Goal: Task Accomplishment & Management: Manage account settings

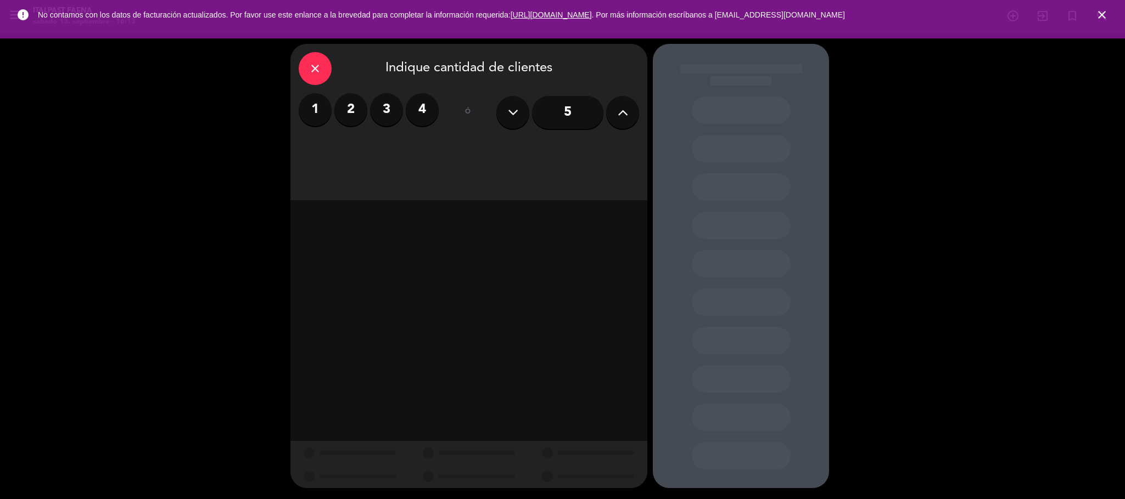
click at [305, 69] on div "close" at bounding box center [315, 68] width 33 height 33
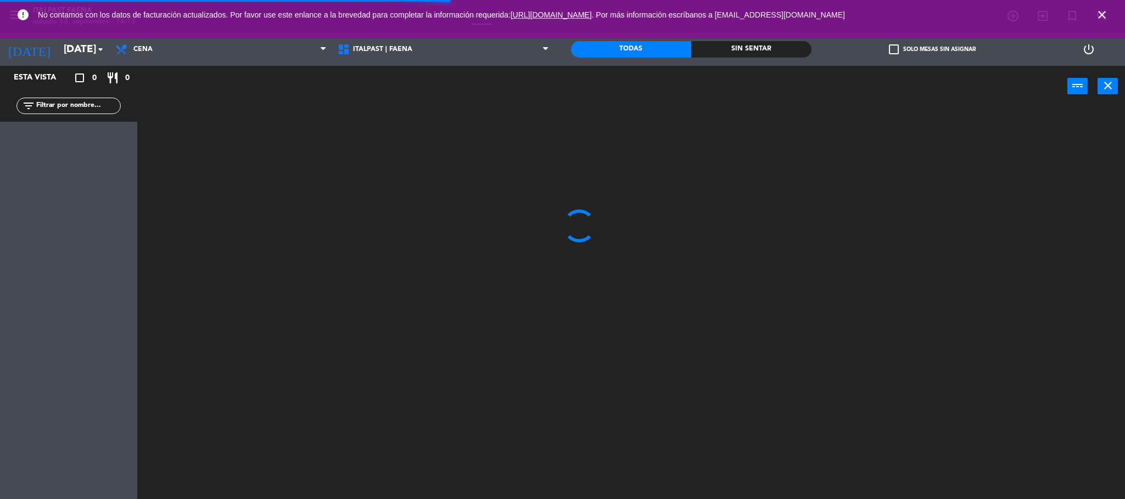
click at [1104, 13] on icon "close" at bounding box center [1101, 14] width 13 height 13
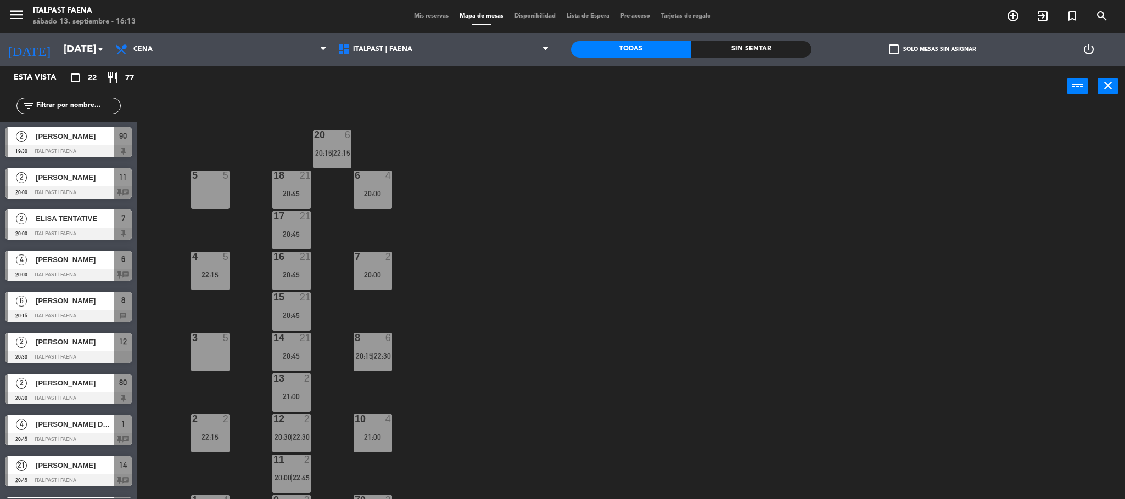
click at [196, 193] on div "5 5" at bounding box center [210, 190] width 38 height 38
click at [540, 87] on button "[GEOGRAPHIC_DATA]" at bounding box center [568, 86] width 66 height 22
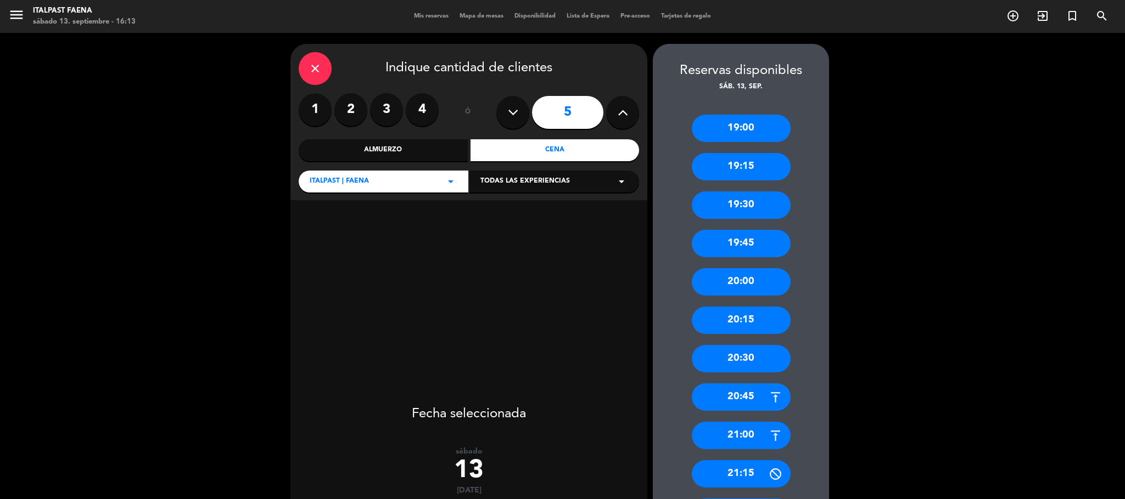
click at [356, 115] on label "2" at bounding box center [350, 109] width 33 height 33
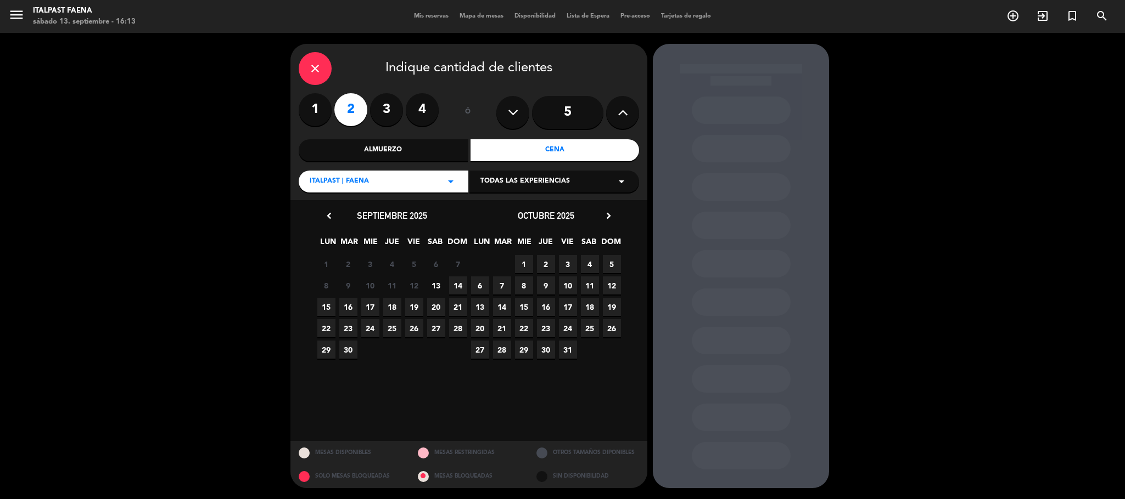
click at [435, 291] on span "13" at bounding box center [436, 286] width 18 height 18
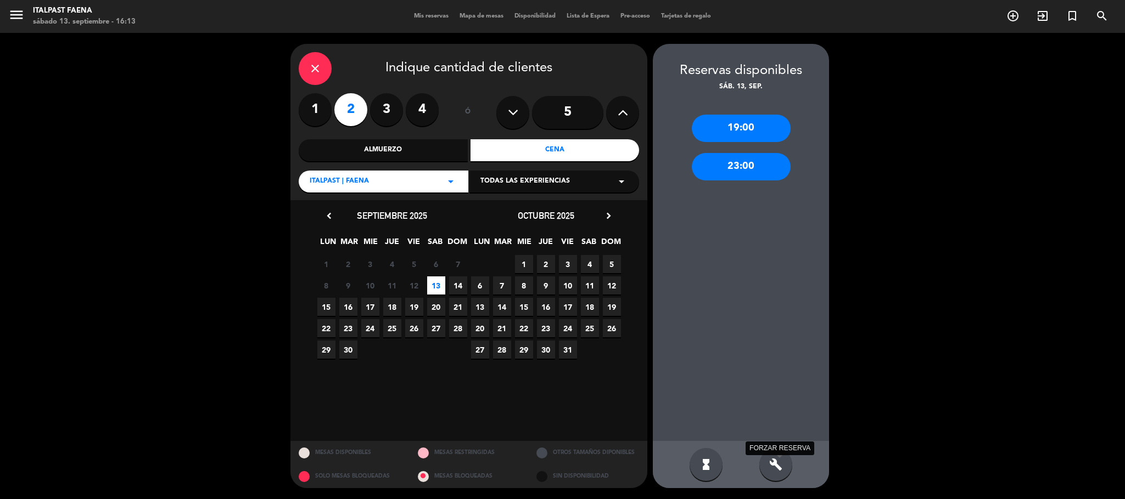
click at [776, 468] on icon "build" at bounding box center [775, 464] width 13 height 13
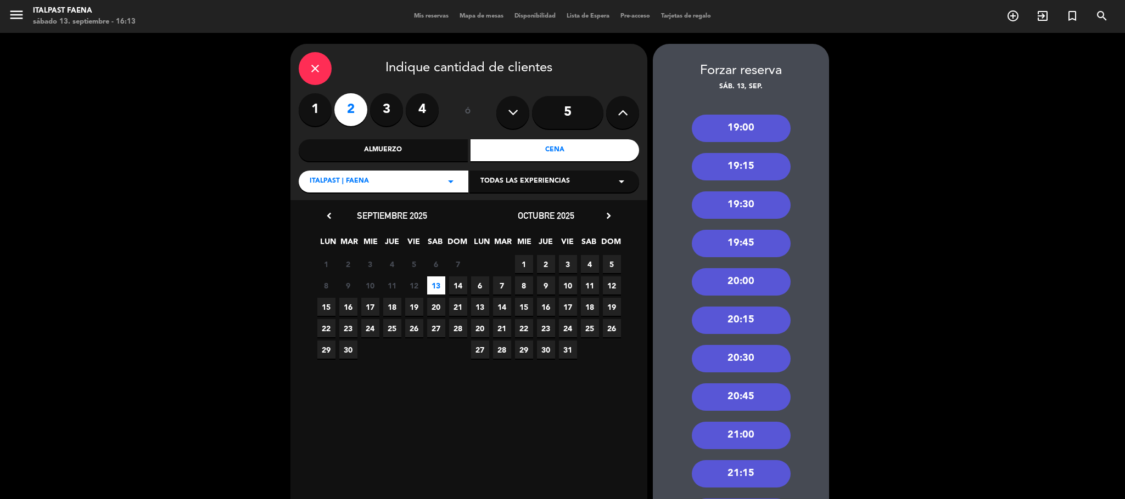
click at [761, 434] on div "21:00" at bounding box center [741, 435] width 99 height 27
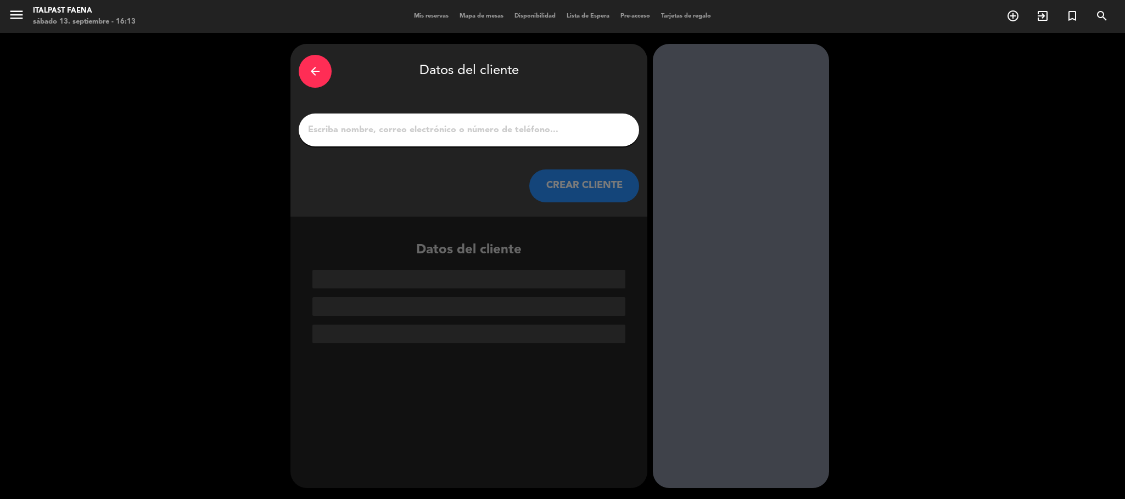
click at [478, 137] on input "1" at bounding box center [469, 129] width 324 height 15
paste input "[PERSON_NAME]"
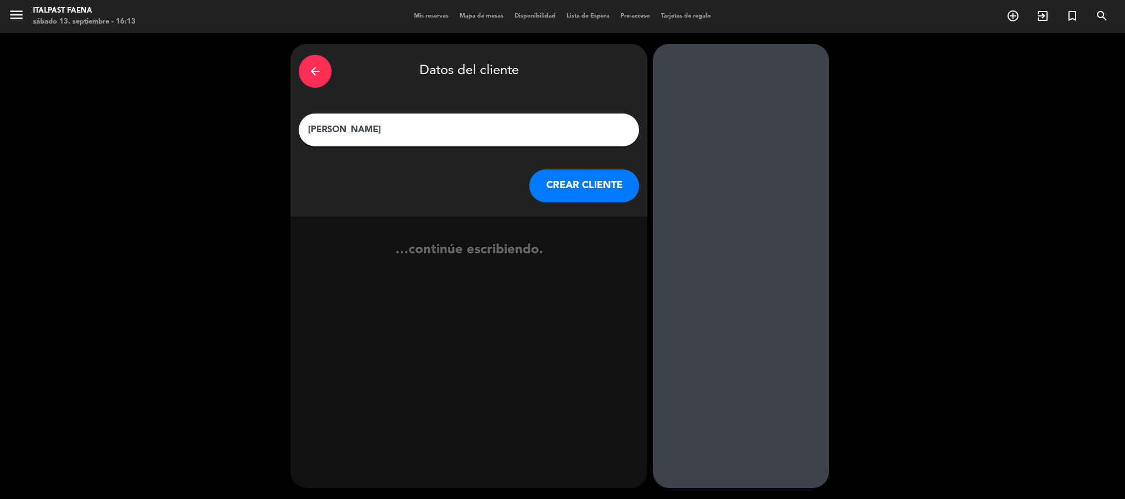
type input "[PERSON_NAME]"
click at [585, 177] on button "CREAR CLIENTE" at bounding box center [584, 186] width 110 height 33
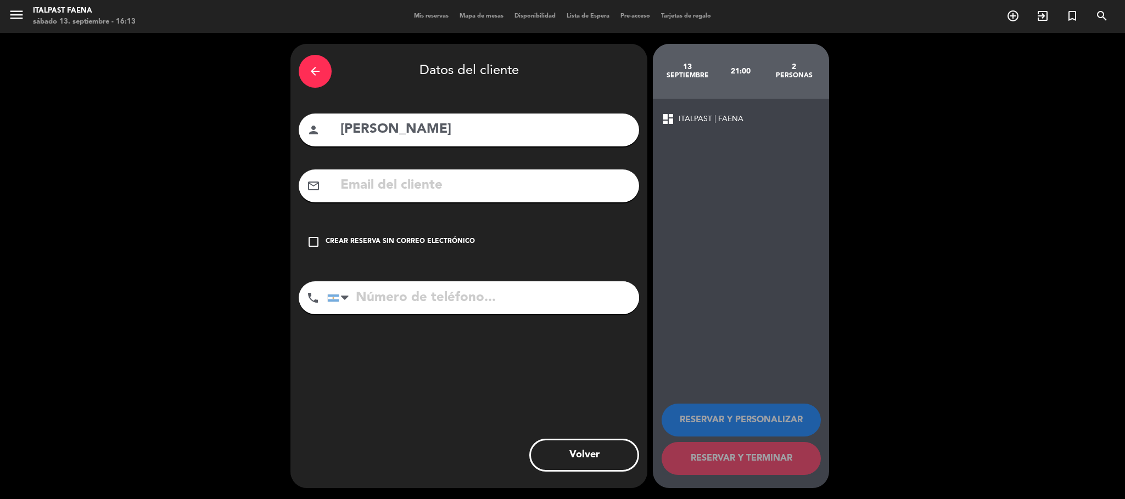
click at [380, 235] on div "check_box_outline_blank Crear reserva sin correo electrónico" at bounding box center [469, 242] width 340 height 33
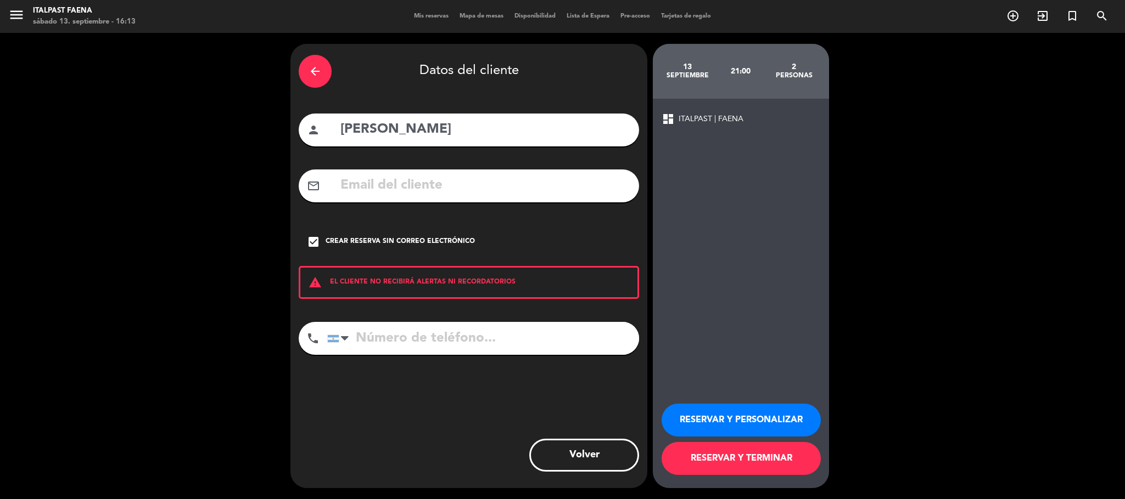
click at [704, 424] on button "RESERVAR Y PERSONALIZAR" at bounding box center [740, 420] width 159 height 33
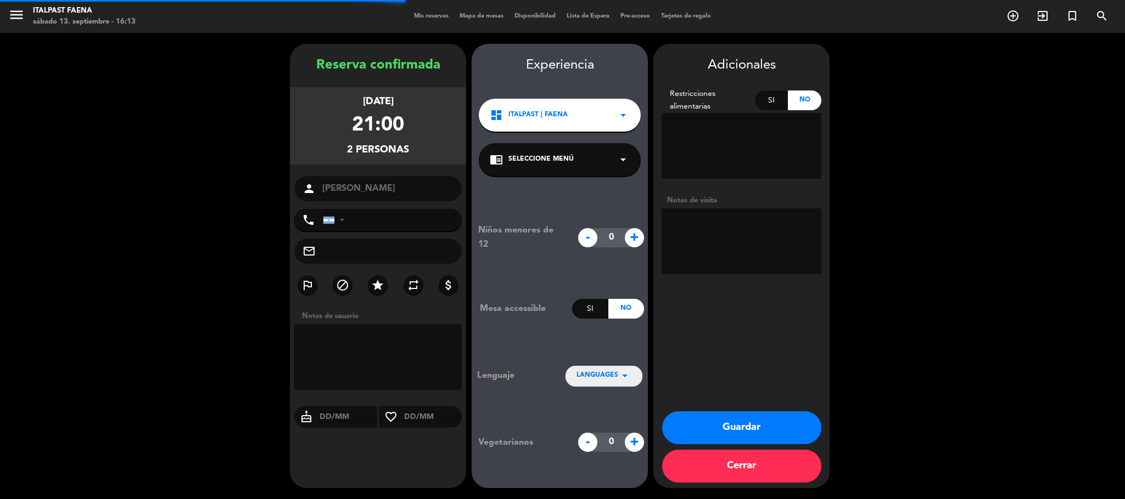
click at [729, 260] on textarea at bounding box center [741, 242] width 160 height 66
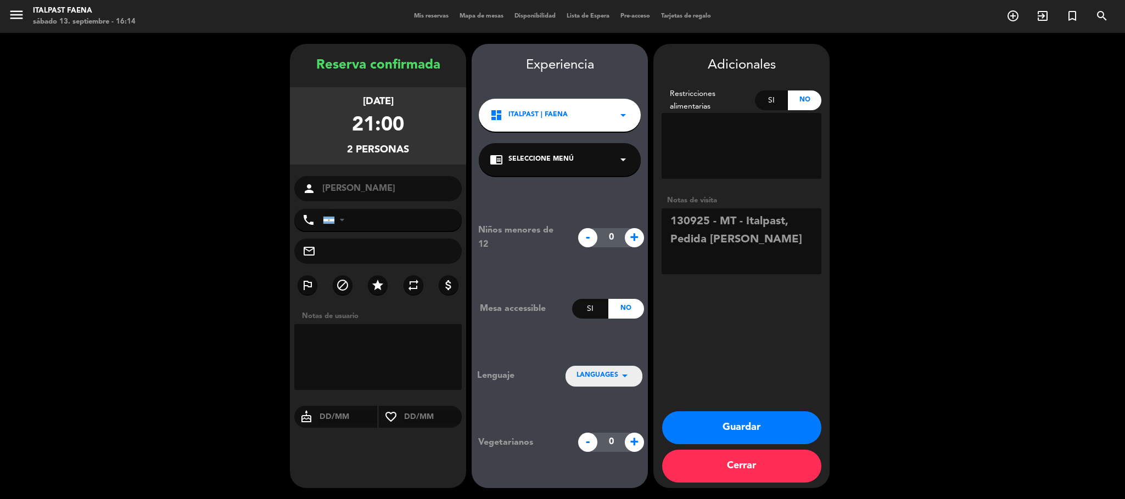
type textarea "130925 - MT - Italpast, Pedida x [PERSON_NAME]"
click at [733, 412] on button "Guardar" at bounding box center [741, 428] width 159 height 33
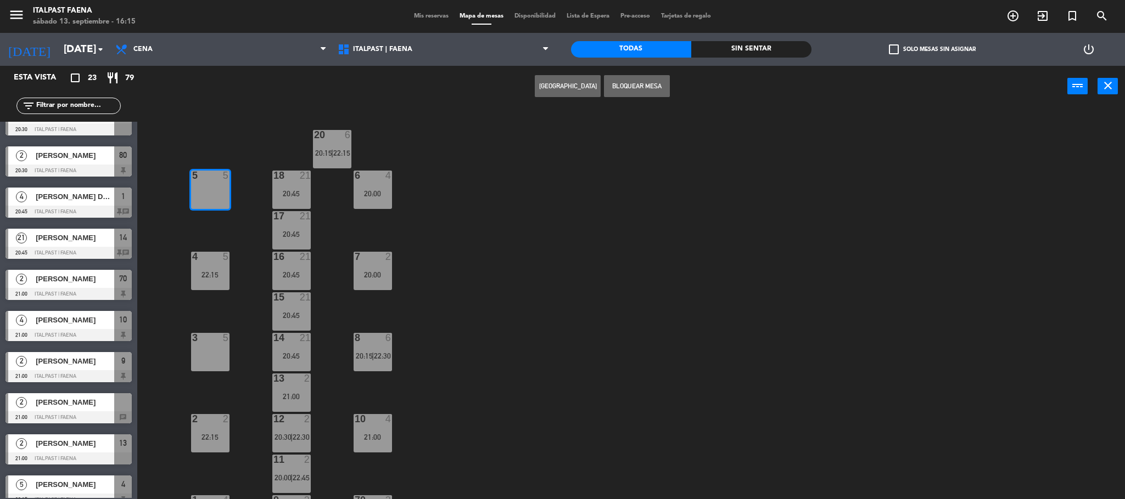
scroll to position [247, 0]
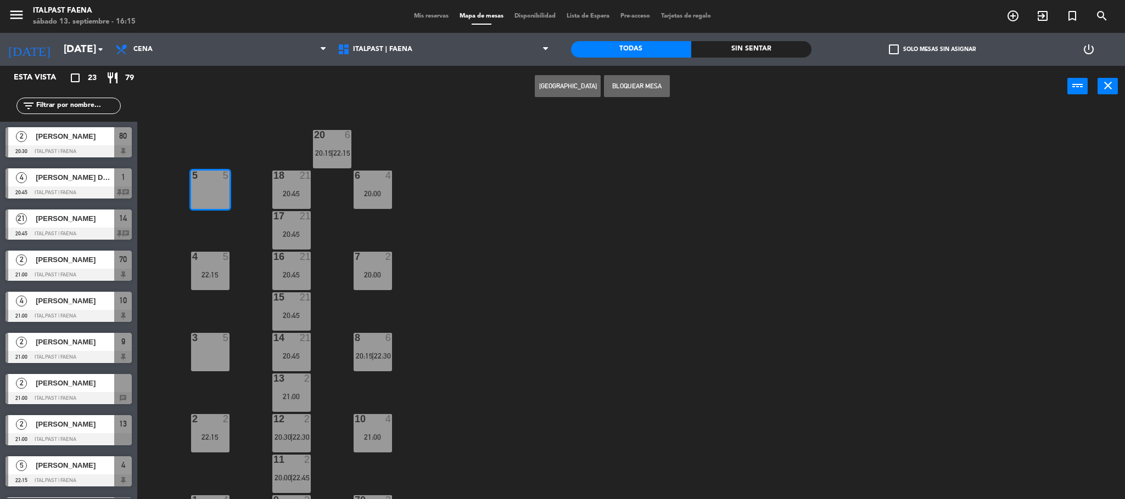
click at [107, 378] on span "[PERSON_NAME]" at bounding box center [75, 384] width 78 height 12
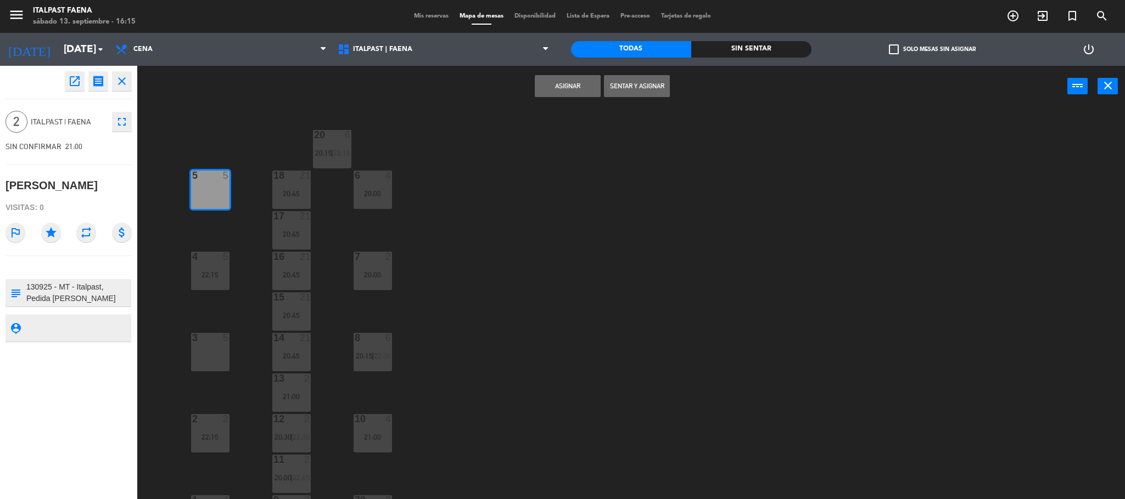
click at [568, 82] on button "Asignar" at bounding box center [568, 86] width 66 height 22
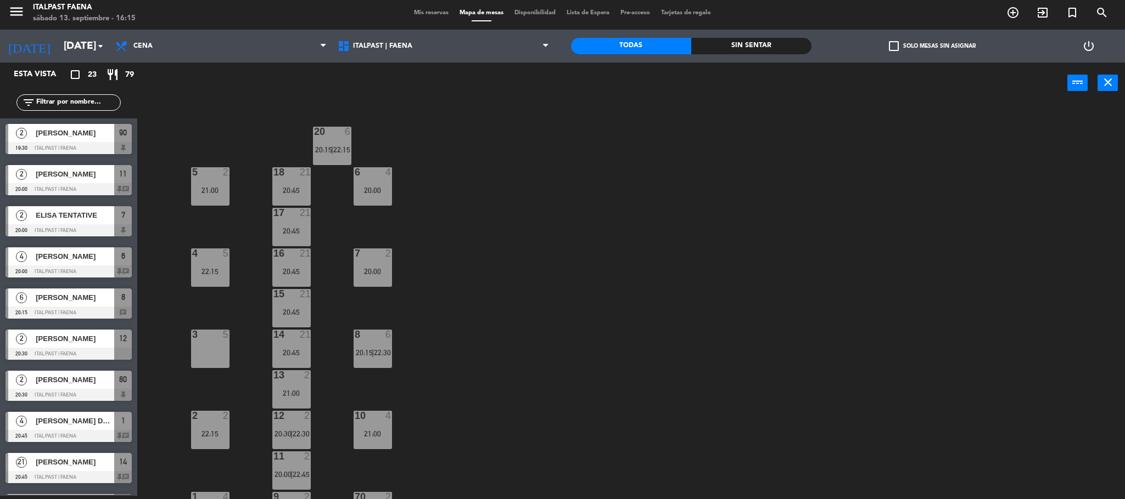
click at [63, 150] on div at bounding box center [68, 148] width 126 height 12
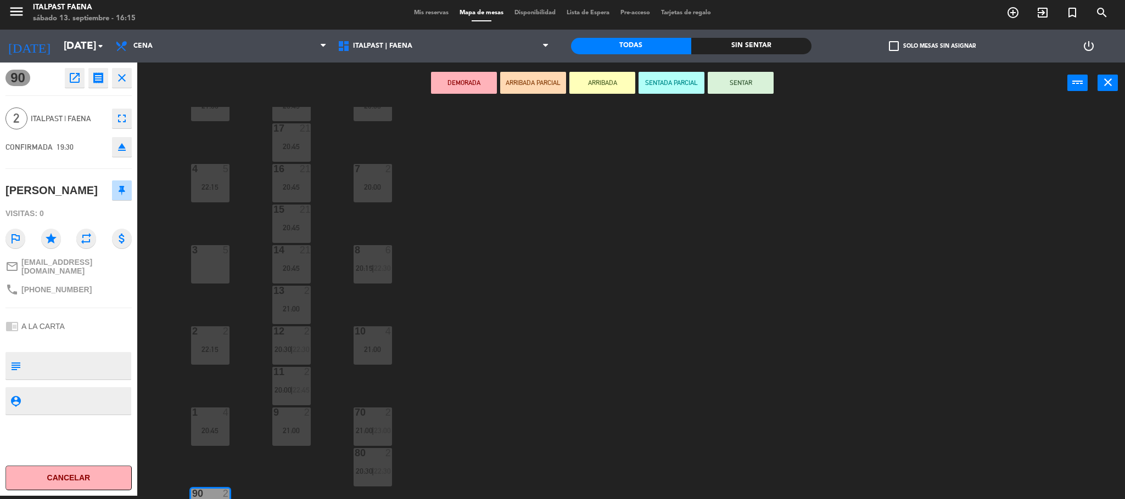
scroll to position [112, 0]
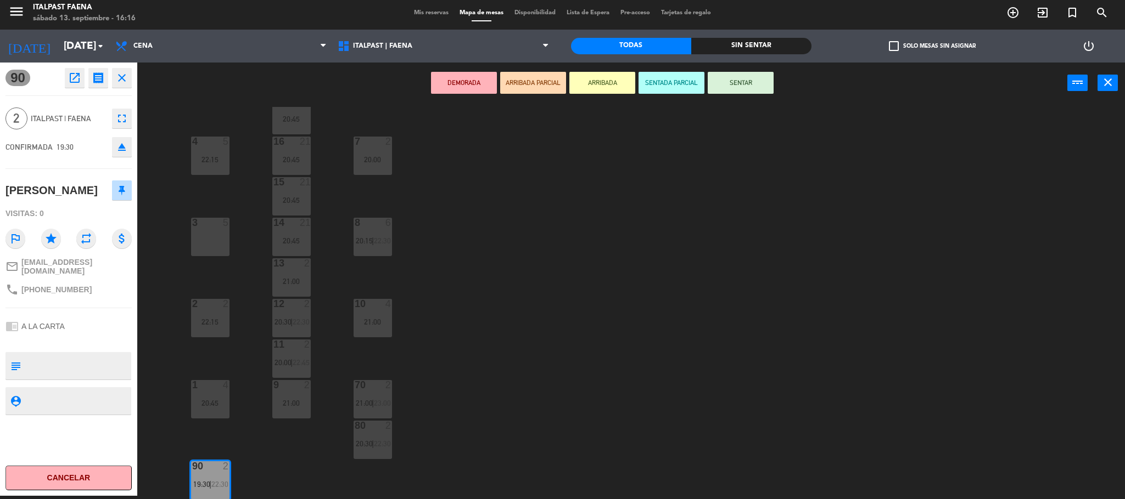
click at [121, 79] on icon "close" at bounding box center [121, 77] width 13 height 13
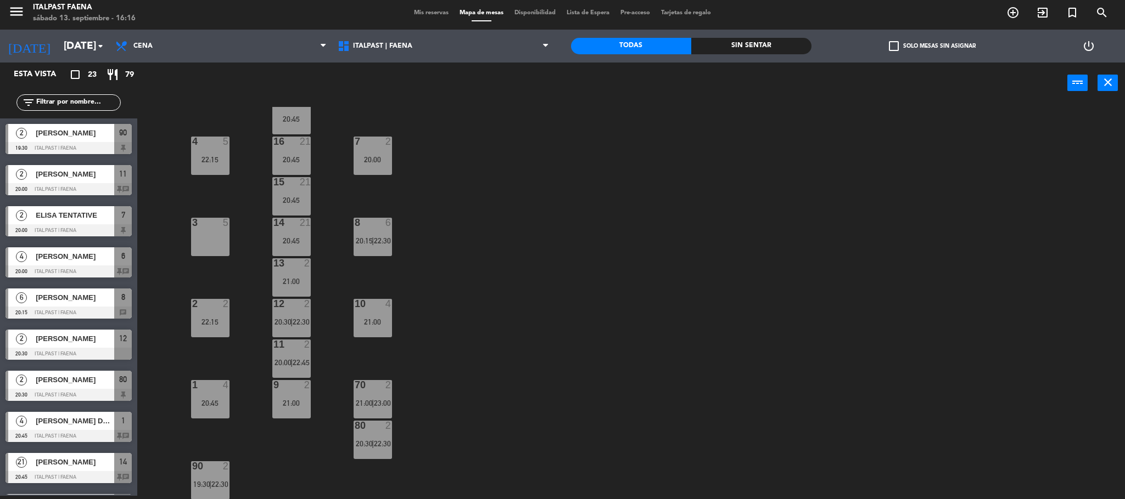
click at [32, 178] on div "2" at bounding box center [21, 174] width 26 height 18
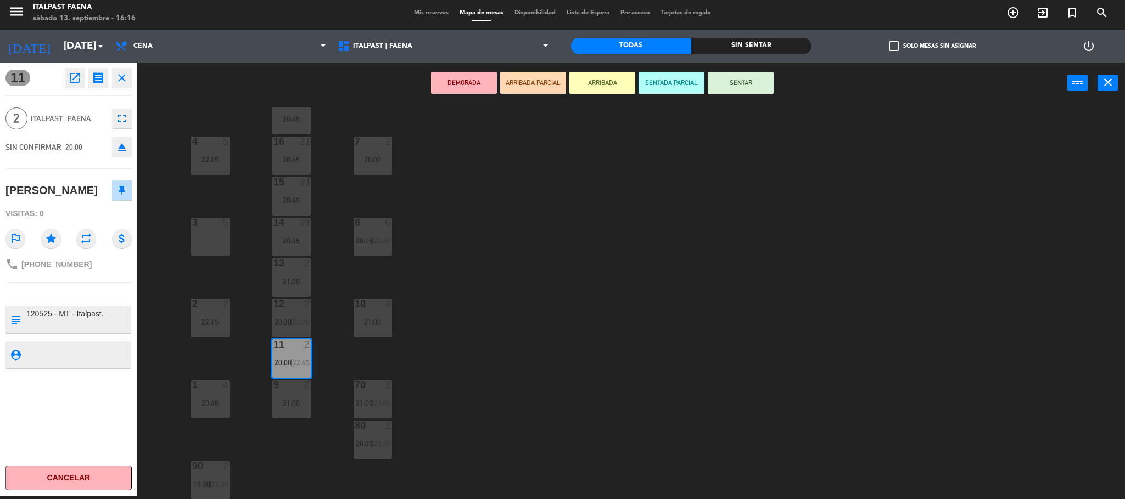
click at [119, 76] on icon "close" at bounding box center [121, 77] width 13 height 13
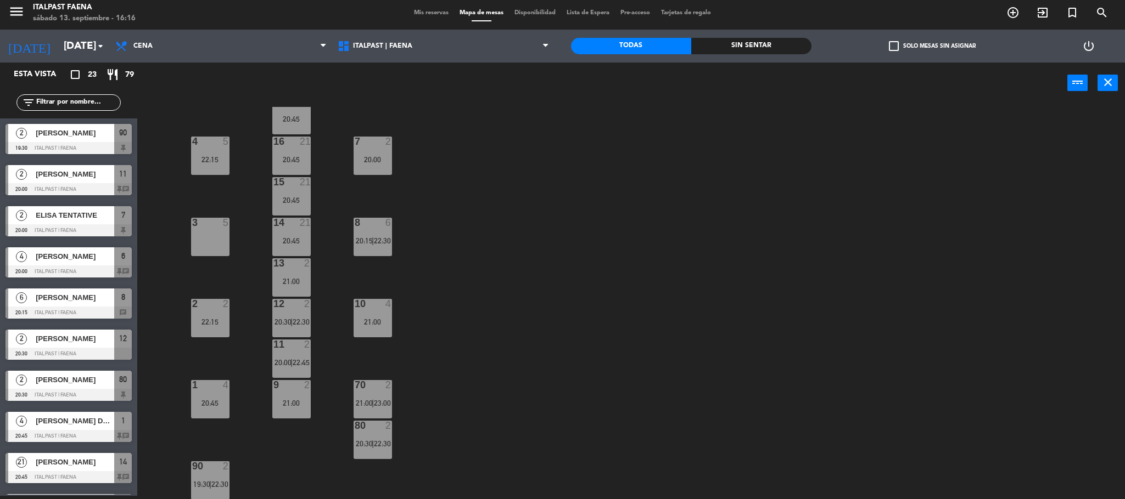
click at [92, 213] on div "2 ELISA TENTATIVE 20:00 ITALPAST | FAENA 7" at bounding box center [68, 221] width 137 height 41
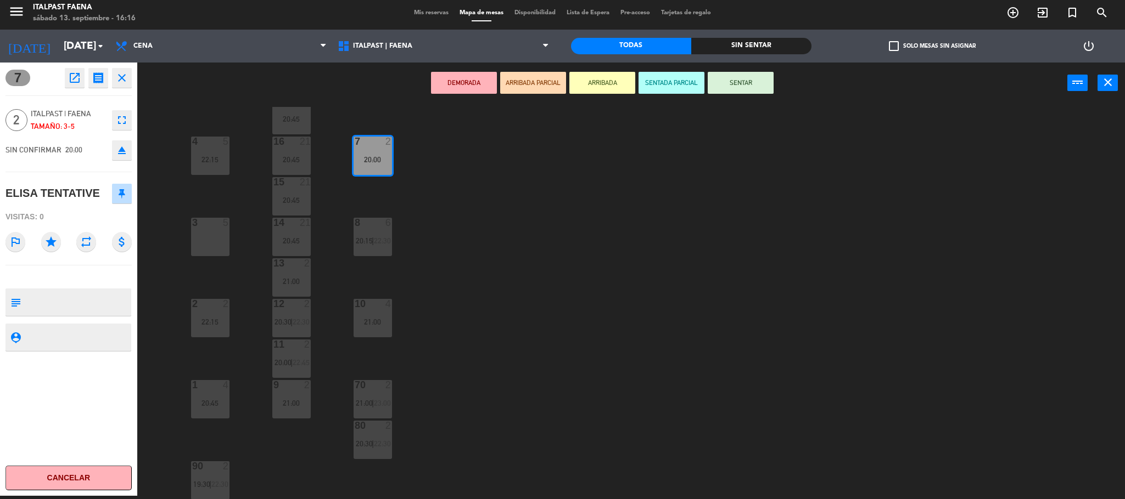
click at [119, 77] on icon "close" at bounding box center [121, 77] width 13 height 13
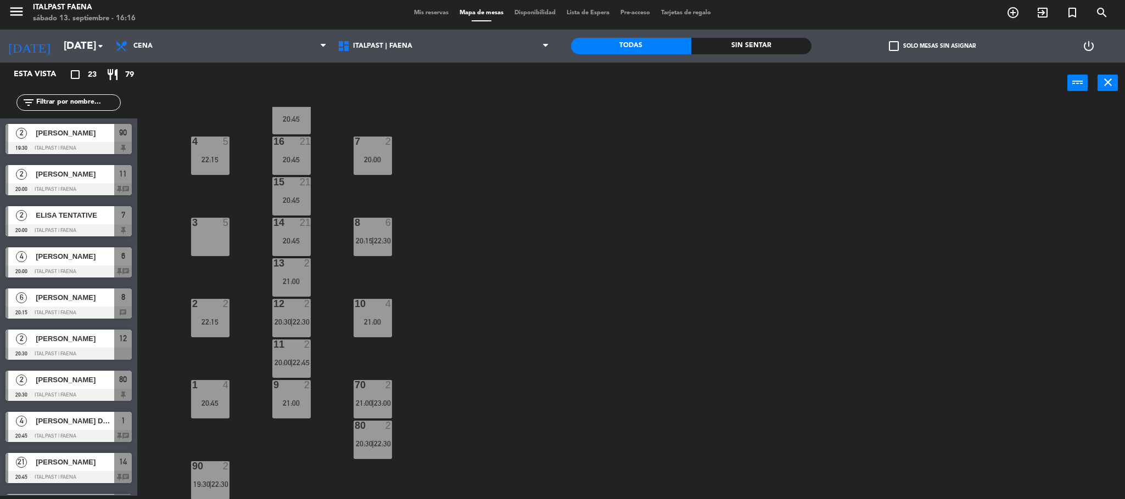
click at [85, 224] on div at bounding box center [68, 230] width 126 height 12
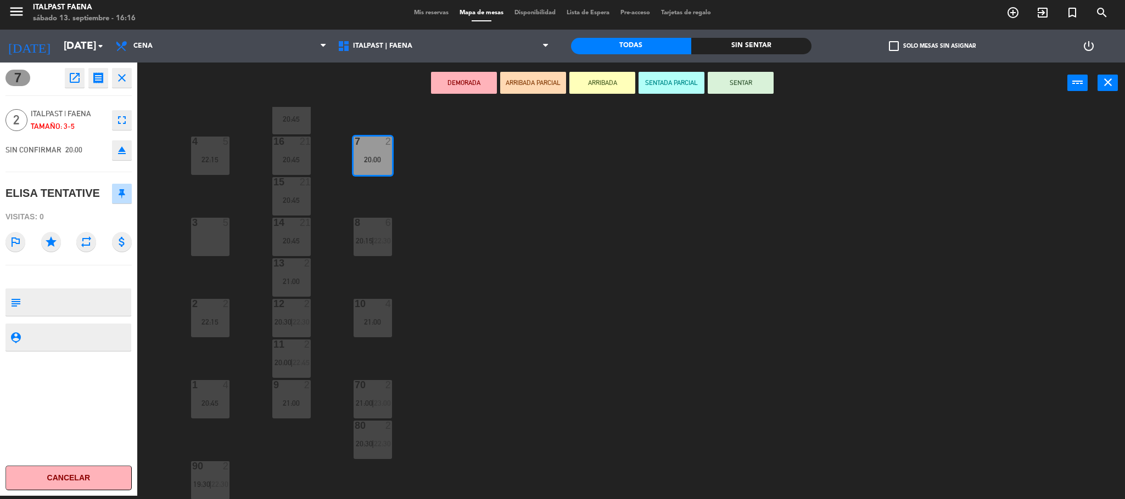
click at [127, 77] on icon "close" at bounding box center [121, 77] width 13 height 13
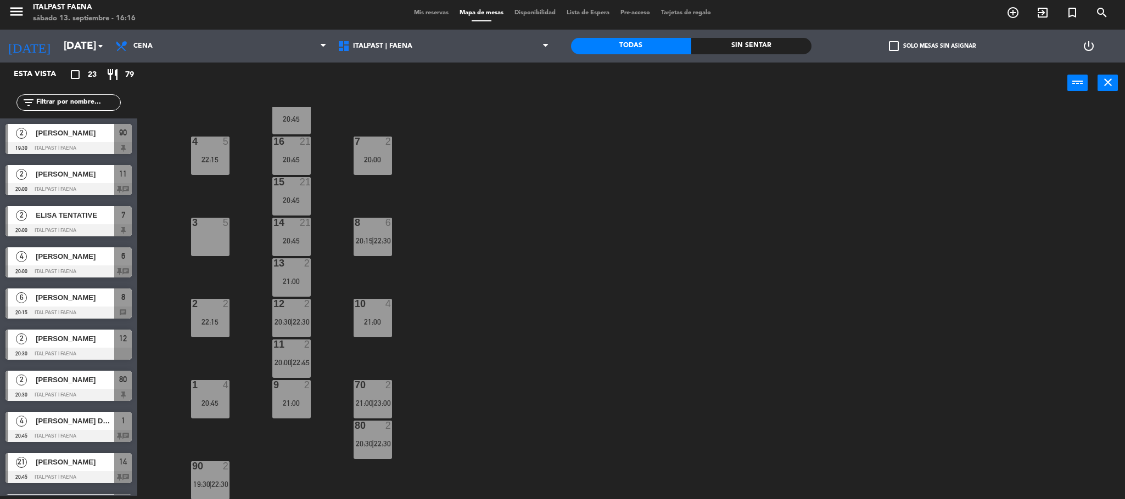
click at [71, 264] on div "[PERSON_NAME]" at bounding box center [75, 257] width 80 height 18
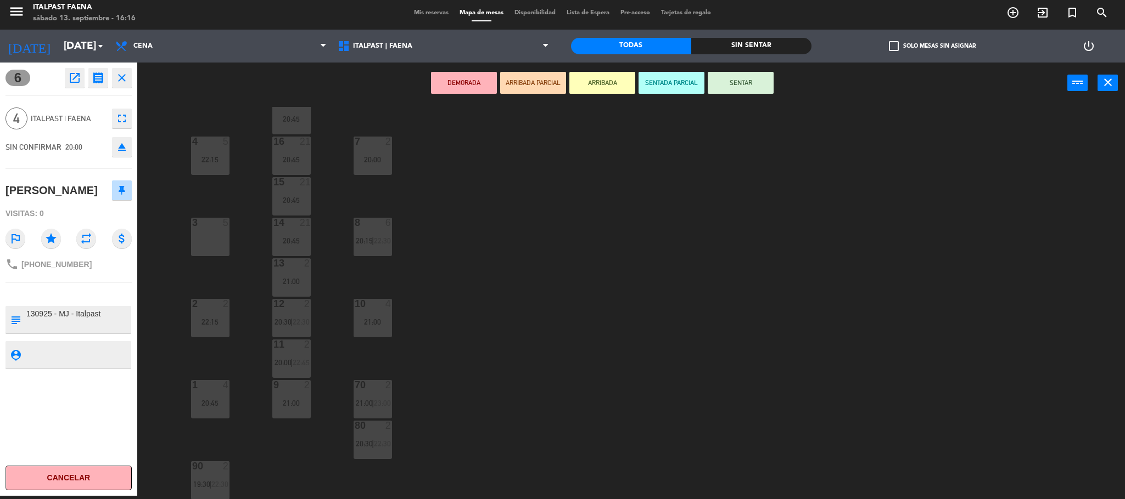
click at [127, 82] on icon "close" at bounding box center [121, 77] width 13 height 13
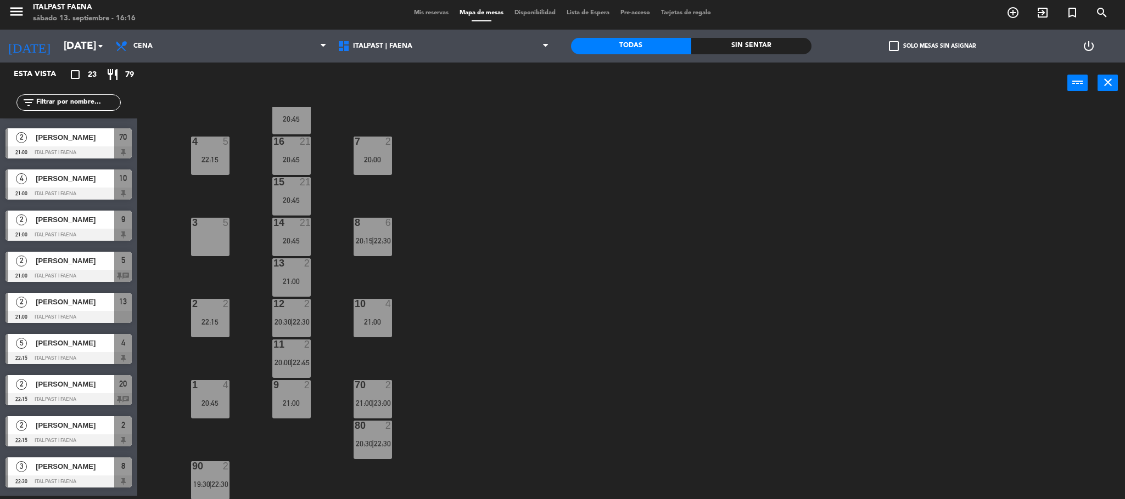
scroll to position [570, 0]
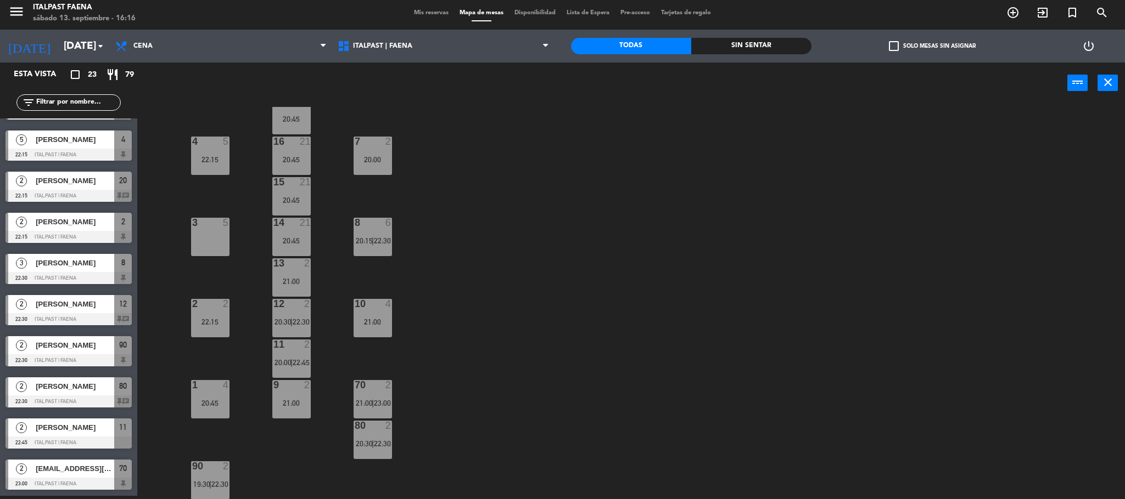
click at [93, 479] on div at bounding box center [68, 484] width 126 height 12
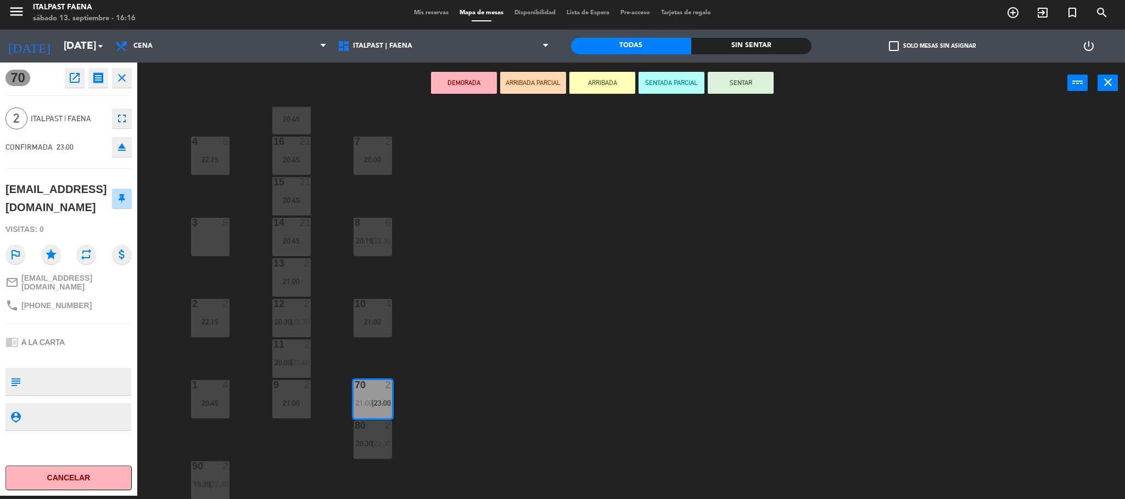
click at [121, 77] on icon "close" at bounding box center [121, 77] width 13 height 13
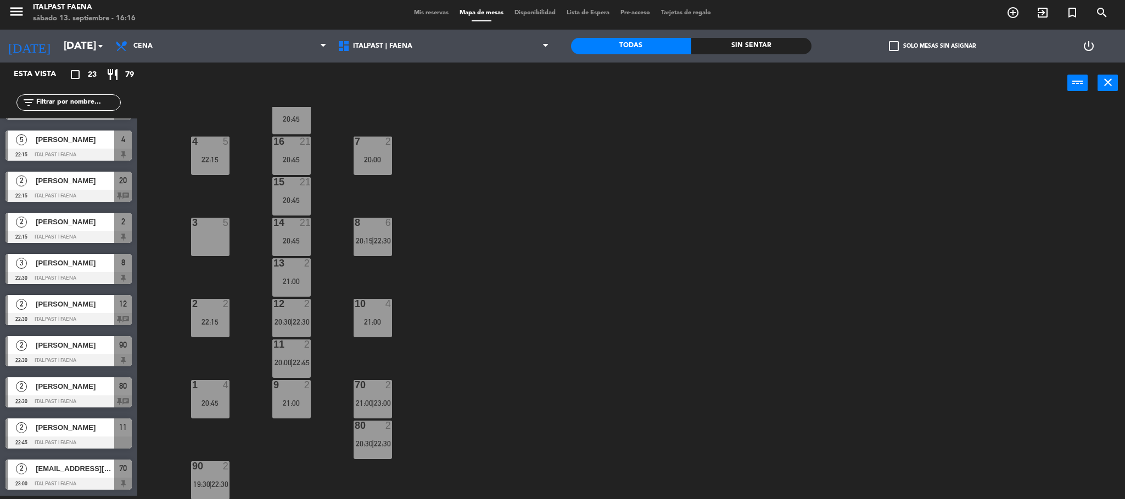
click at [81, 428] on span "[PERSON_NAME] [PERSON_NAME]" at bounding box center [75, 428] width 78 height 12
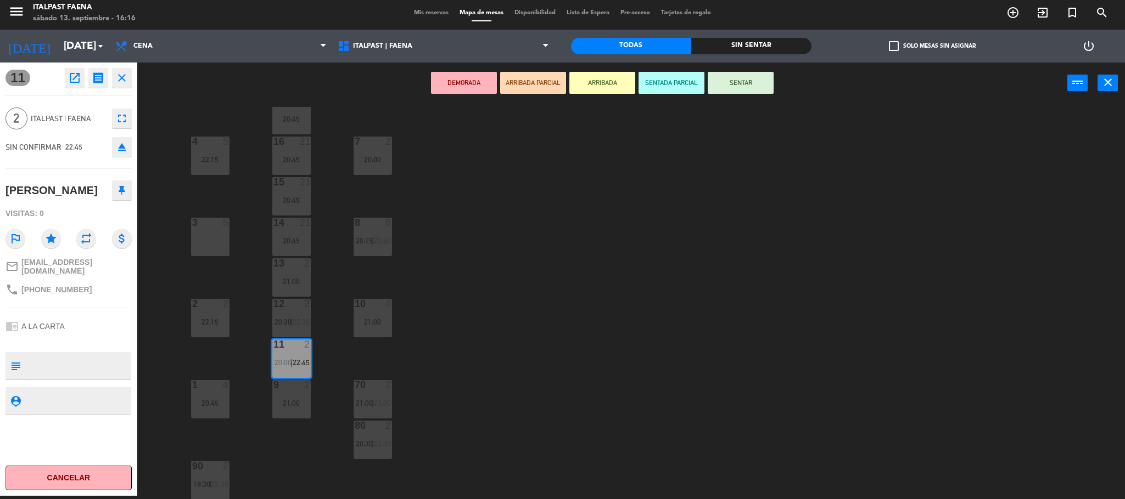
click at [117, 78] on icon "close" at bounding box center [121, 77] width 13 height 13
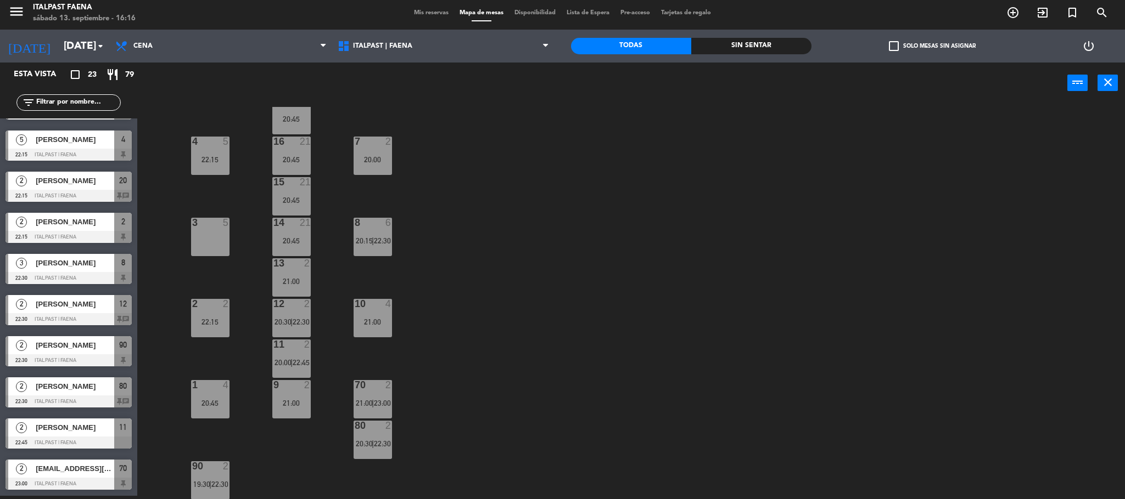
click at [81, 403] on div at bounding box center [68, 402] width 126 height 12
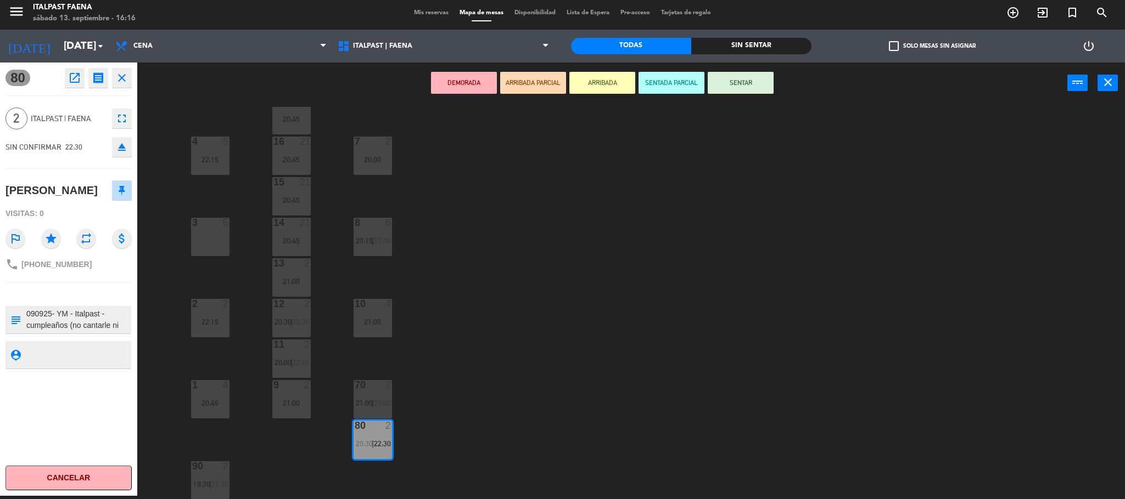
click at [126, 80] on icon "close" at bounding box center [121, 77] width 13 height 13
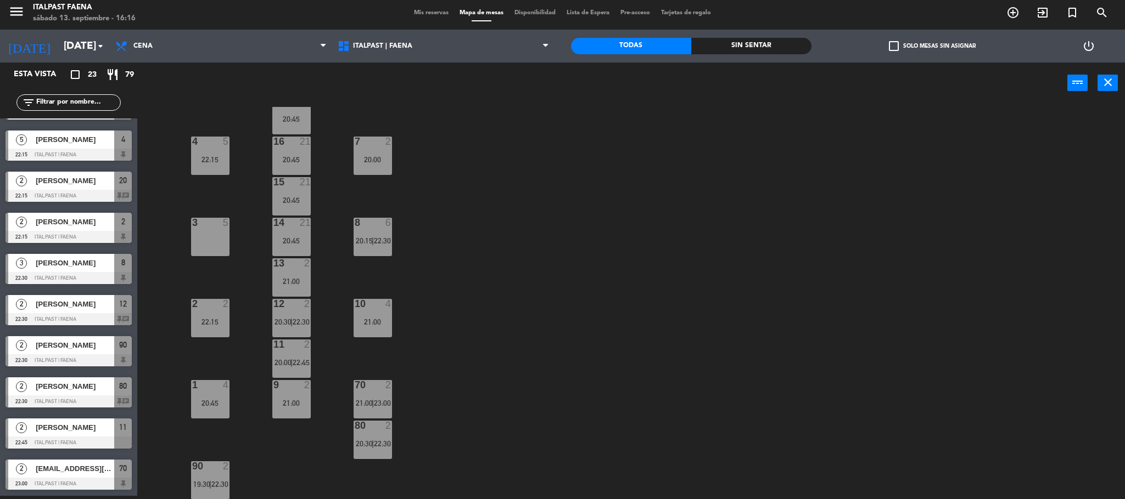
click at [72, 348] on span "[PERSON_NAME]" at bounding box center [75, 346] width 78 height 12
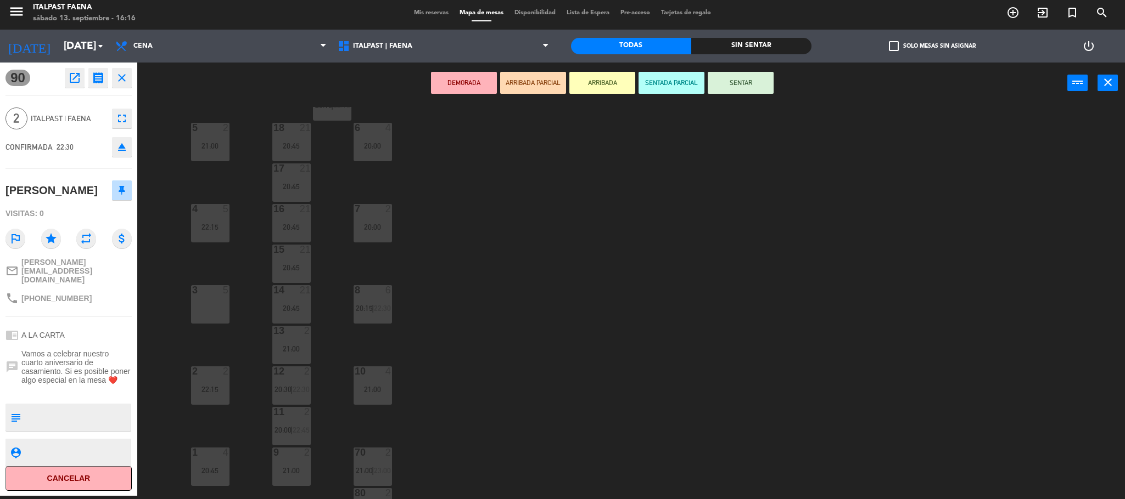
scroll to position [0, 0]
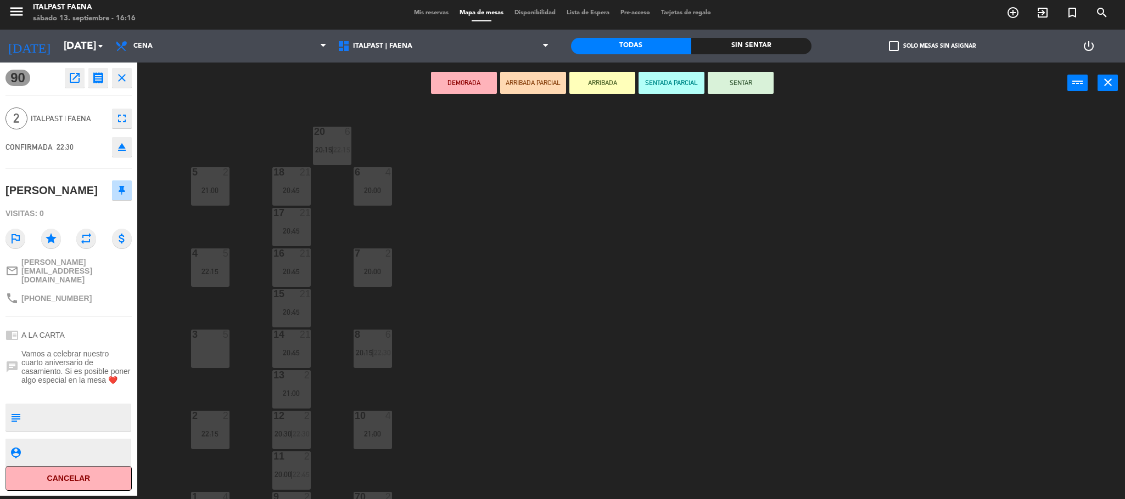
click at [130, 75] on button "close" at bounding box center [122, 78] width 20 height 20
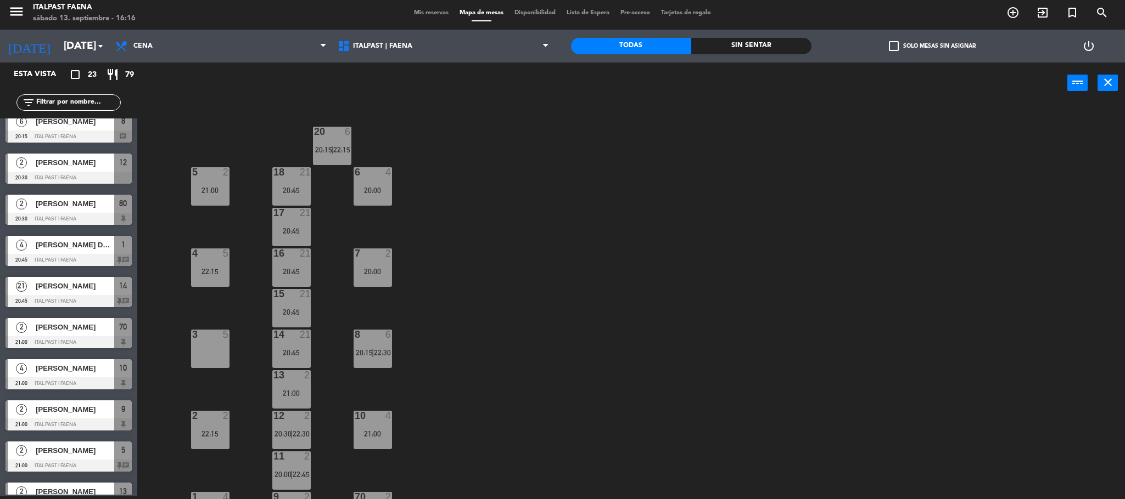
scroll to position [570, 0]
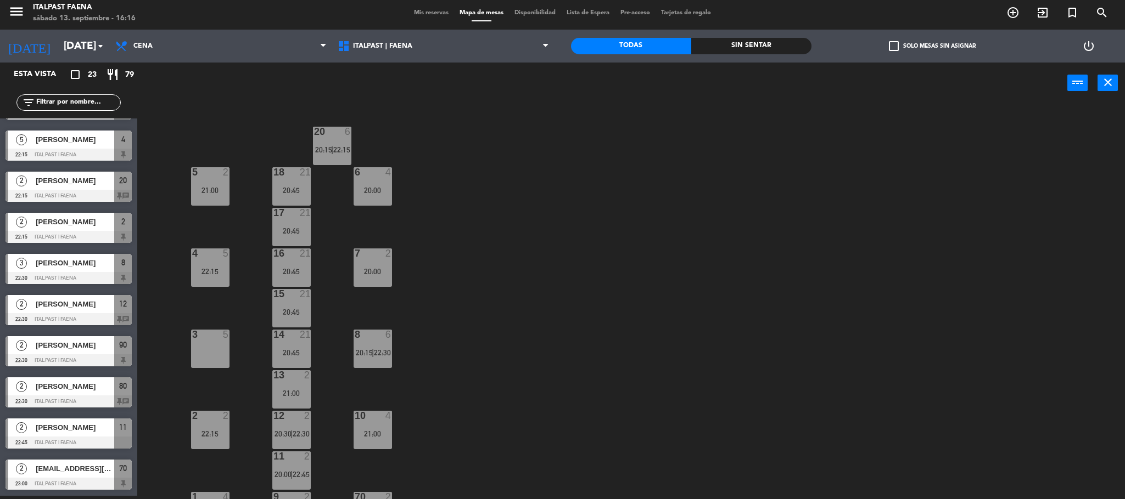
click at [86, 271] on div "[PERSON_NAME]" at bounding box center [75, 263] width 80 height 18
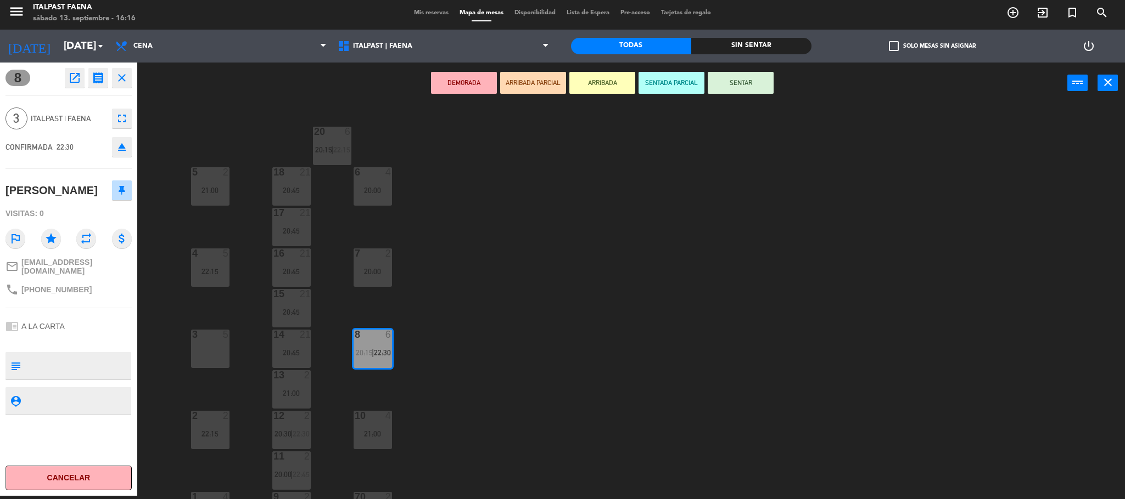
click at [120, 85] on button "close" at bounding box center [122, 78] width 20 height 20
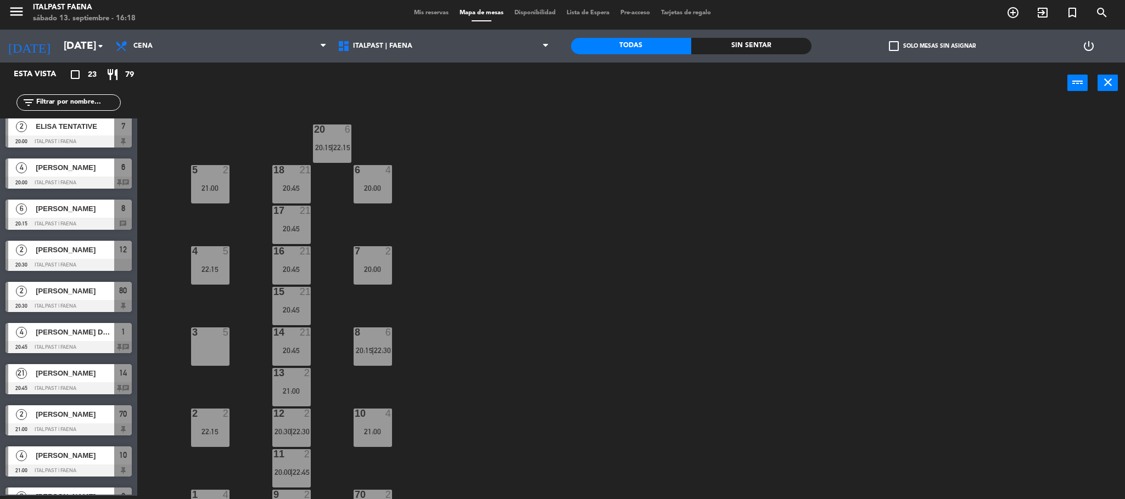
scroll to position [0, 0]
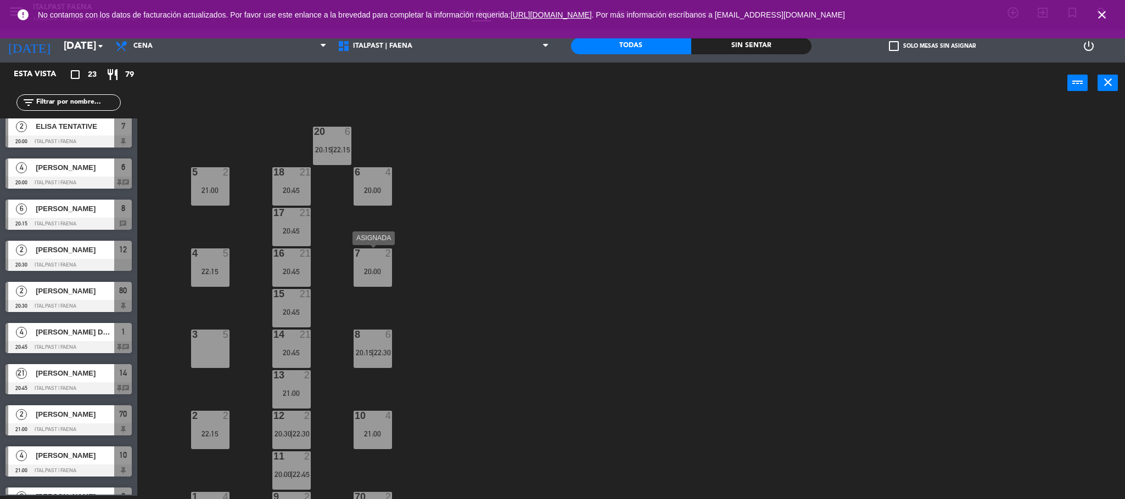
click at [364, 283] on div "7 2 20:00" at bounding box center [372, 268] width 38 height 38
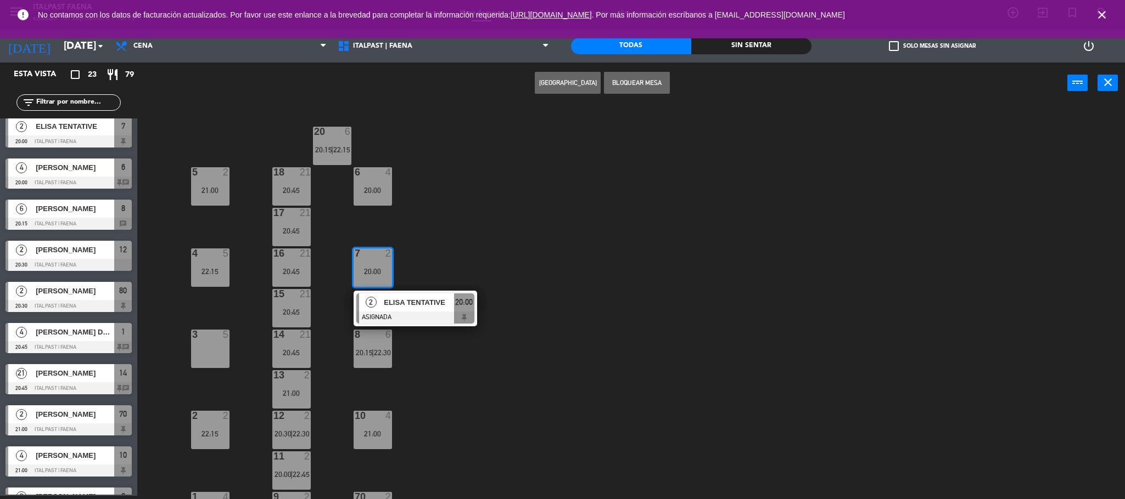
click at [466, 203] on div "20 6 20:15 | 22:15 5 2 21:00 6 4 20:00 18 21 20:45 17 21 20:45 4 5 22:15 7 2 20…" at bounding box center [636, 303] width 976 height 392
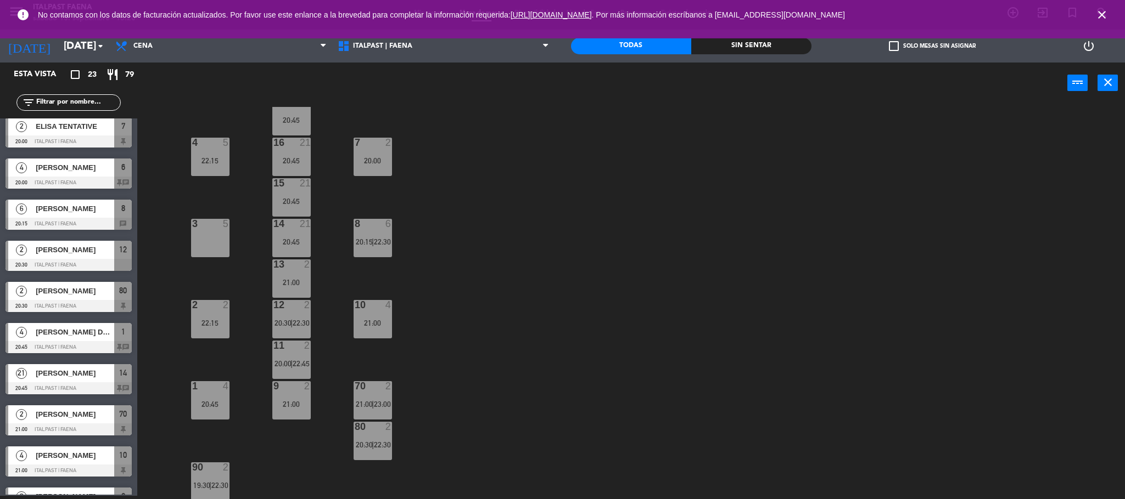
scroll to position [112, 0]
click at [1102, 15] on icon "close" at bounding box center [1101, 14] width 13 height 13
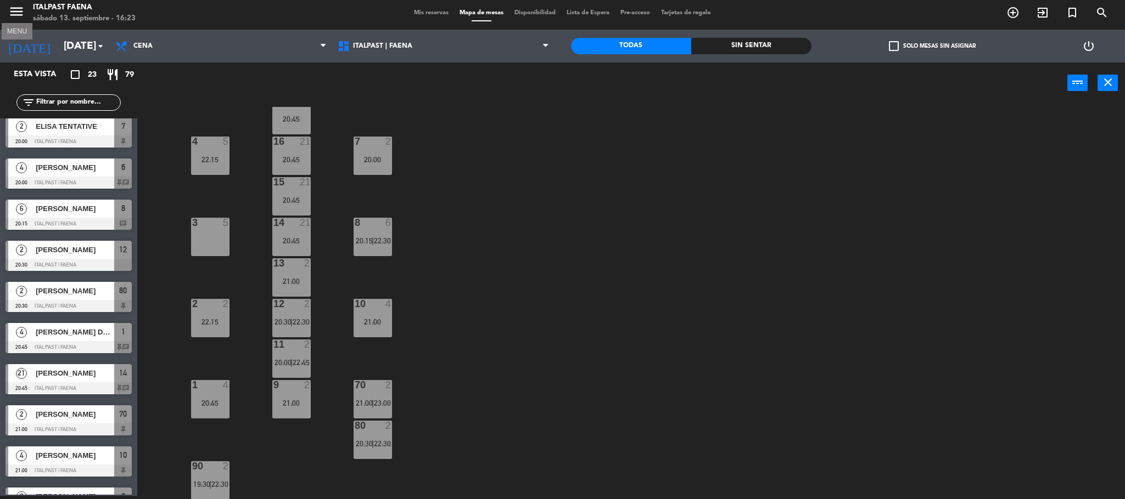
click at [19, 15] on icon "menu" at bounding box center [16, 11] width 16 height 16
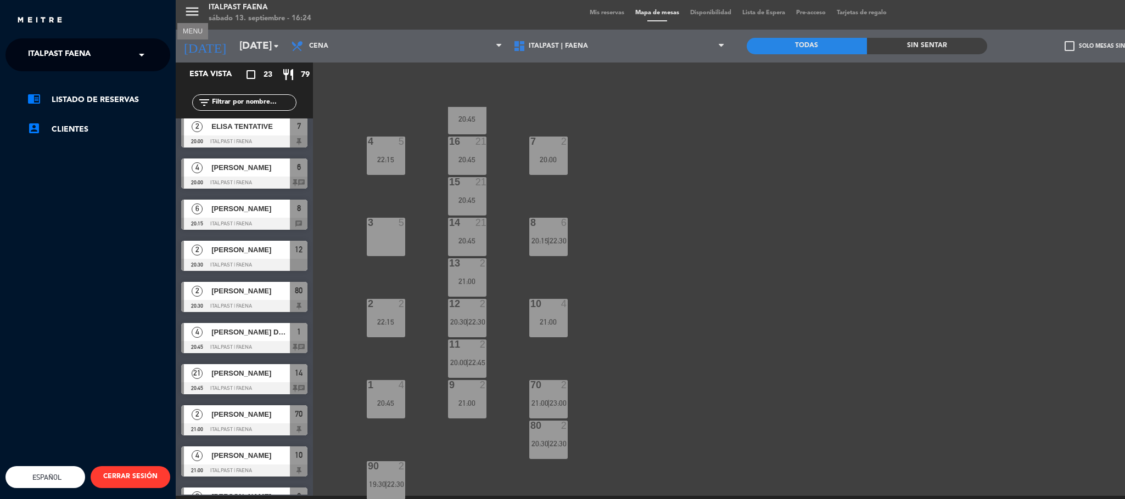
click at [114, 43] on input "text" at bounding box center [89, 55] width 134 height 24
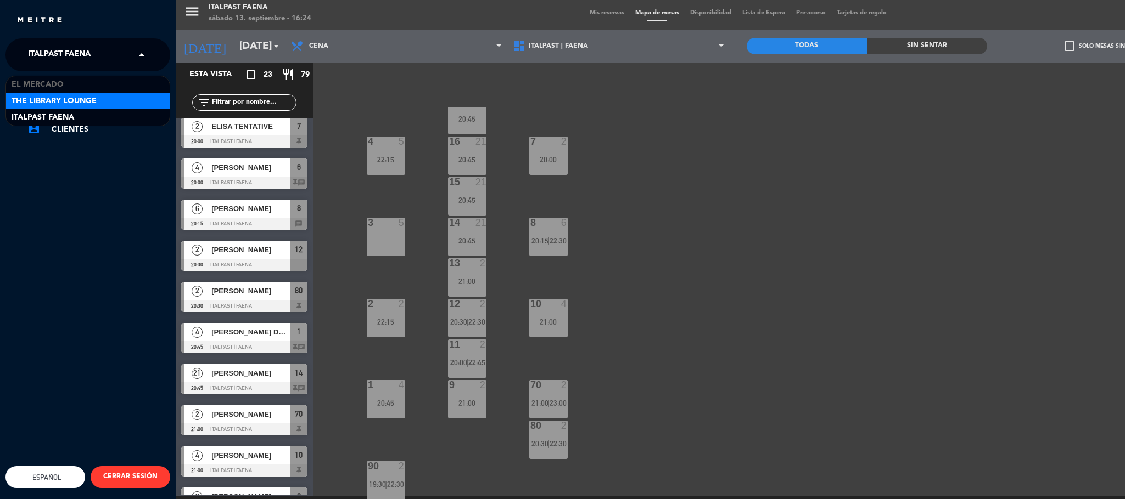
click at [114, 93] on div "The Library Lounge" at bounding box center [88, 101] width 164 height 16
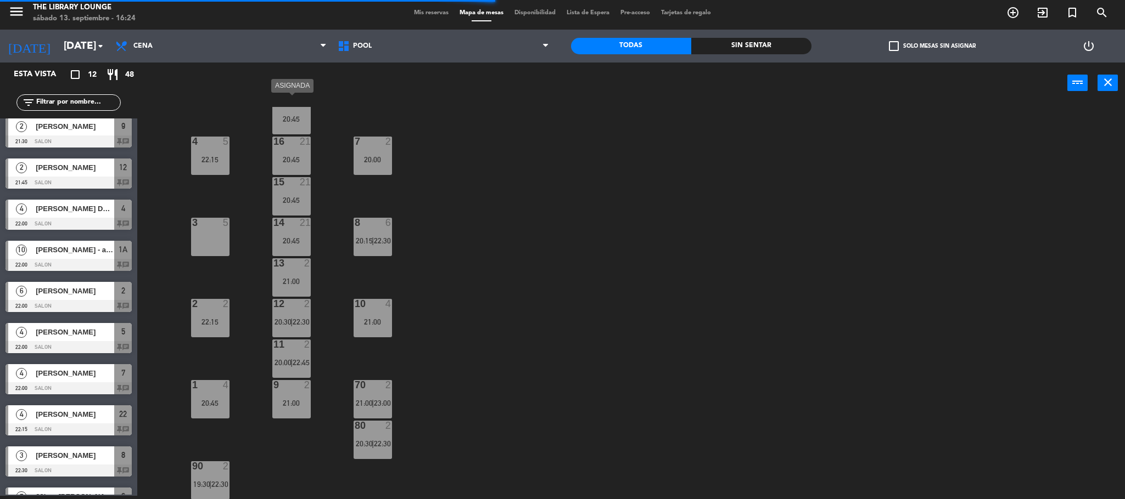
scroll to position [0, 0]
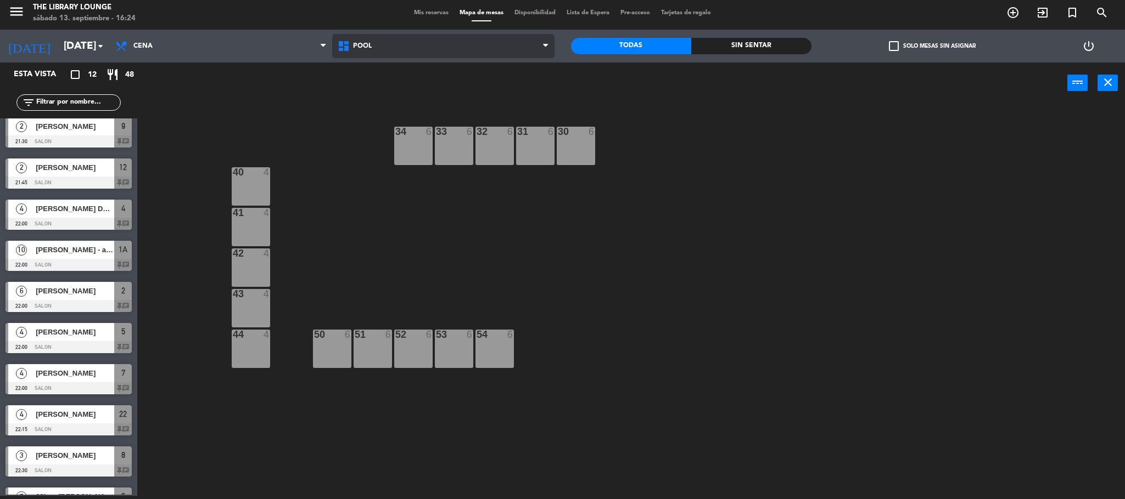
click at [414, 43] on span "POOL" at bounding box center [443, 46] width 222 height 24
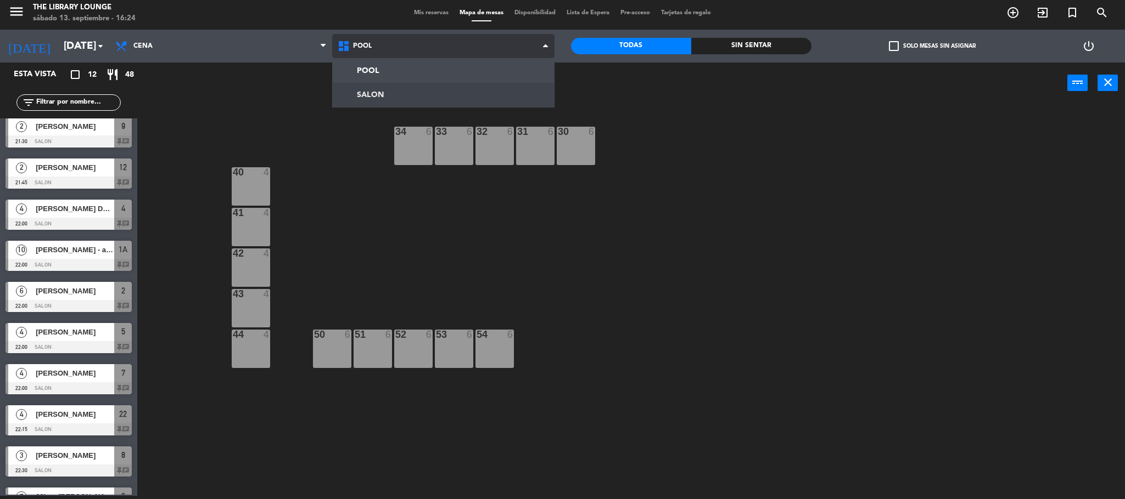
click at [400, 91] on ng-component "menu The Library Lounge sábado 13. septiembre - 16:24 Mis reservas Mapa de mesa…" at bounding box center [562, 248] width 1125 height 503
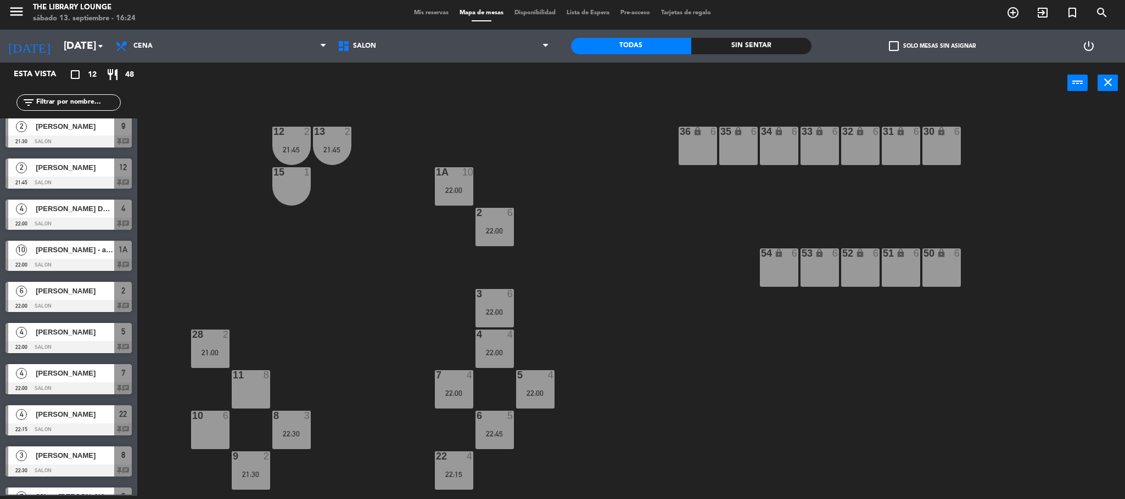
scroll to position [71, 0]
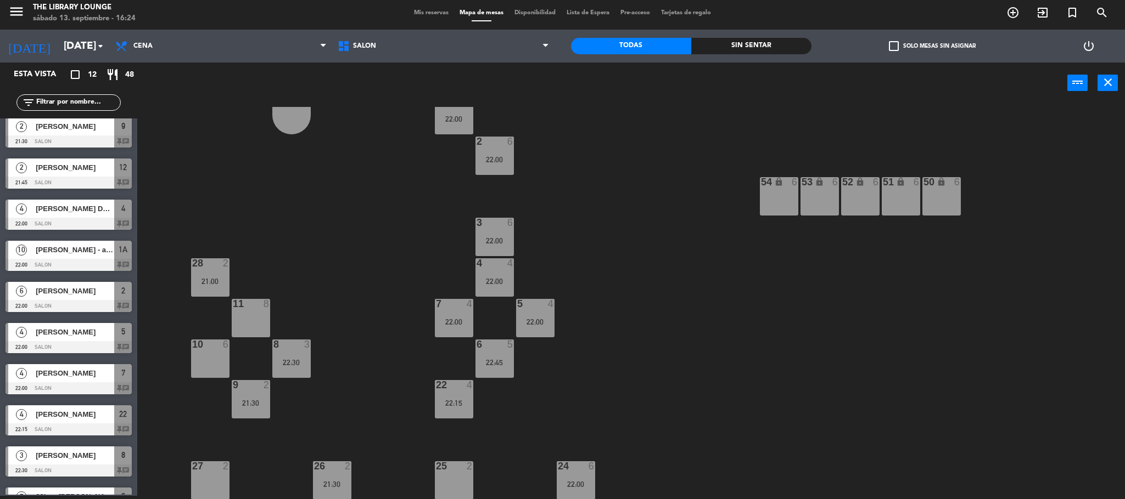
click at [76, 177] on div at bounding box center [68, 183] width 126 height 12
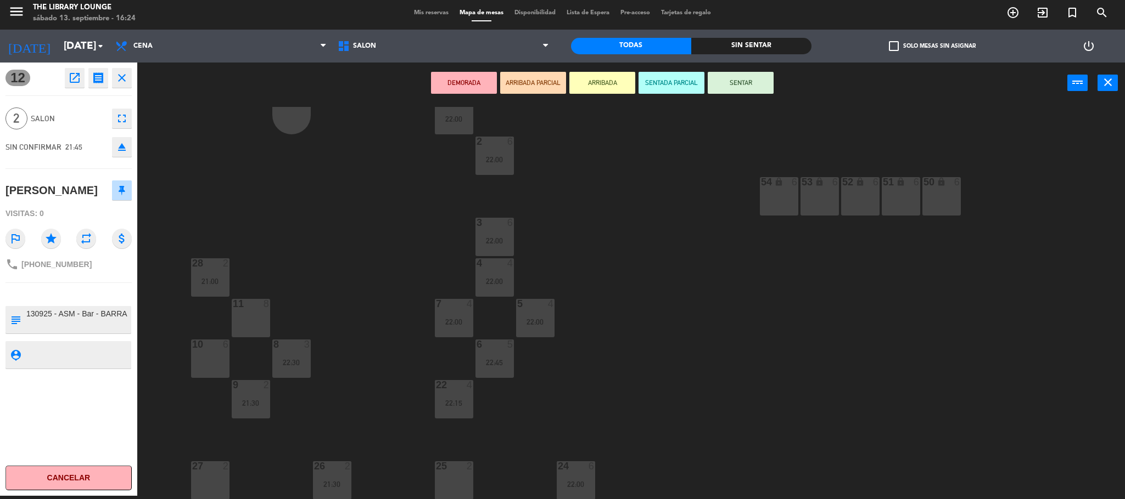
click at [76, 81] on icon "open_in_new" at bounding box center [74, 77] width 13 height 13
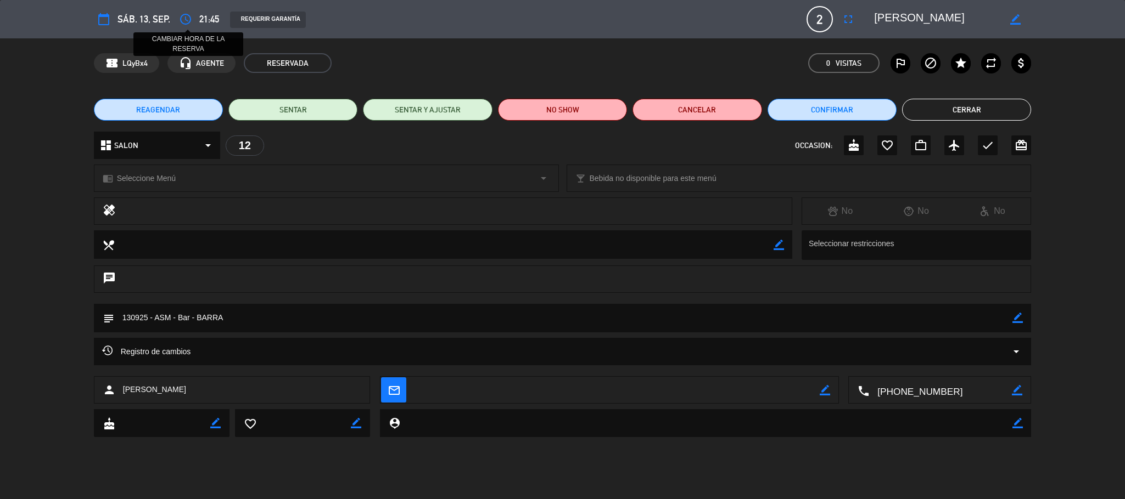
click at [184, 20] on icon "access_time" at bounding box center [185, 19] width 13 height 13
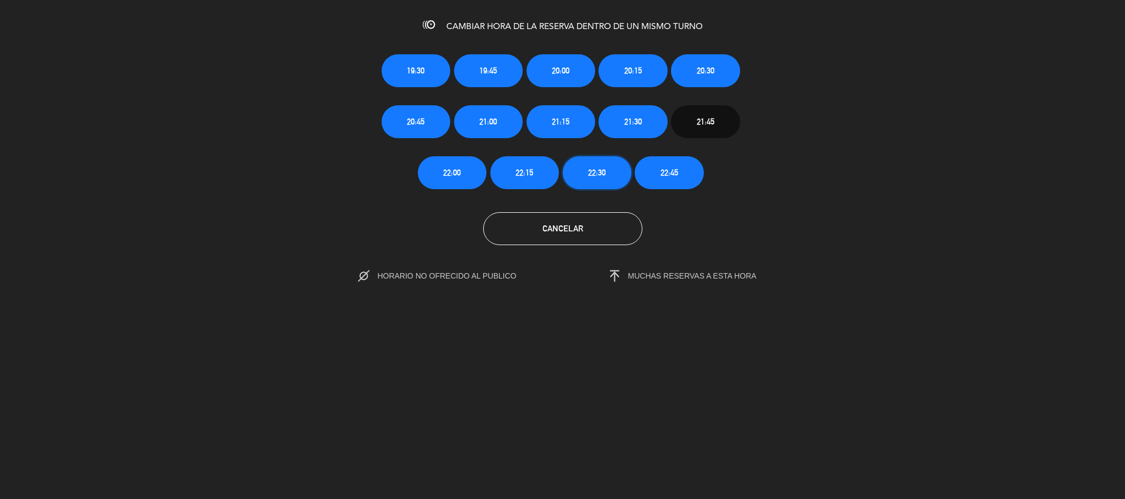
click at [598, 171] on span "22:30" at bounding box center [597, 172] width 18 height 13
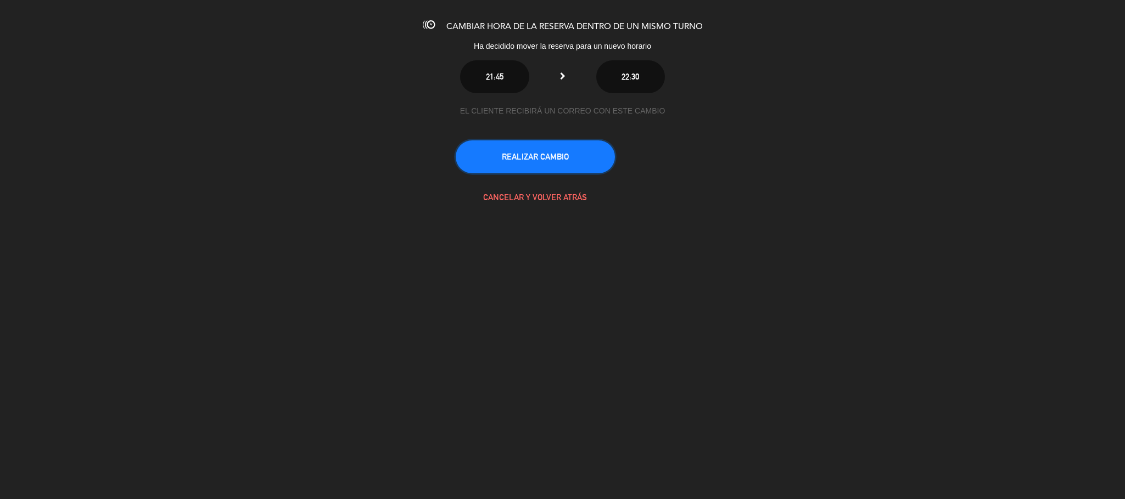
click at [532, 166] on button "REALIZAR CAMBIO" at bounding box center [535, 157] width 159 height 33
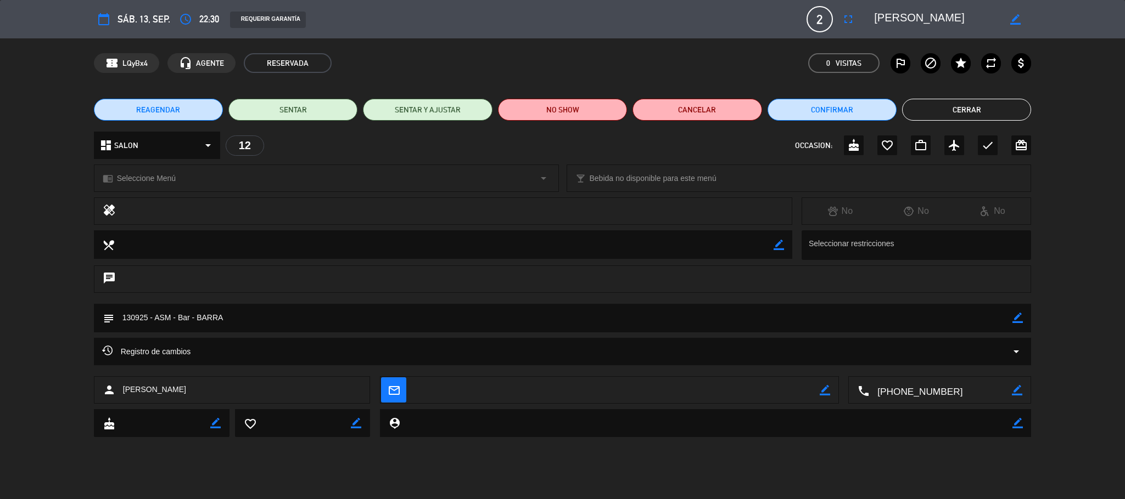
click at [1012, 100] on button "Cerrar" at bounding box center [966, 110] width 129 height 22
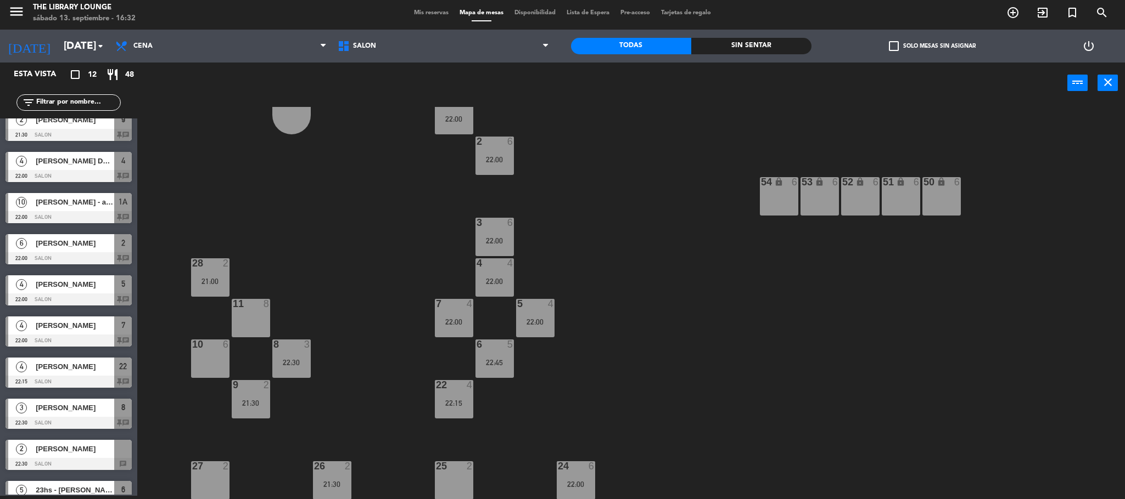
click at [247, 317] on div "11 8" at bounding box center [251, 318] width 38 height 38
click at [239, 325] on div "11 8" at bounding box center [251, 318] width 38 height 38
click at [195, 361] on div "10 6" at bounding box center [210, 359] width 38 height 38
click at [582, 76] on button "[GEOGRAPHIC_DATA]" at bounding box center [568, 83] width 66 height 22
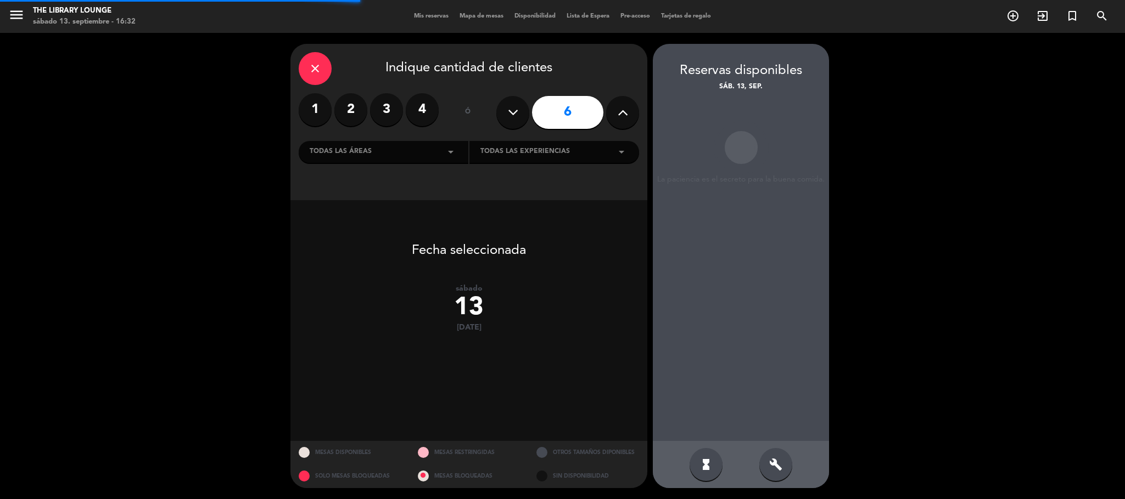
click at [389, 103] on label "3" at bounding box center [386, 109] width 33 height 33
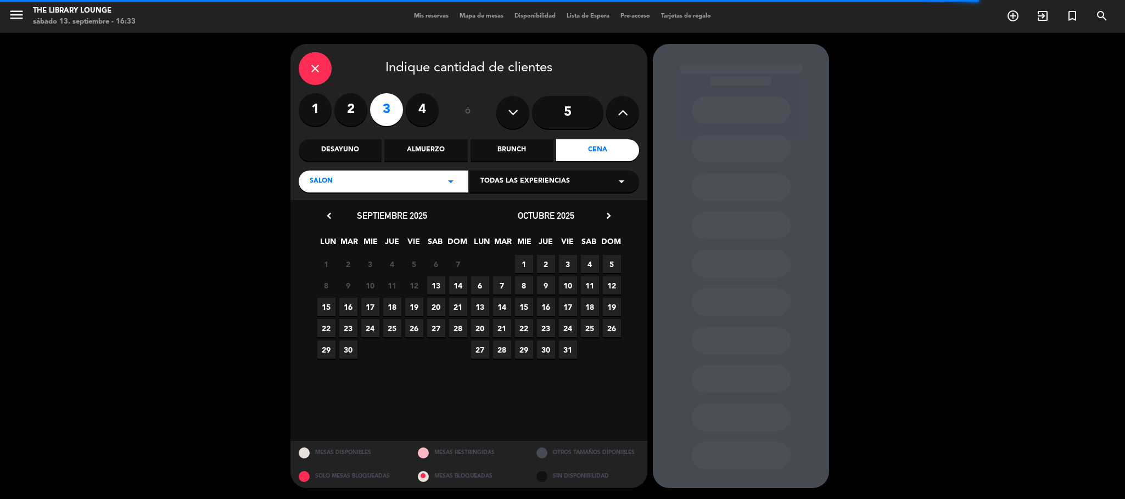
click at [302, 68] on div "close" at bounding box center [315, 68] width 33 height 33
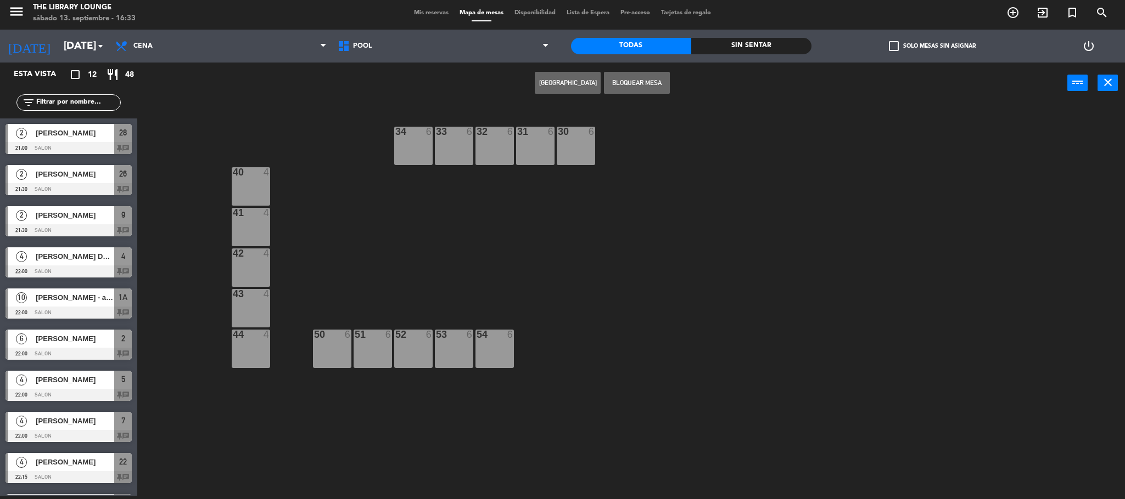
click at [426, 9] on div "menu The Library Lounge sábado 13. septiembre - 16:33 Mis reservas Mapa de mesa…" at bounding box center [562, 13] width 1125 height 33
click at [429, 47] on span "POOL" at bounding box center [443, 46] width 222 height 24
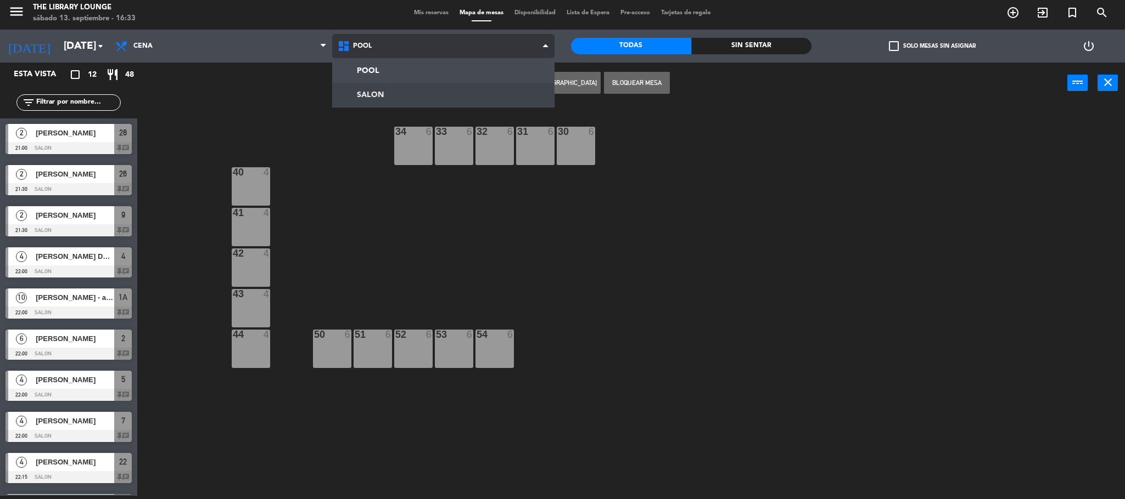
click at [428, 96] on ng-component "menu The Library Lounge sábado 13. septiembre - 16:33 Mis reservas Mapa de mesa…" at bounding box center [562, 248] width 1125 height 503
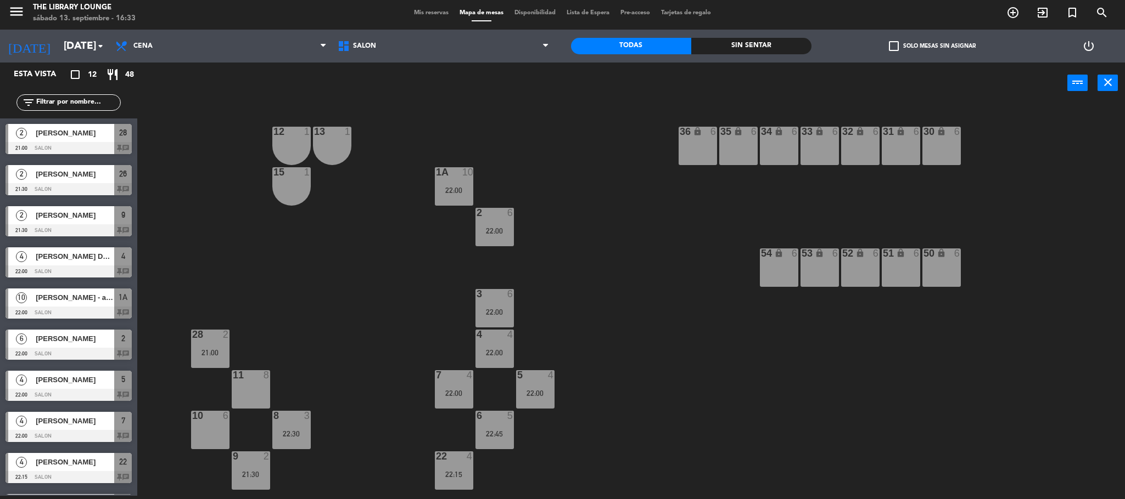
scroll to position [71, 0]
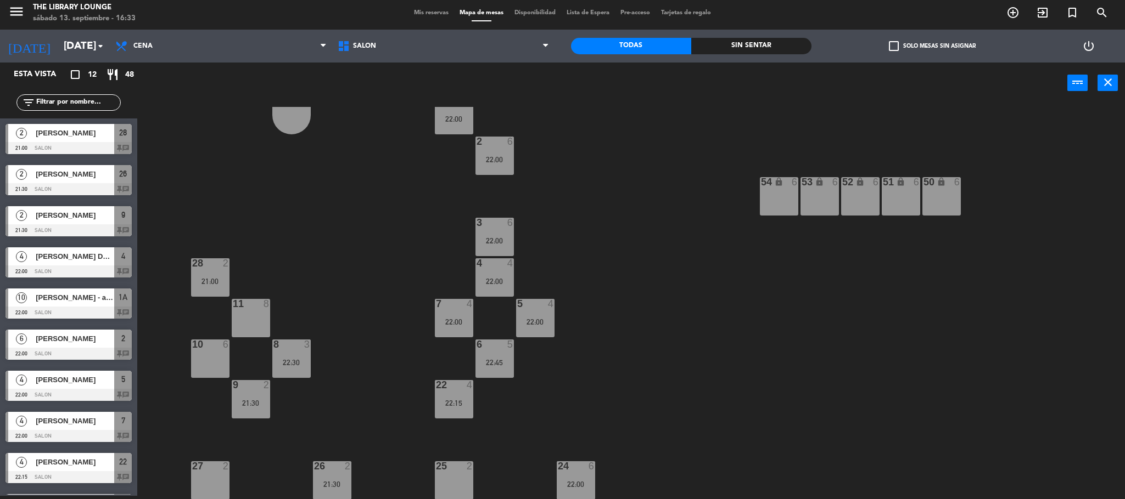
click at [217, 368] on div "10 6" at bounding box center [210, 359] width 38 height 38
click at [562, 87] on button "[GEOGRAPHIC_DATA]" at bounding box center [568, 83] width 66 height 22
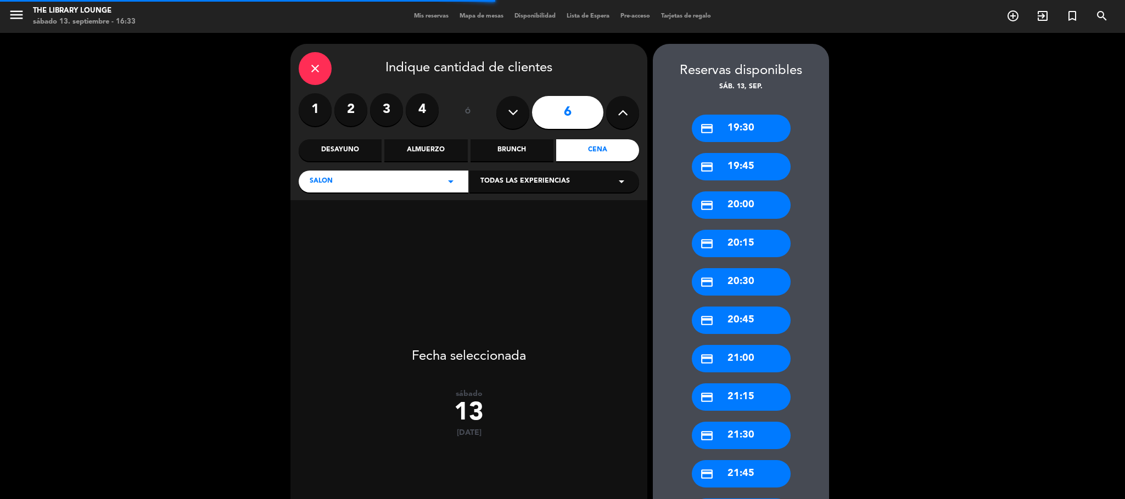
click at [392, 107] on label "3" at bounding box center [386, 109] width 33 height 33
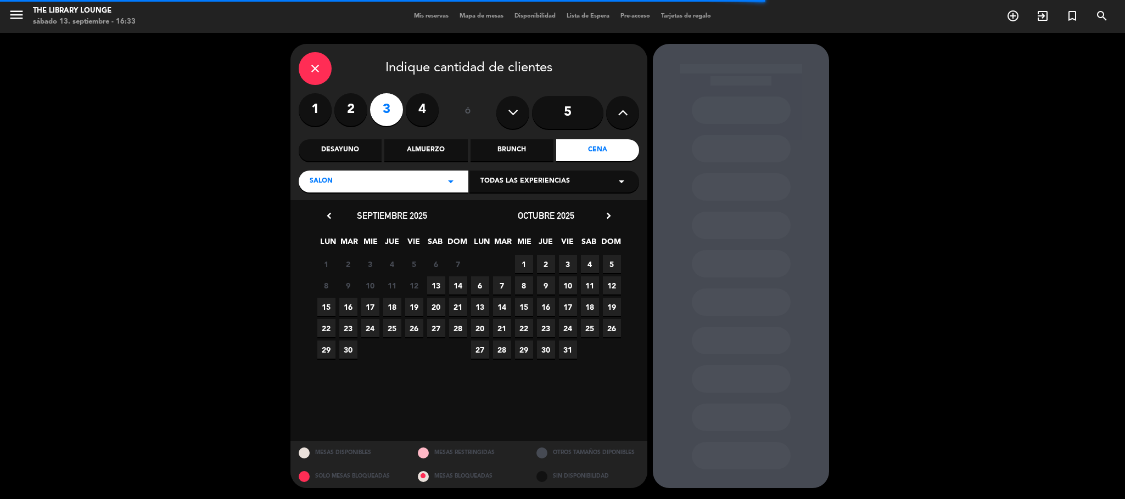
click at [435, 285] on span "13" at bounding box center [436, 286] width 18 height 18
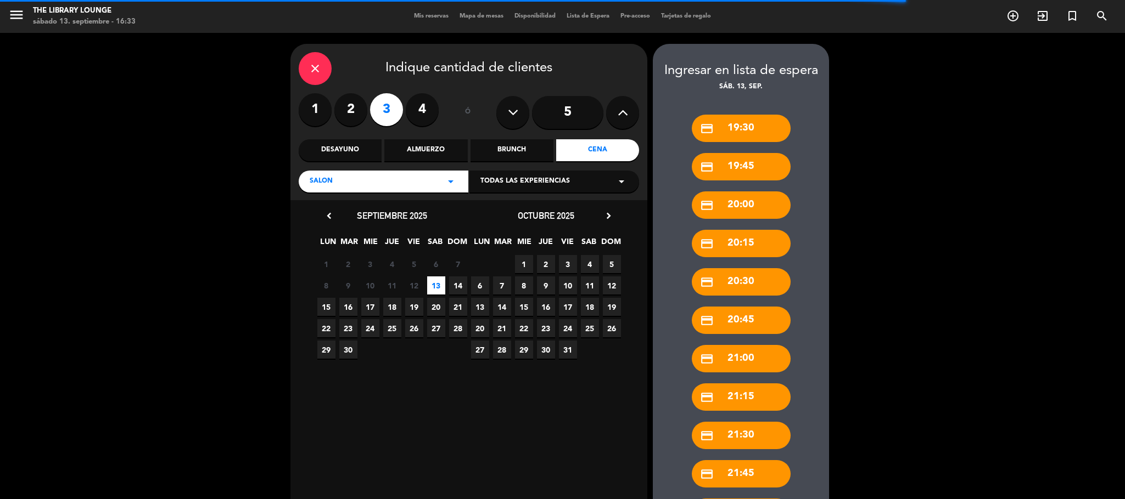
scroll to position [82, 0]
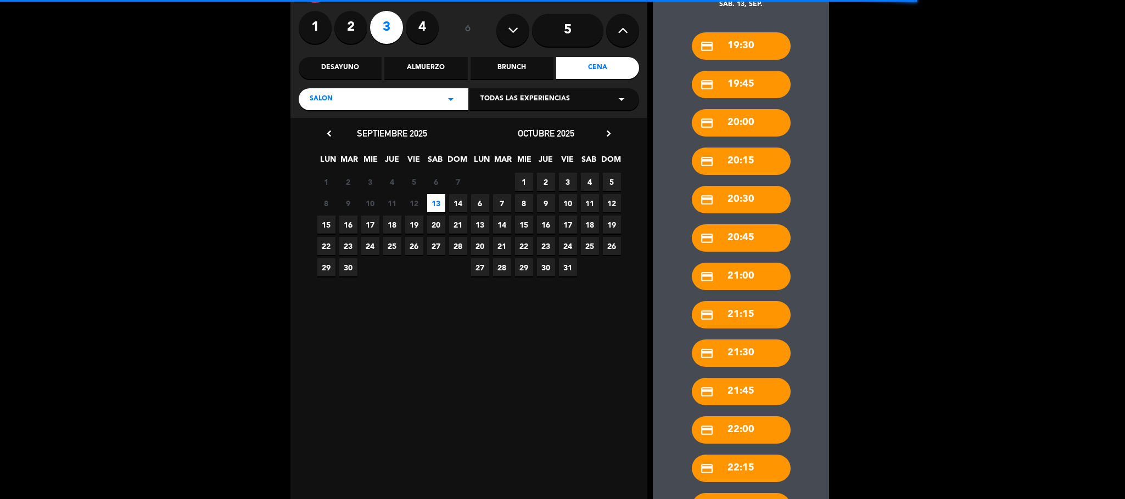
click at [774, 336] on div "credit_card 19:30 credit_card 19:45 credit_card 20:00 credit_card 20:15 credit_…" at bounding box center [741, 290] width 176 height 560
click at [770, 349] on div "credit_card 21:30" at bounding box center [741, 353] width 99 height 27
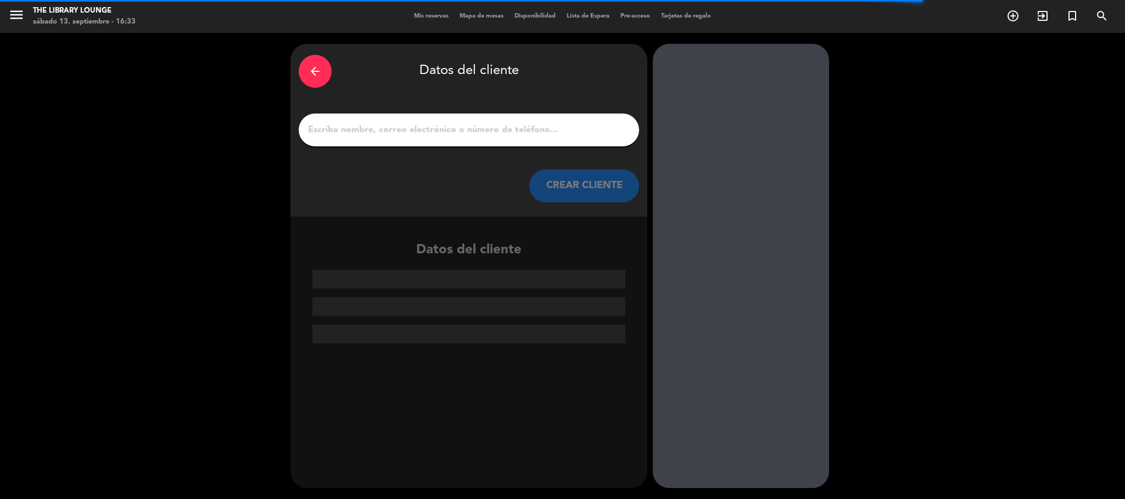
scroll to position [0, 0]
click at [616, 137] on input "1" at bounding box center [469, 129] width 324 height 15
paste input "[PERSON_NAME]"
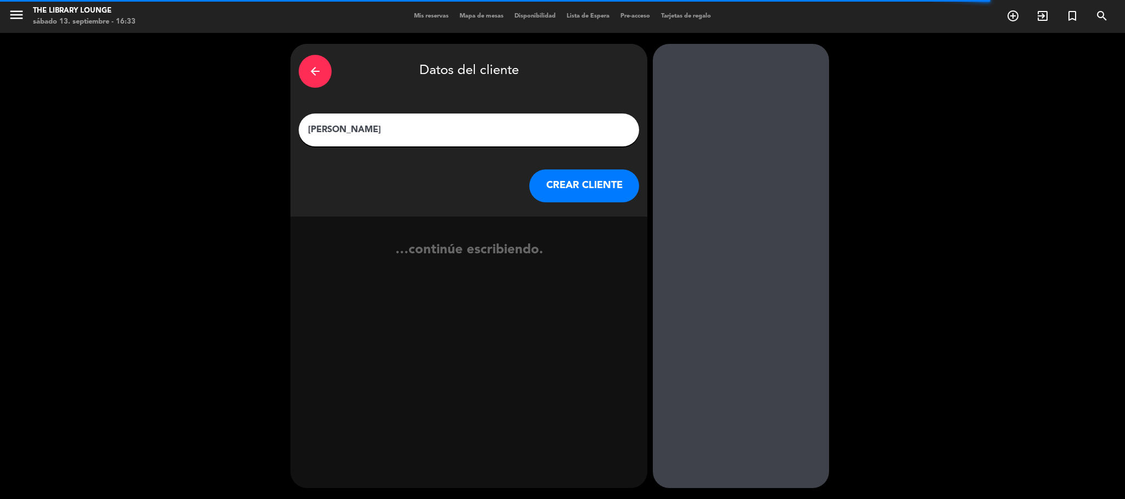
type input "[PERSON_NAME]"
click at [623, 170] on button "CREAR CLIENTE" at bounding box center [584, 186] width 110 height 33
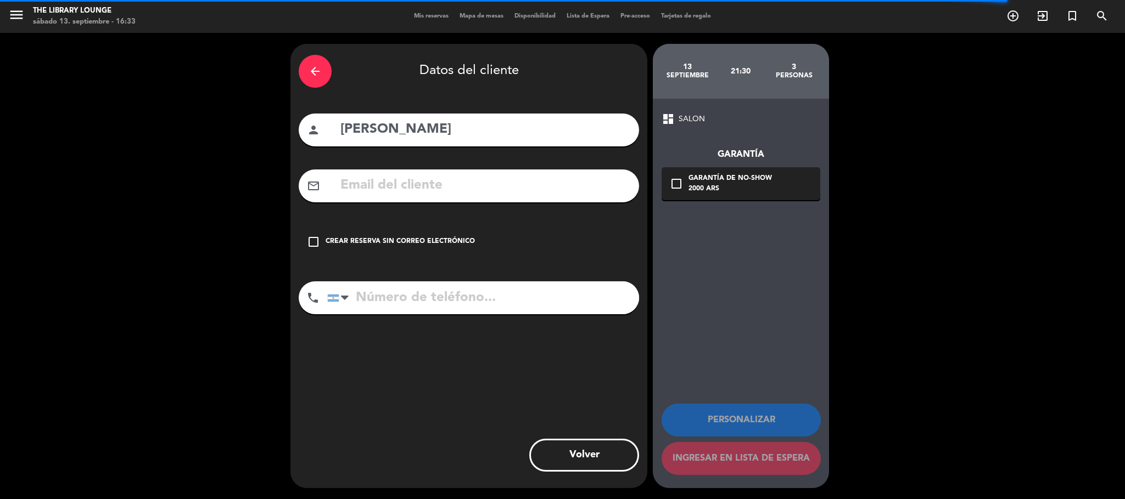
click at [455, 239] on div "Crear reserva sin correo electrónico" at bounding box center [399, 242] width 149 height 11
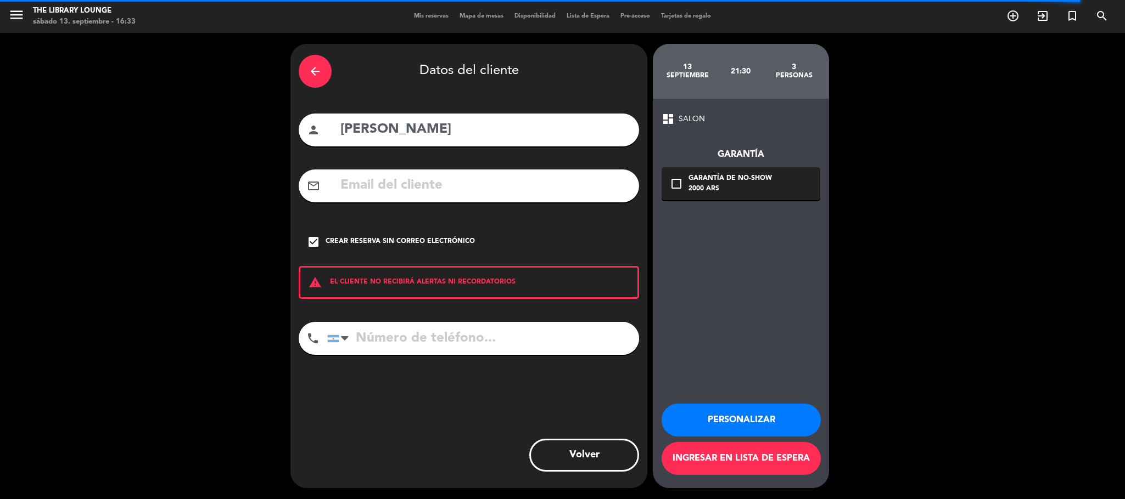
click at [560, 324] on input "tel" at bounding box center [483, 338] width 312 height 33
paste input "[PHONE_NUMBER]"
type input "[PHONE_NUMBER]"
click at [746, 426] on button "Personalizar" at bounding box center [740, 420] width 159 height 33
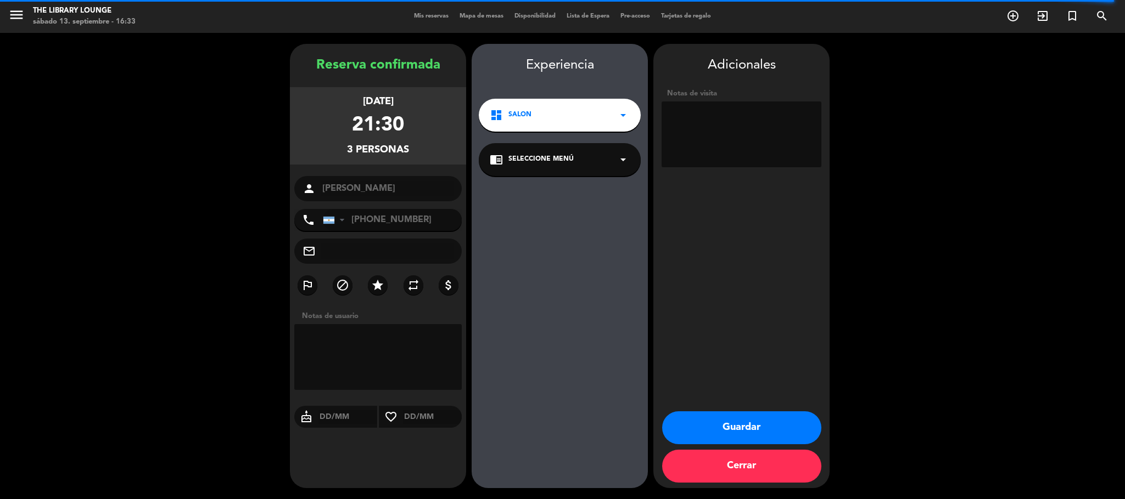
click at [714, 135] on textarea at bounding box center [741, 135] width 160 height 66
type textarea "130925 - MT - Bar"
click at [768, 412] on button "Guardar" at bounding box center [741, 428] width 159 height 33
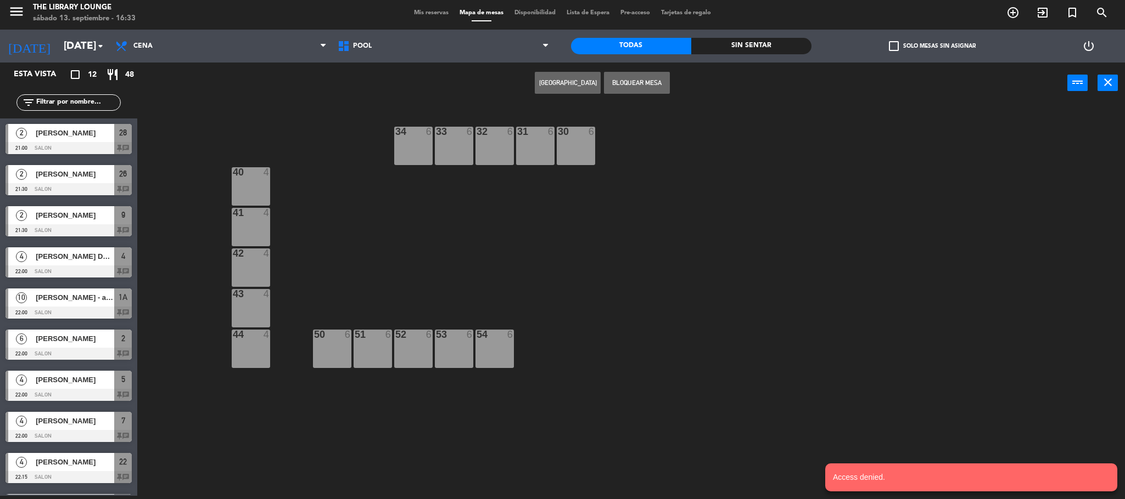
click at [422, 13] on span "Mis reservas" at bounding box center [431, 13] width 46 height 6
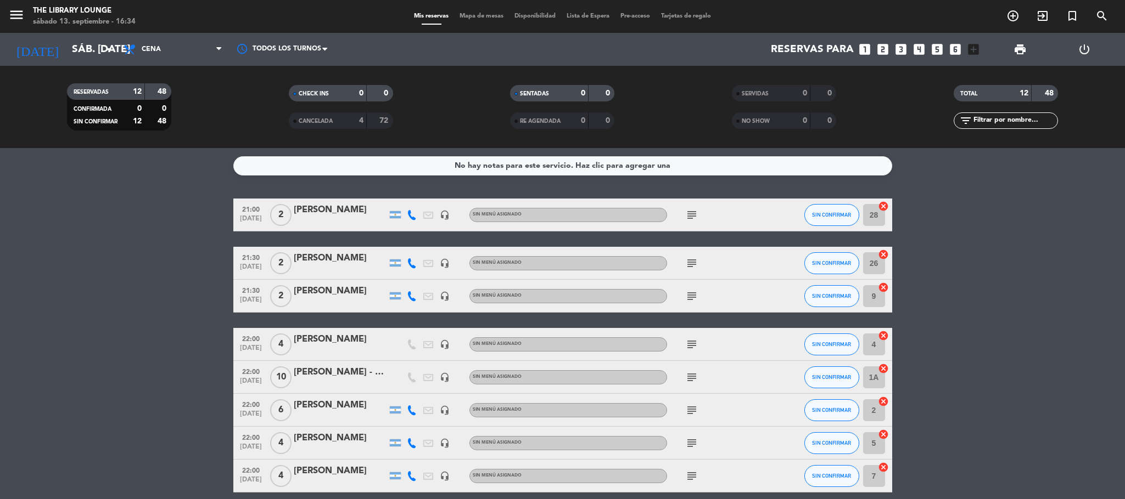
click at [468, 20] on div "Mis reservas Mapa de mesas Disponibilidad Lista de Espera Pre-acceso Tarjetas d…" at bounding box center [562, 17] width 308 height 10
click at [481, 12] on div "Mis reservas Mapa de mesas Disponibilidad Lista de Espera Pre-acceso Tarjetas d…" at bounding box center [562, 17] width 308 height 10
click at [467, 17] on span "Mapa de mesas" at bounding box center [481, 16] width 55 height 6
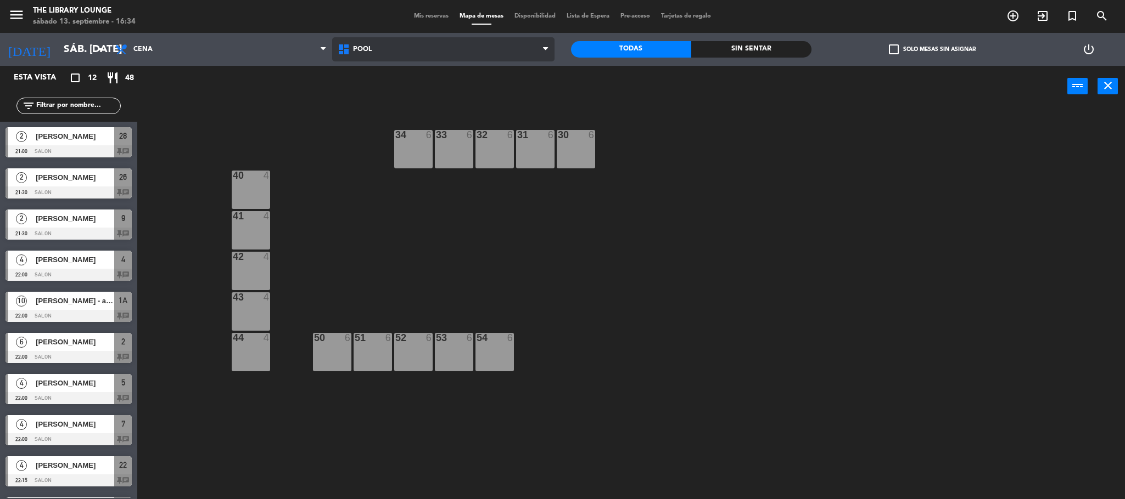
click at [391, 48] on span "POOL" at bounding box center [443, 49] width 222 height 24
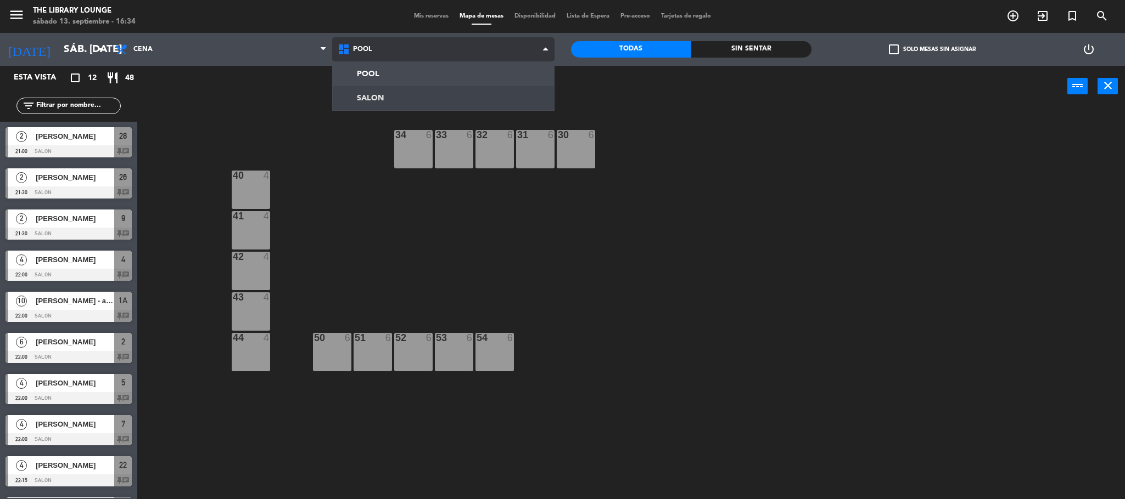
click at [443, 109] on ng-component "menu The Library Lounge sábado 13. septiembre - 16:34 Mis reservas Mapa de mesa…" at bounding box center [562, 251] width 1125 height 503
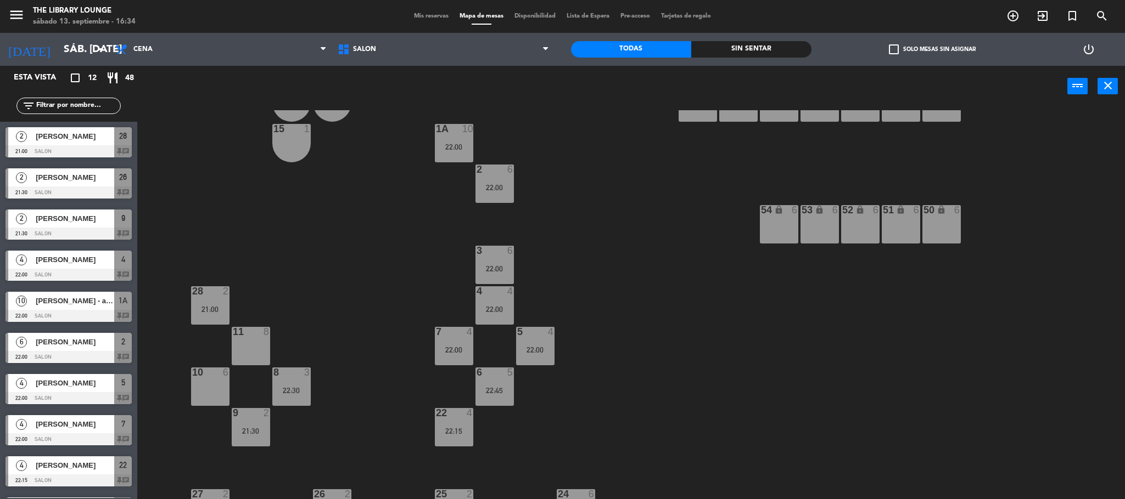
scroll to position [71, 0]
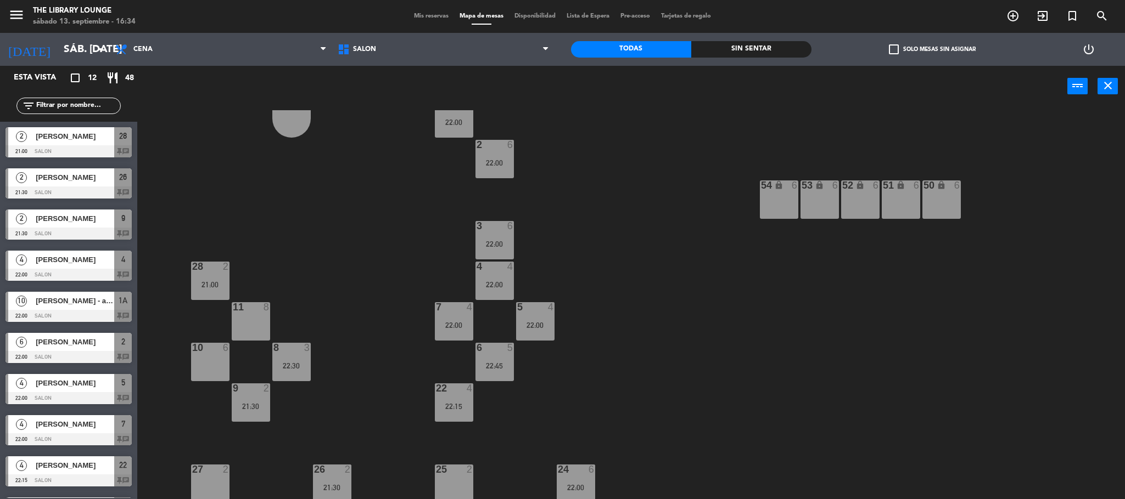
click at [262, 325] on div "11 8" at bounding box center [251, 321] width 38 height 38
click at [551, 94] on button "[GEOGRAPHIC_DATA]" at bounding box center [568, 86] width 66 height 22
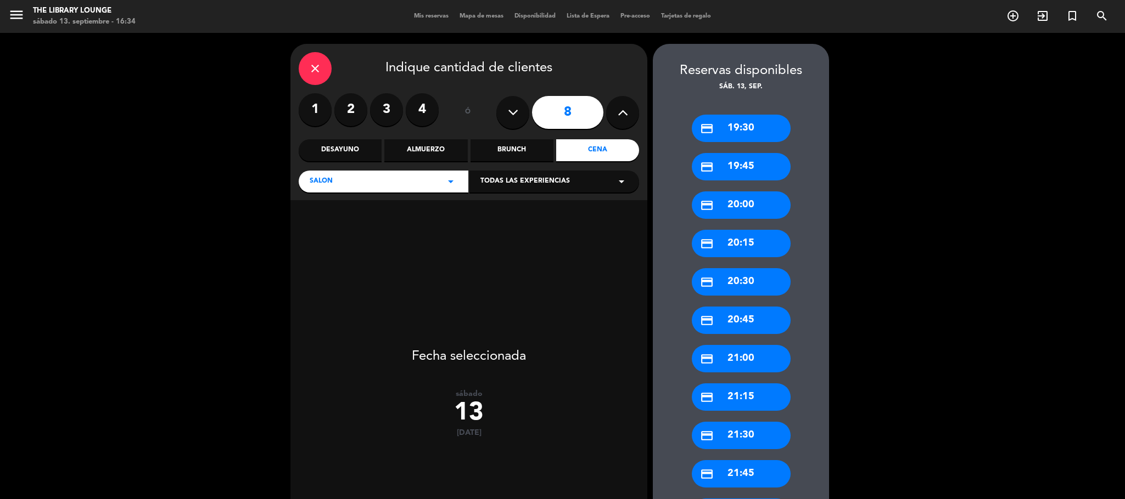
click at [384, 102] on label "3" at bounding box center [386, 109] width 33 height 33
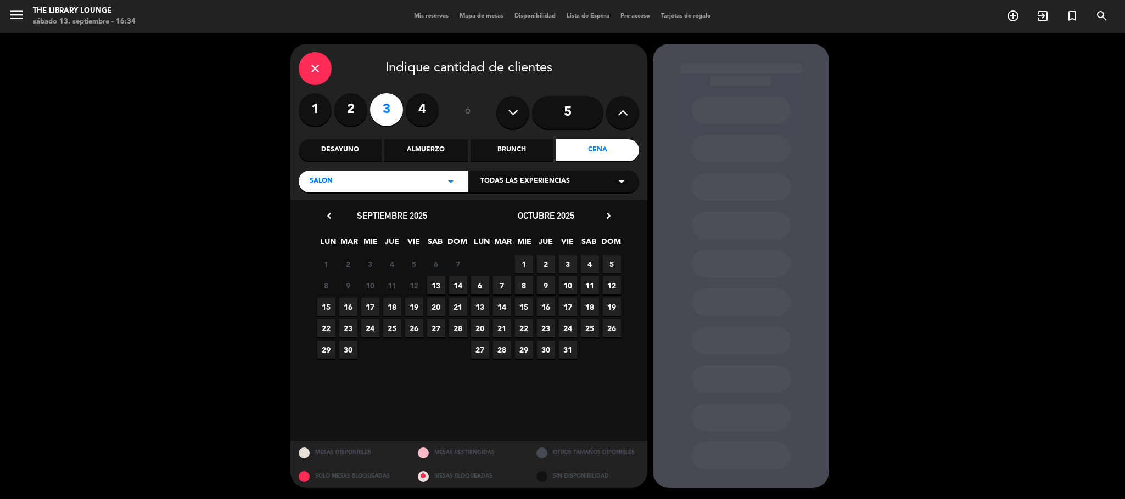
click at [439, 280] on span "13" at bounding box center [436, 286] width 18 height 18
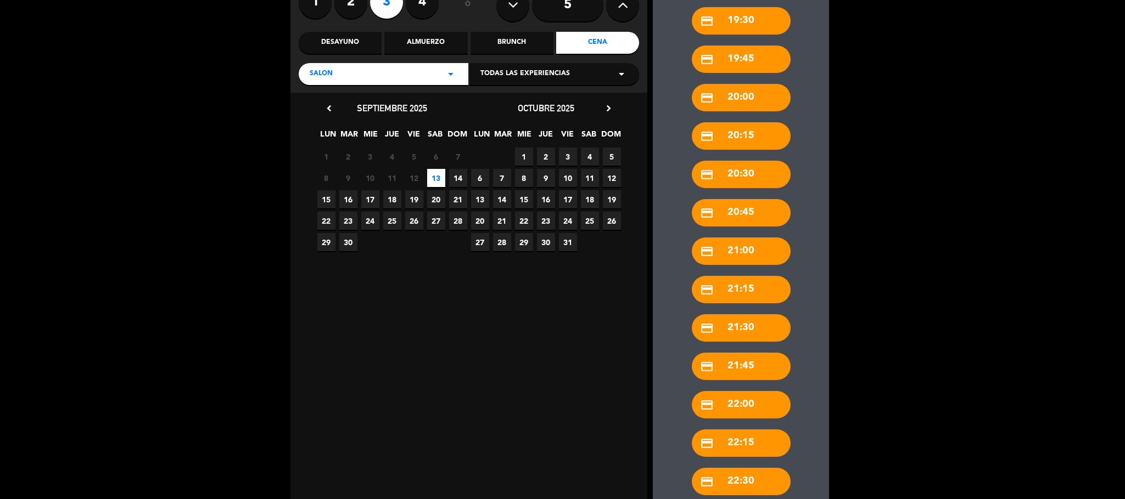
scroll to position [211, 0]
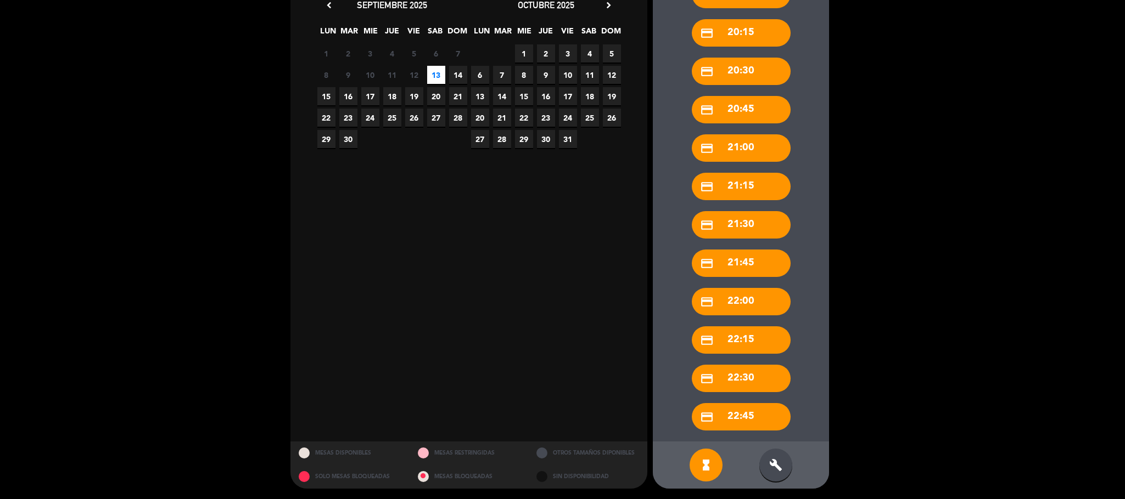
click at [788, 458] on div "build" at bounding box center [775, 465] width 33 height 33
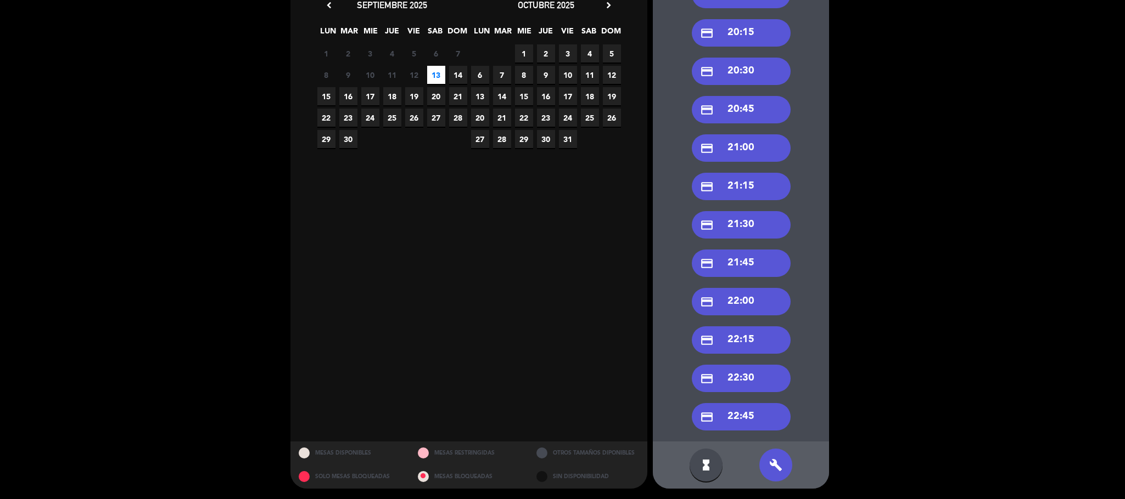
click at [763, 219] on div "credit_card 21:30" at bounding box center [741, 224] width 99 height 27
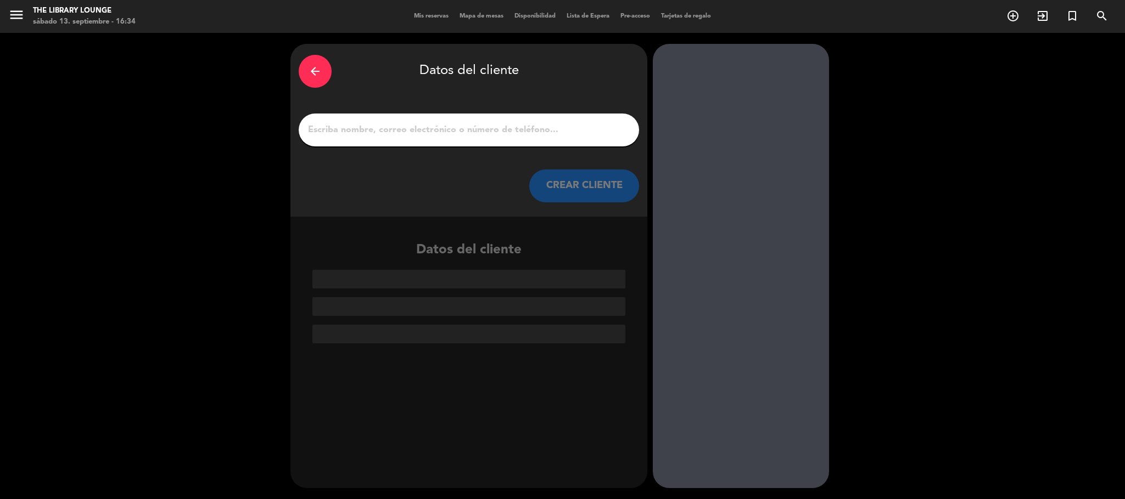
scroll to position [0, 0]
click at [491, 122] on input "1" at bounding box center [469, 129] width 324 height 15
paste input "[PERSON_NAME]"
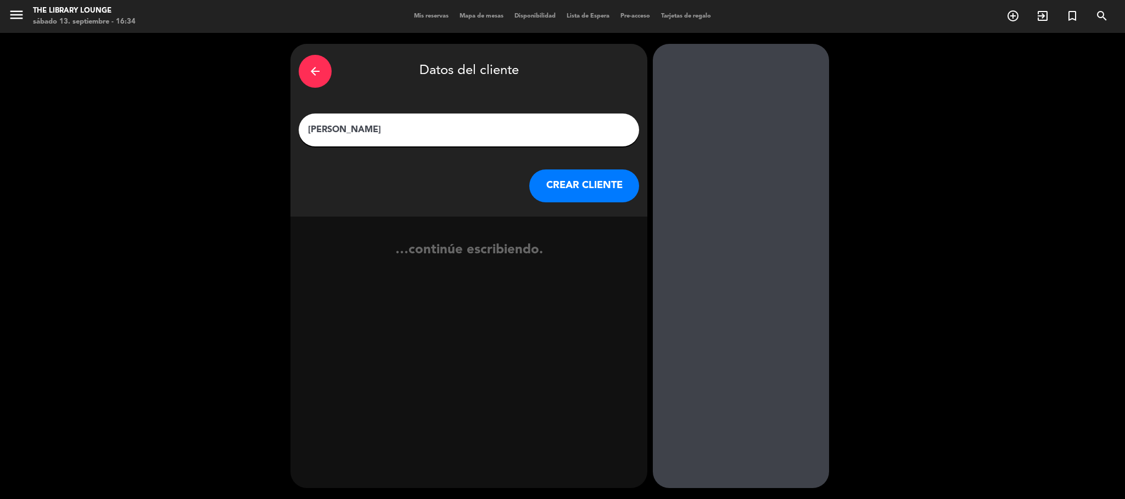
type input "[PERSON_NAME]"
click at [555, 167] on div "arrow_back Datos del cliente [PERSON_NAME] [PERSON_NAME] CLIENTE" at bounding box center [468, 130] width 357 height 173
click at [557, 192] on button "CREAR CLIENTE" at bounding box center [584, 186] width 110 height 33
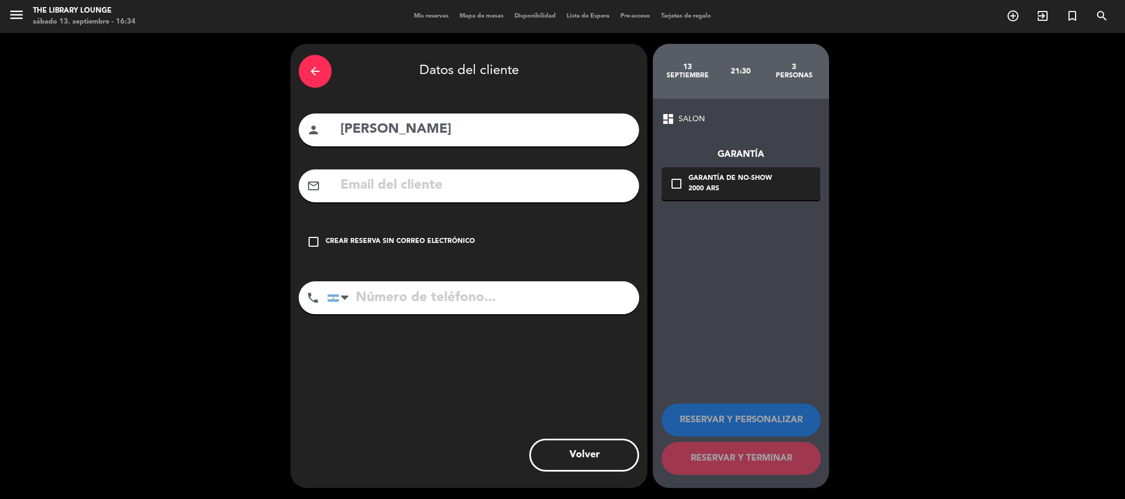
click at [385, 244] on div "Crear reserva sin correo electrónico" at bounding box center [399, 242] width 149 height 11
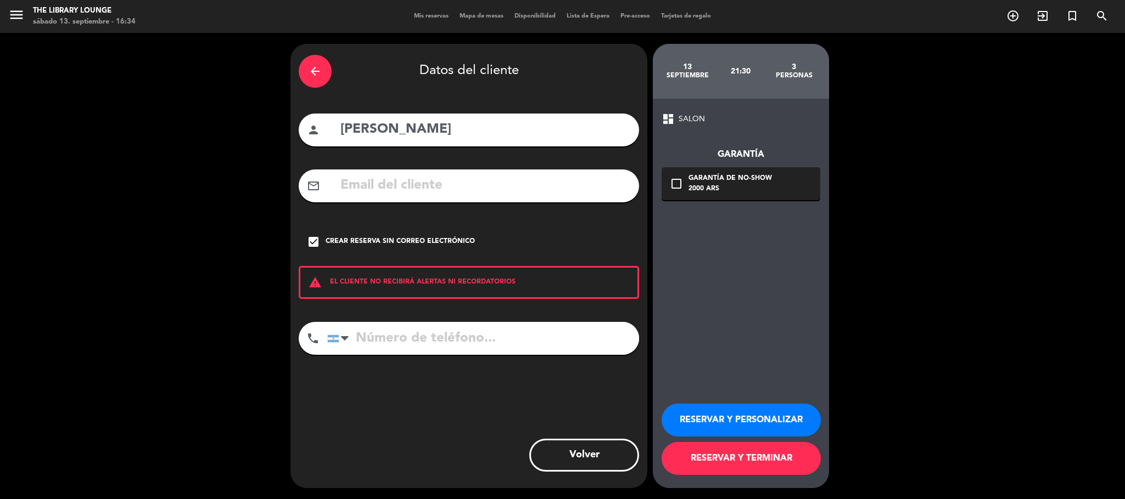
click at [486, 338] on input "tel" at bounding box center [483, 338] width 312 height 33
paste input "[PHONE_NUMBER]"
type input "[PHONE_NUMBER]"
click at [731, 396] on div "RESERVAR Y PERSONALIZAR RESERVAR Y TERMINAR" at bounding box center [740, 435] width 159 height 108
click at [733, 409] on button "RESERVAR Y PERSONALIZAR" at bounding box center [740, 420] width 159 height 33
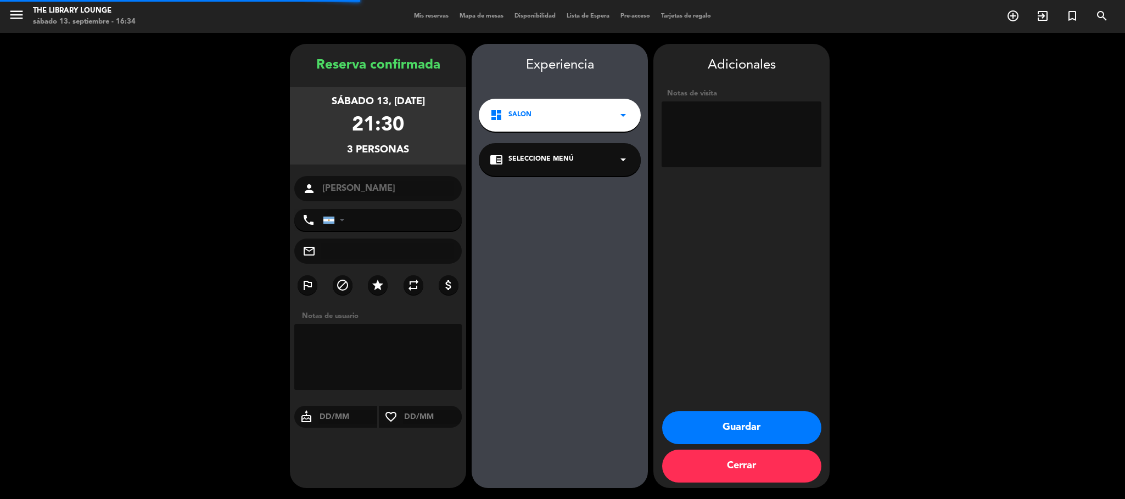
type input "[PHONE_NUMBER]"
click at [730, 128] on textarea at bounding box center [741, 135] width 160 height 66
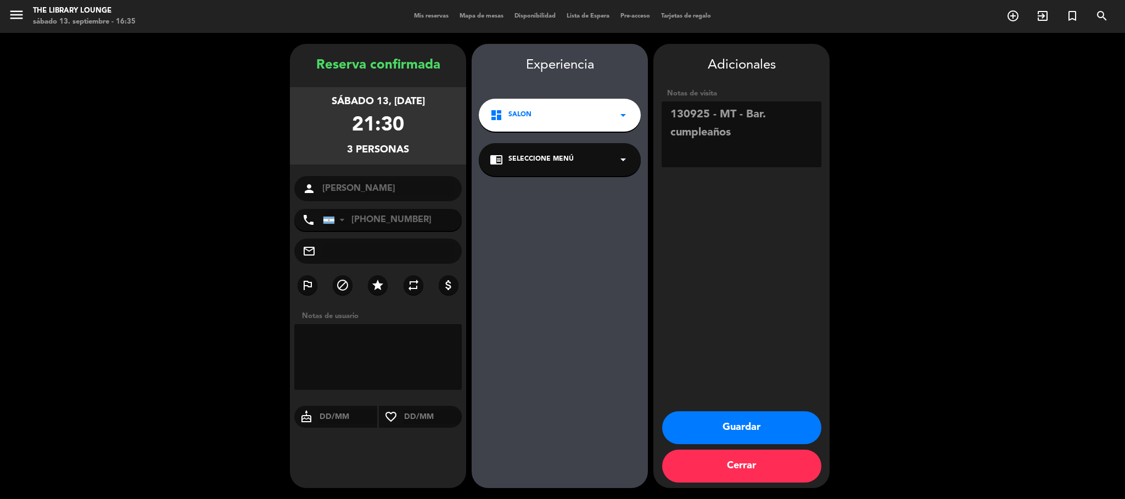
type textarea "130925 - MT - Bar. cumpleaños"
click at [784, 434] on button "Guardar" at bounding box center [741, 428] width 159 height 33
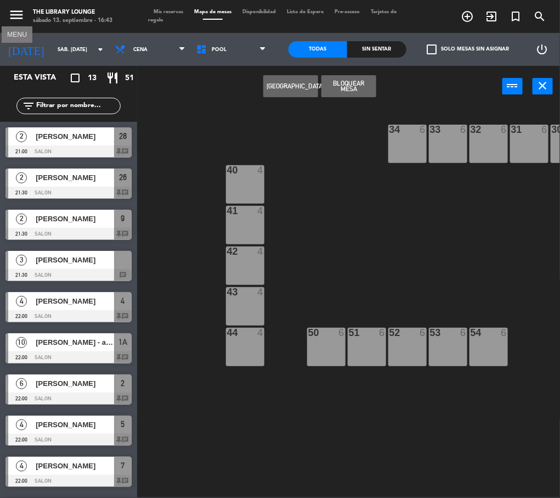
click at [16, 20] on icon "menu" at bounding box center [16, 15] width 16 height 16
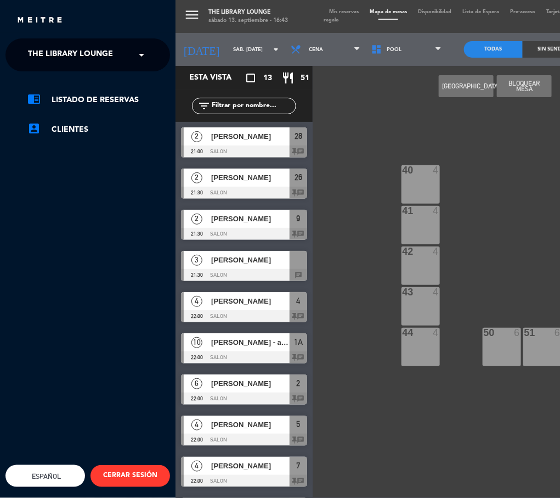
drag, startPoint x: 40, startPoint y: 35, endPoint x: 41, endPoint y: 40, distance: 5.6
click at [40, 38] on div "close × The Library Lounge × chrome_reader_mode Listado de Reservas account_box…" at bounding box center [88, 249] width 176 height 498
click at [43, 51] on span "The Library Lounge" at bounding box center [70, 54] width 85 height 23
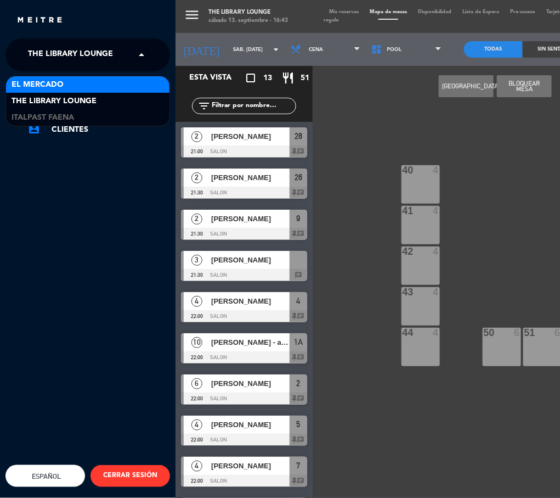
click at [42, 81] on span "El Mercado" at bounding box center [38, 84] width 52 height 13
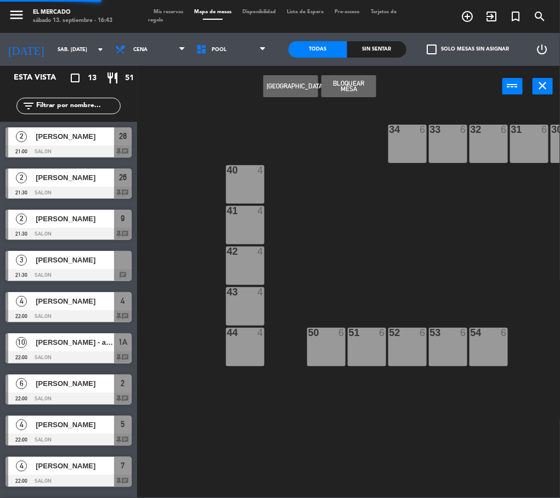
click at [139, 49] on span "Cena" at bounding box center [150, 49] width 81 height 24
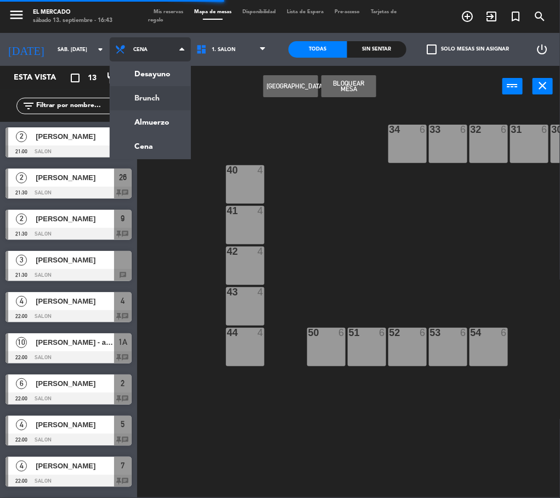
click at [139, 100] on ng-component "menu El [PERSON_NAME] sábado 13. septiembre - 16:43 Mis reservas Mapa de mesas …" at bounding box center [280, 248] width 560 height 497
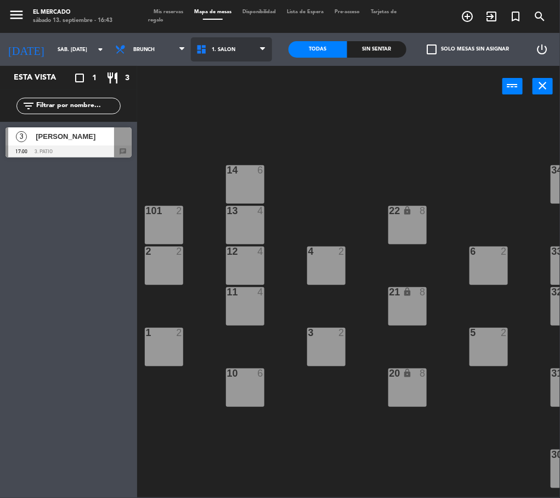
click at [212, 52] on span "1. SALON" at bounding box center [224, 50] width 24 height 6
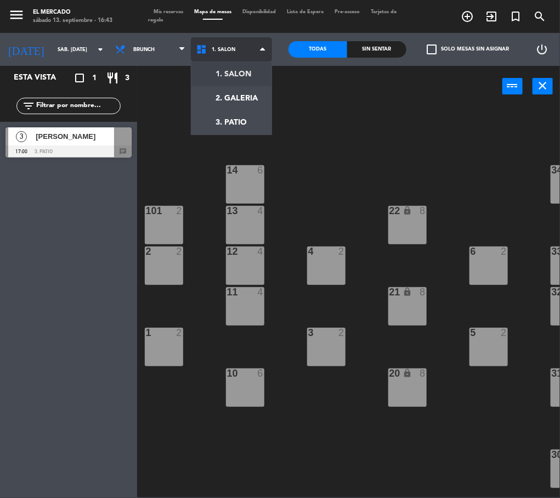
click at [226, 71] on ng-component "menu El [PERSON_NAME] sábado 13. septiembre - 16:43 Mis reservas Mapa de mesas …" at bounding box center [280, 248] width 560 height 497
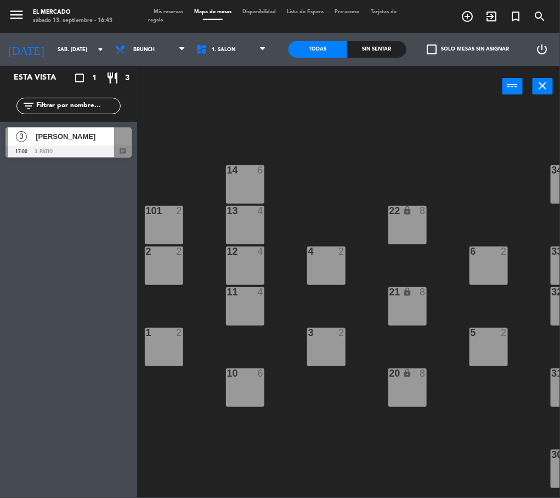
click at [173, 7] on div "menu El [PERSON_NAME] sábado 13. septiembre - 16:43 Mis reservas Mapa de mesas …" at bounding box center [280, 16] width 560 height 33
click at [171, 14] on span "Mis reservas" at bounding box center [168, 11] width 41 height 5
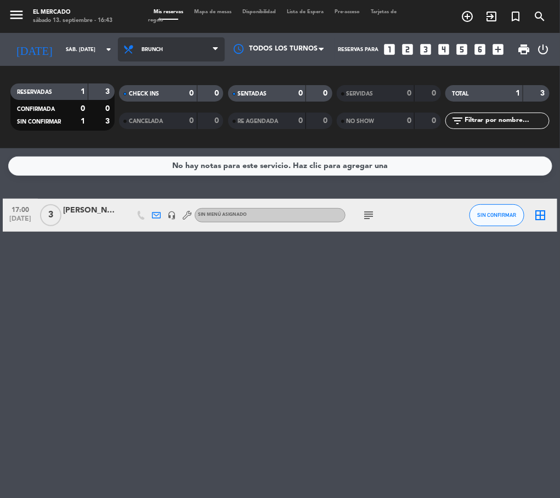
click at [143, 49] on span "Brunch" at bounding box center [152, 50] width 21 height 6
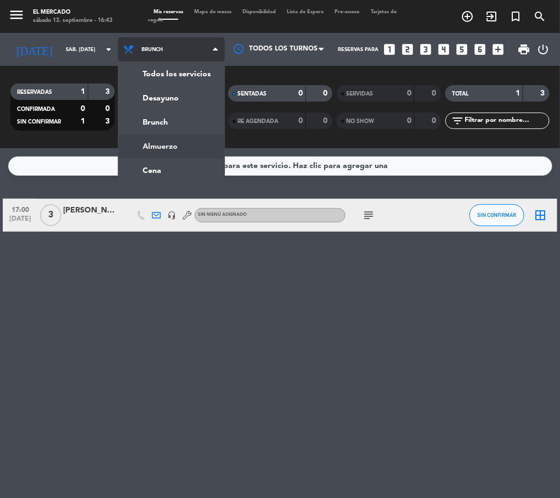
click at [154, 149] on ng-component "menu El [PERSON_NAME] sábado 13. septiembre - 16:43 Mis reservas Mapa de mesas …" at bounding box center [280, 249] width 560 height 498
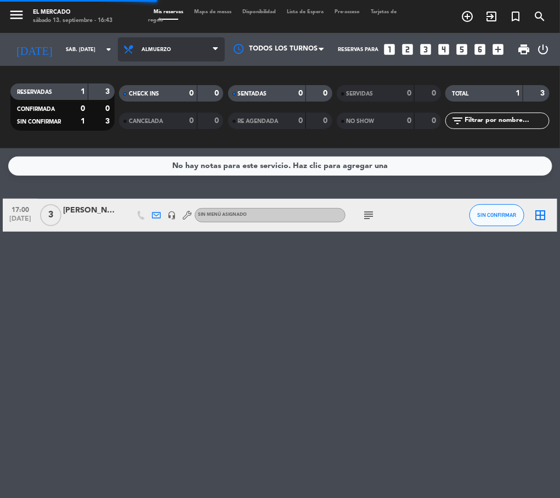
click at [155, 42] on span "Almuerzo" at bounding box center [171, 49] width 107 height 24
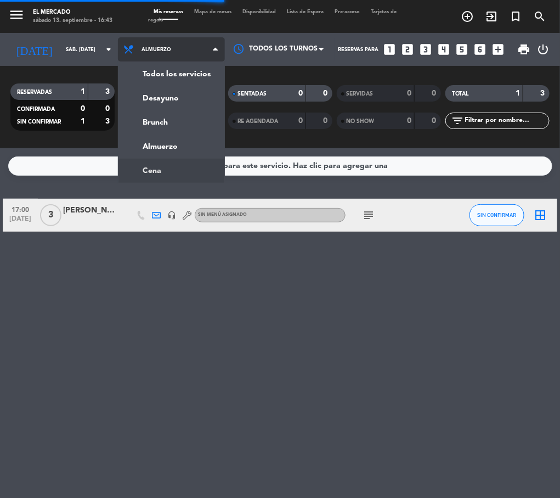
click at [160, 173] on ng-component "menu El [PERSON_NAME] sábado 13. septiembre - 16:43 Mis reservas Mapa de mesas …" at bounding box center [280, 249] width 560 height 498
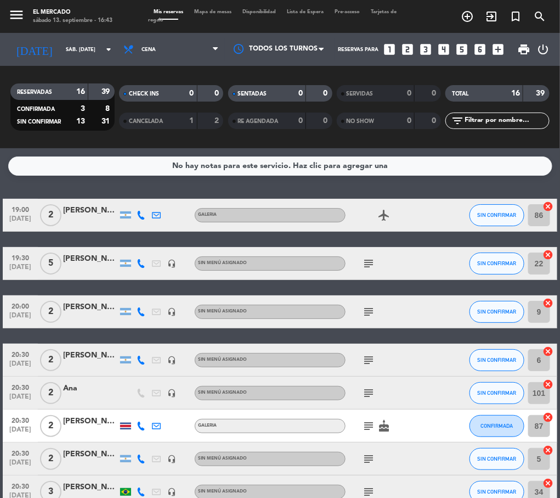
click at [25, 16] on span "menu" at bounding box center [20, 16] width 25 height 25
click at [14, 16] on icon "menu" at bounding box center [16, 15] width 16 height 16
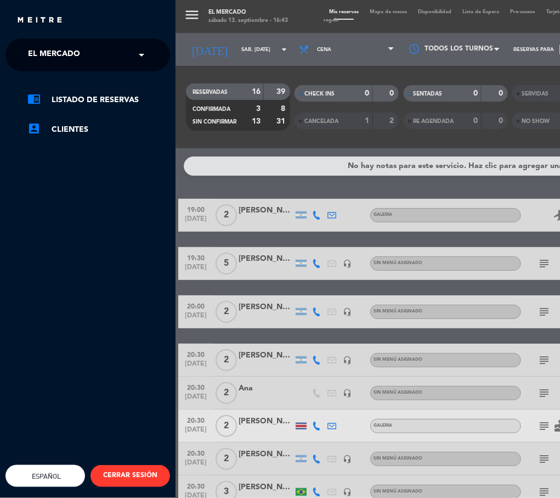
click at [35, 48] on span "El Mercado" at bounding box center [54, 54] width 52 height 23
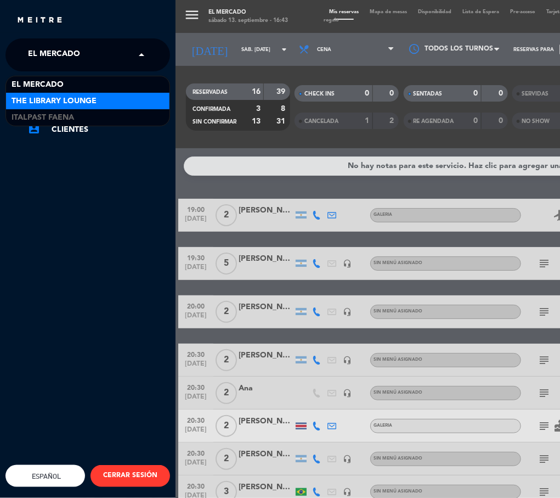
click at [47, 94] on div "The Library Lounge" at bounding box center [88, 101] width 164 height 16
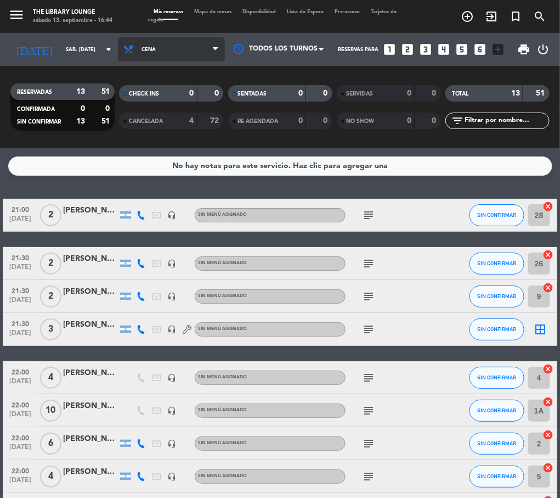
click at [181, 44] on span "Cena" at bounding box center [171, 49] width 107 height 24
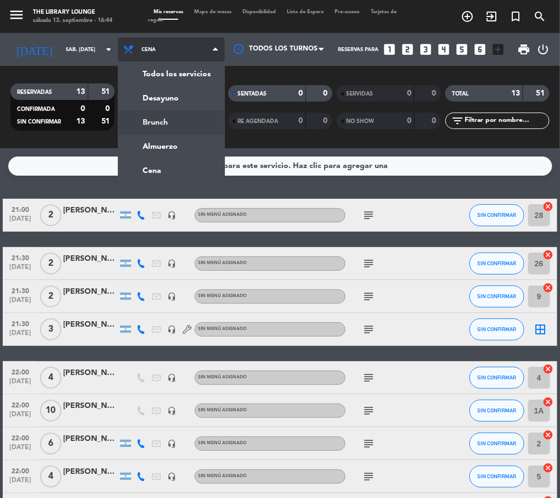
click at [155, 117] on div "menu The Library Lounge sábado 13. septiembre - 16:44 Mis reservas Mapa de mesa…" at bounding box center [280, 74] width 560 height 148
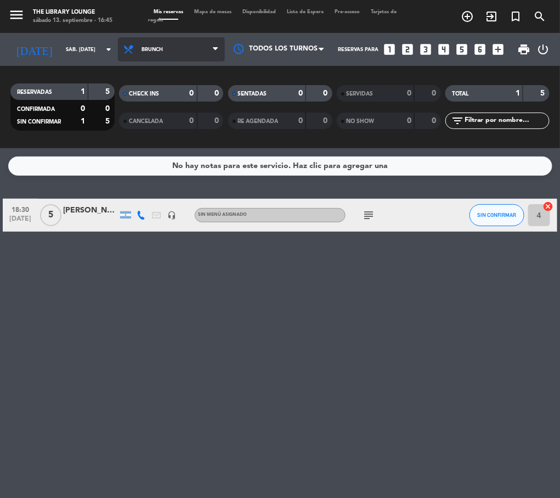
click at [164, 48] on span "Brunch" at bounding box center [171, 49] width 107 height 24
click at [155, 165] on ng-component "menu The Library Lounge sábado 13. septiembre - 16:45 Mis reservas Mapa de mesa…" at bounding box center [280, 249] width 560 height 498
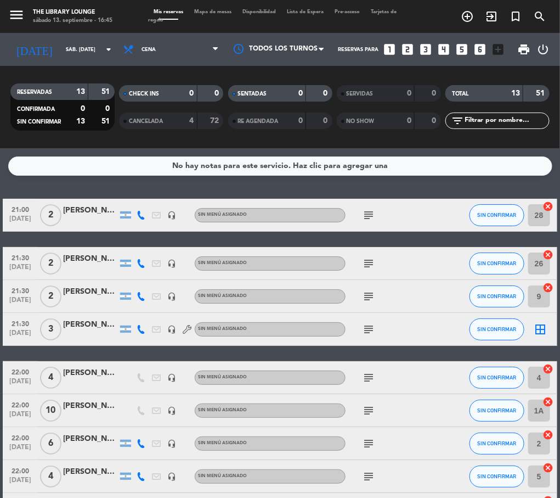
click at [15, 16] on icon "menu" at bounding box center [16, 15] width 16 height 16
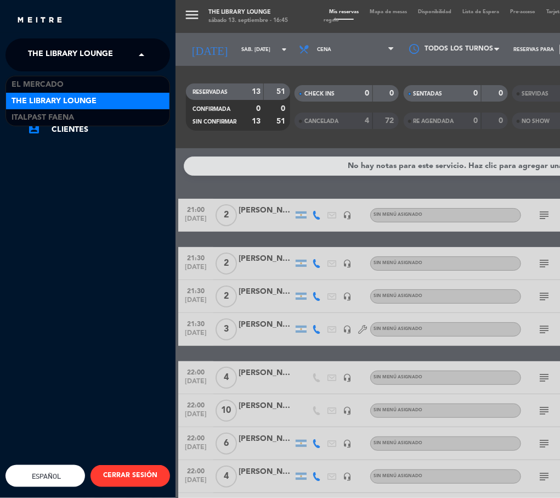
click at [48, 47] on span "The Library Lounge" at bounding box center [70, 54] width 85 height 23
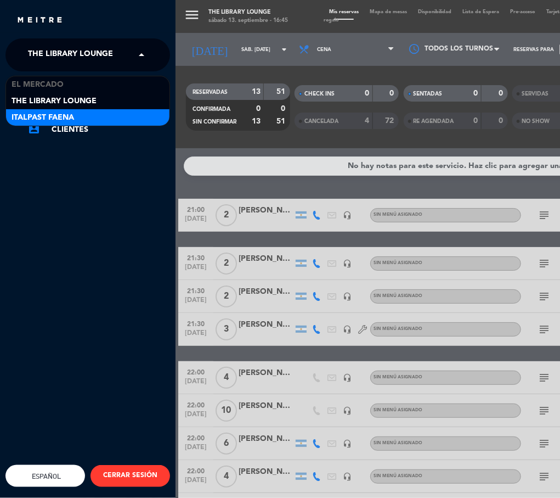
click at [50, 111] on span "Italpast Faena" at bounding box center [43, 117] width 63 height 13
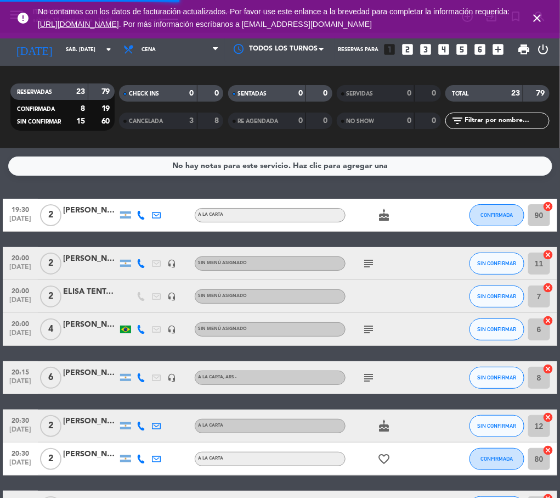
click at [536, 20] on icon "close" at bounding box center [537, 18] width 13 height 13
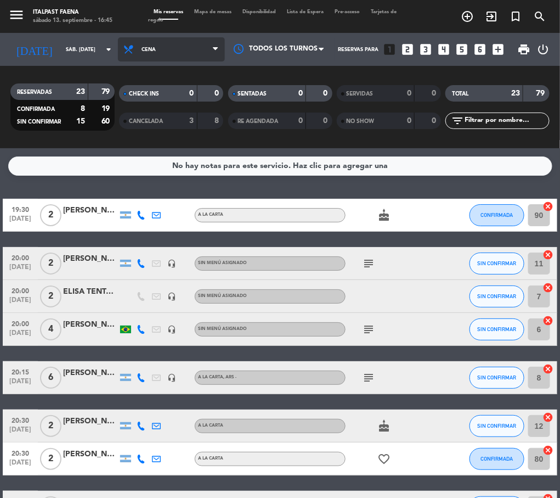
click at [137, 53] on span "Cena" at bounding box center [171, 49] width 107 height 24
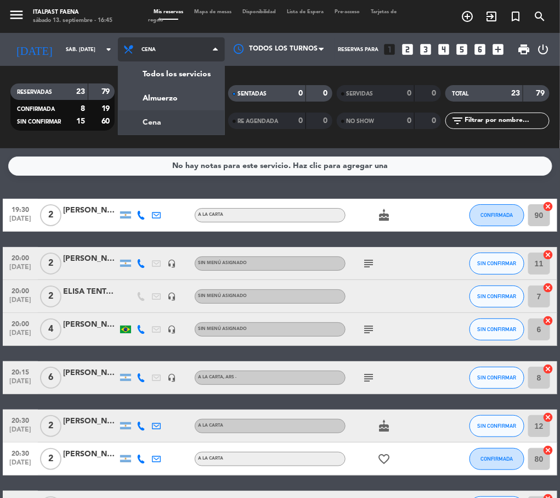
click at [150, 122] on div "menu Italpast Faena sábado 13. septiembre - 16:45 Mis reservas Mapa de mesas Di…" at bounding box center [280, 74] width 560 height 148
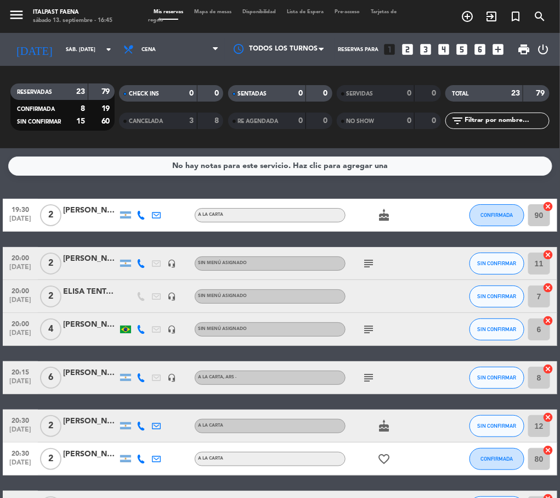
drag, startPoint x: 30, startPoint y: 15, endPoint x: 20, endPoint y: 13, distance: 9.6
click at [27, 15] on span "menu" at bounding box center [20, 16] width 25 height 25
click at [20, 13] on icon "menu" at bounding box center [16, 15] width 16 height 16
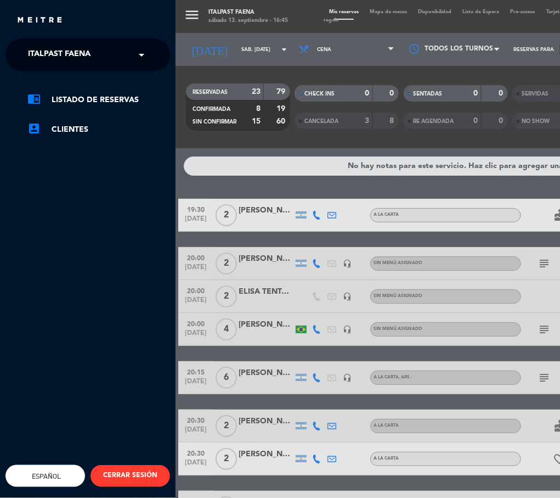
click at [42, 53] on span "Italpast Faena" at bounding box center [59, 54] width 63 height 23
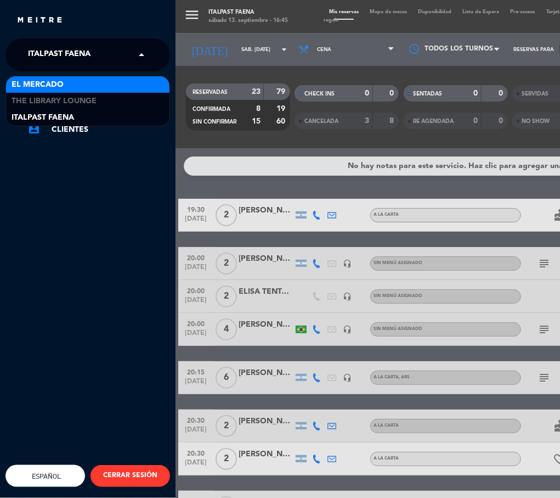
click at [43, 81] on span "El Mercado" at bounding box center [38, 84] width 52 height 13
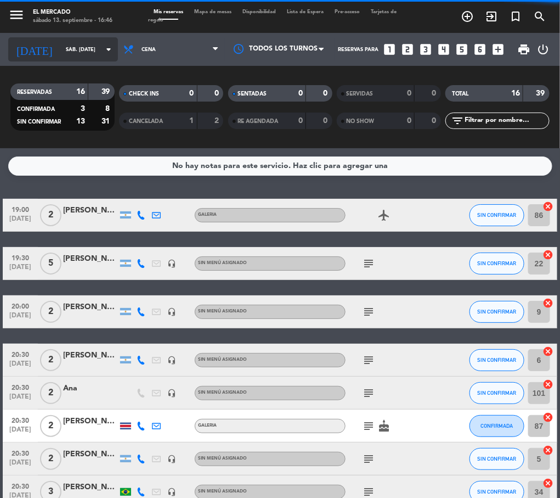
click at [82, 49] on input "sáb. [DATE]" at bounding box center [96, 49] width 72 height 17
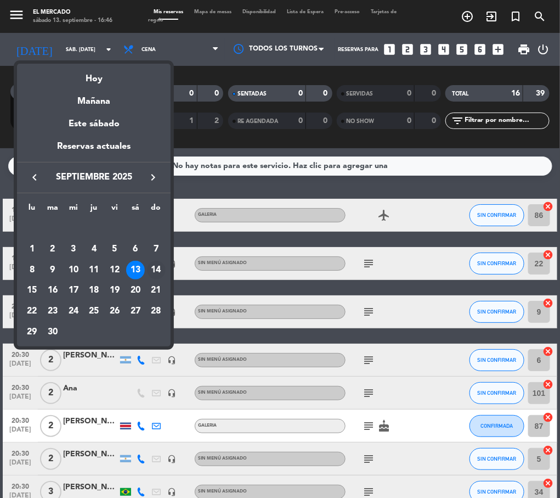
click at [153, 264] on div "14" at bounding box center [156, 270] width 19 height 19
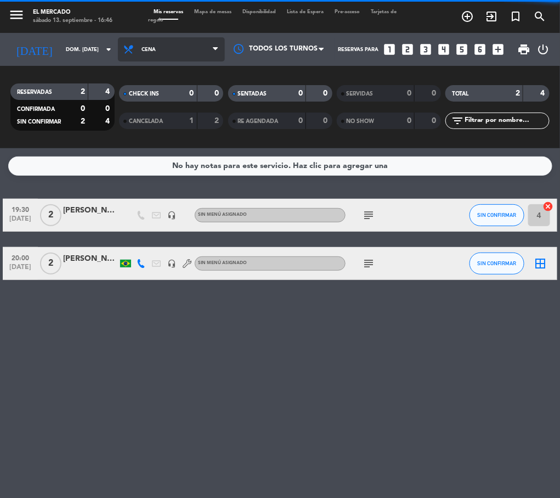
click at [162, 48] on span "Cena" at bounding box center [171, 49] width 107 height 24
click at [162, 145] on div "menu El [PERSON_NAME] sábado 13. septiembre - 16:46 Mis reservas Mapa de mesas …" at bounding box center [280, 74] width 560 height 148
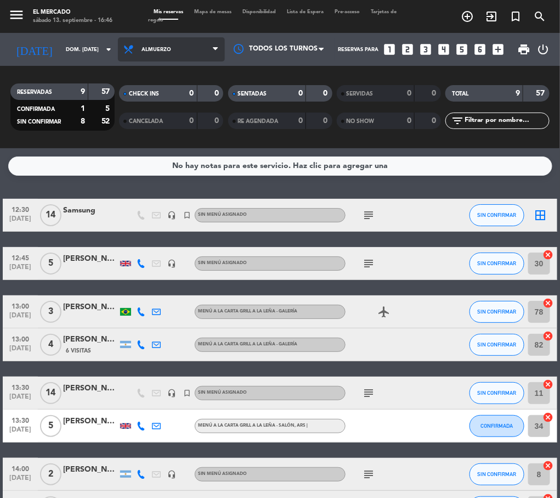
click at [123, 57] on span "Almuerzo" at bounding box center [171, 49] width 107 height 24
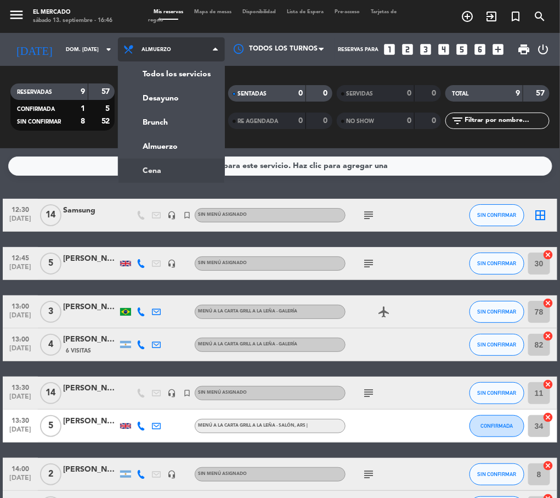
click at [152, 160] on ng-component "menu El [PERSON_NAME] sábado 13. septiembre - 16:46 Mis reservas Mapa de mesas …" at bounding box center [280, 249] width 560 height 498
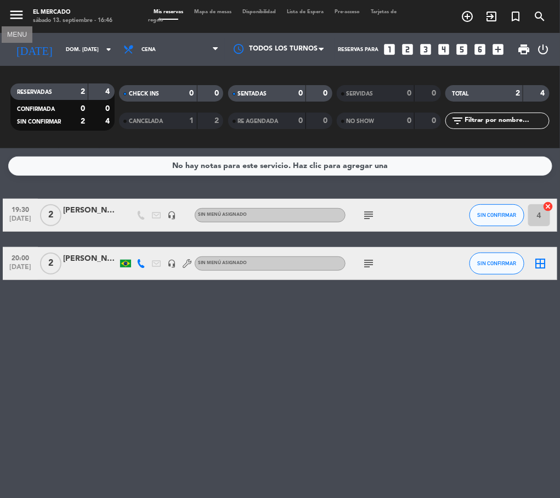
click at [20, 12] on icon "menu" at bounding box center [16, 15] width 16 height 16
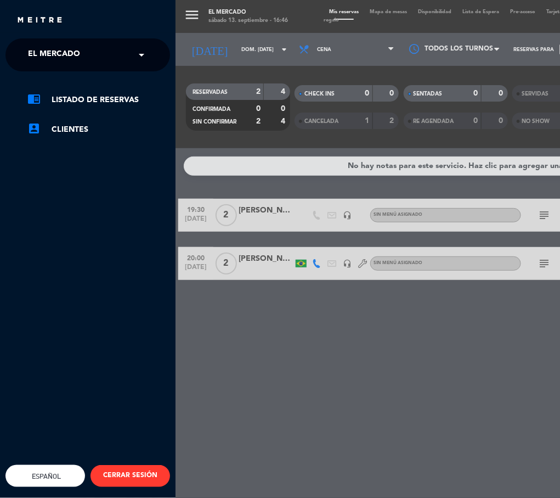
click at [41, 48] on span "El Mercado" at bounding box center [54, 54] width 52 height 23
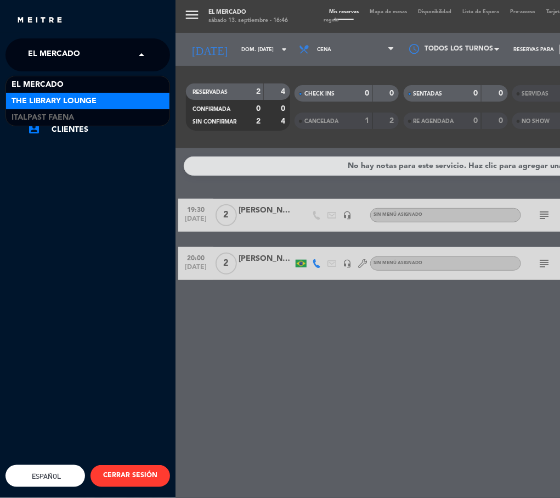
click at [48, 97] on span "The Library Lounge" at bounding box center [54, 101] width 85 height 13
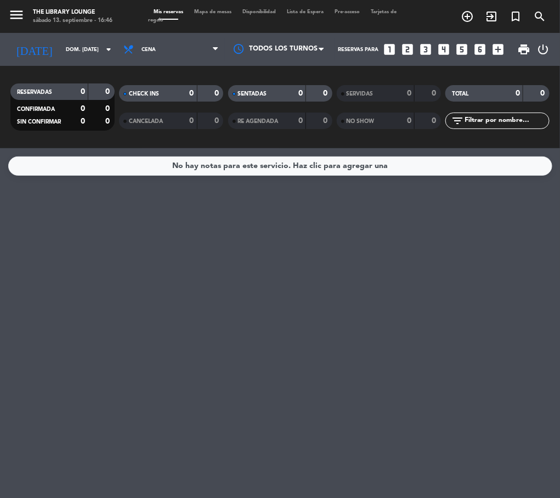
click at [135, 61] on span "Cena" at bounding box center [171, 49] width 107 height 24
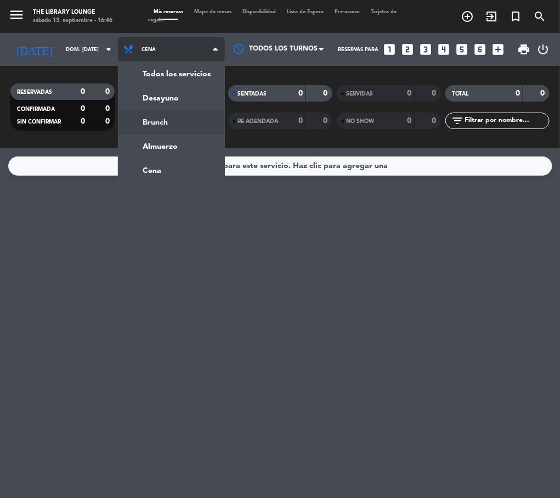
click at [145, 122] on div "menu The Library Lounge sábado 13. septiembre - 16:46 Mis reservas Mapa de mesa…" at bounding box center [280, 74] width 560 height 148
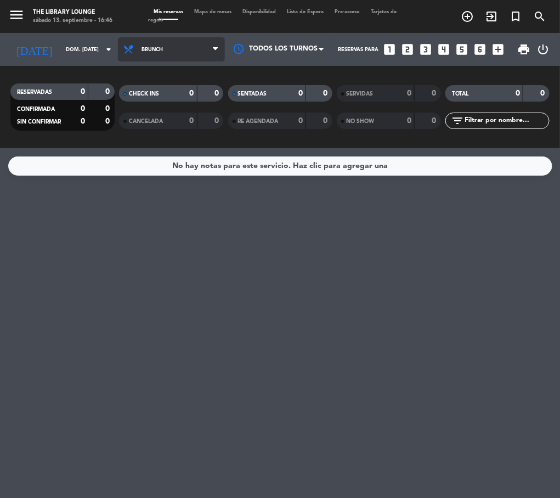
click at [176, 53] on span "Brunch" at bounding box center [171, 49] width 107 height 24
click at [148, 160] on ng-component "menu The Library Lounge sábado 13. septiembre - 16:46 Mis reservas Mapa de mesa…" at bounding box center [280, 249] width 560 height 498
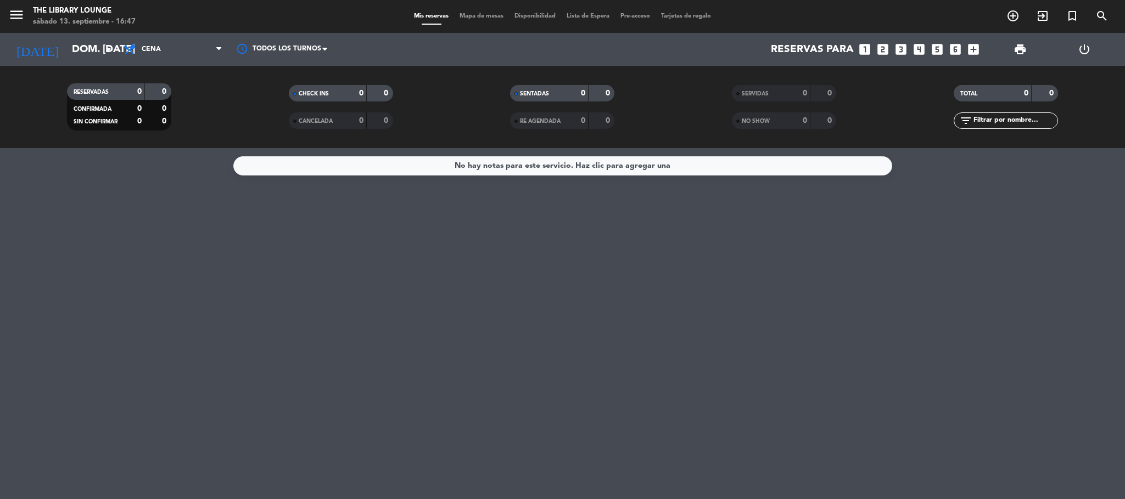
click at [26, 2] on div "menu The Library Lounge sábado 13. septiembre - 16:47 Mis reservas Mapa de mesa…" at bounding box center [562, 16] width 1125 height 33
click at [26, 7] on span "menu" at bounding box center [20, 17] width 25 height 26
click at [21, 12] on icon "menu" at bounding box center [16, 15] width 16 height 16
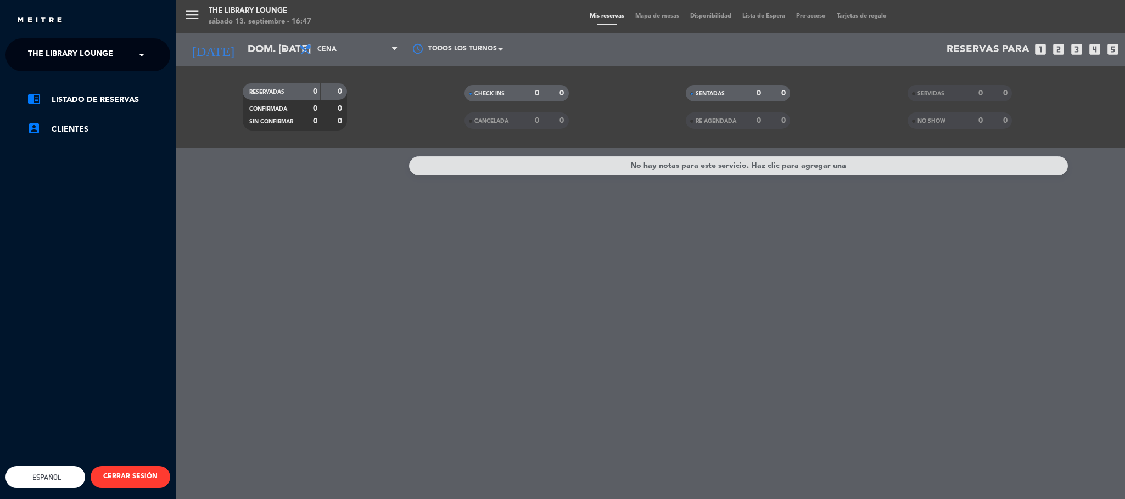
click at [55, 58] on span "The Library Lounge" at bounding box center [70, 54] width 85 height 23
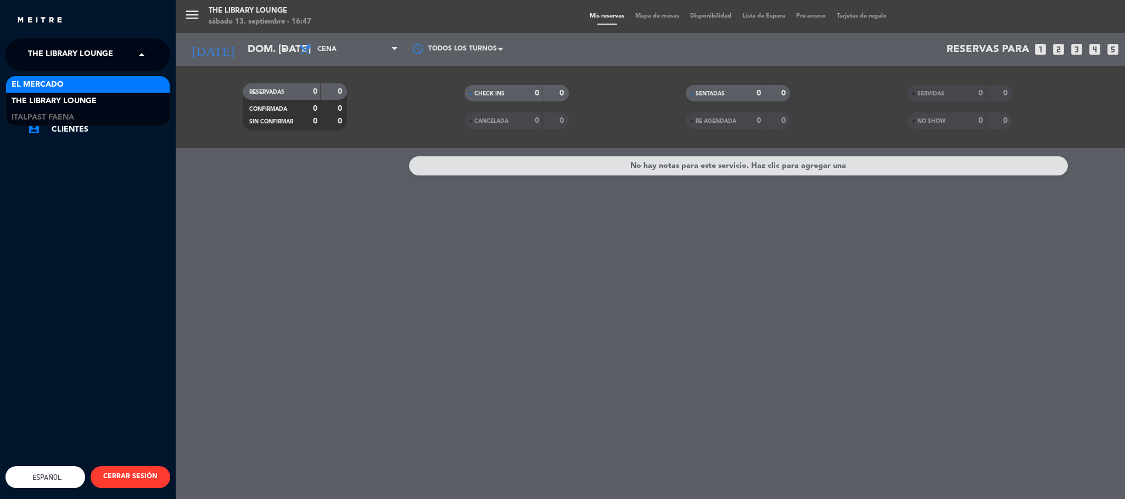
click at [49, 82] on span "El Mercado" at bounding box center [38, 84] width 52 height 13
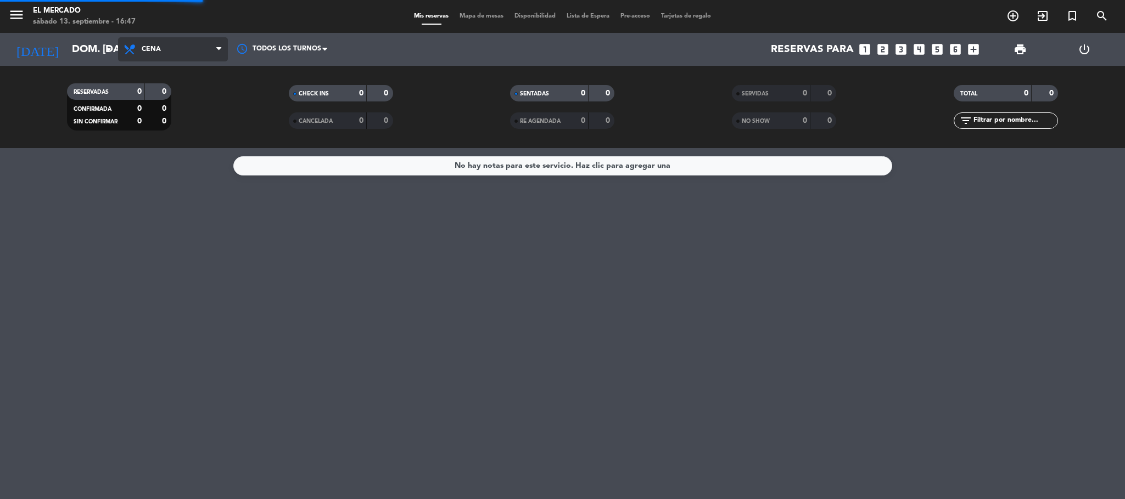
click at [196, 58] on span "Cena" at bounding box center [173, 49] width 110 height 24
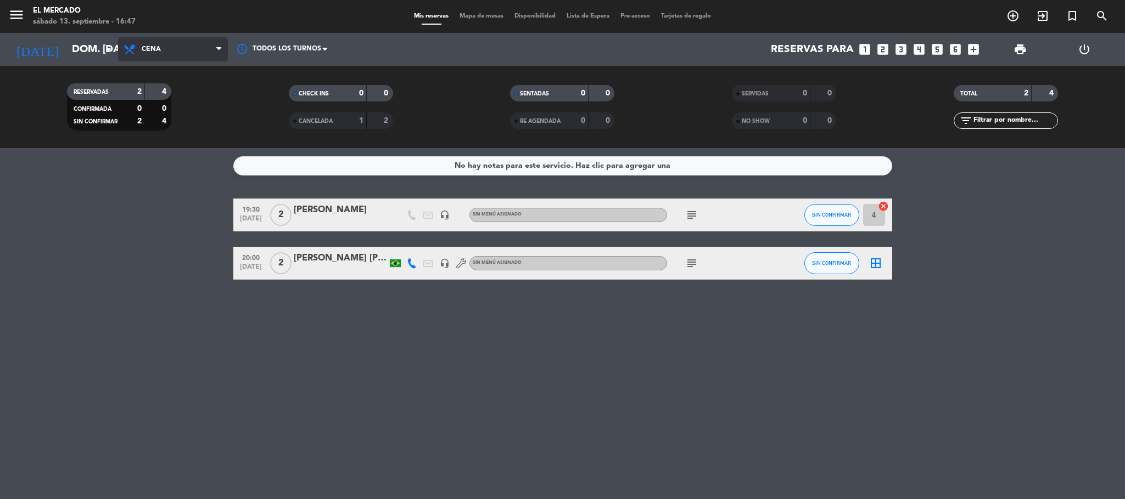
click at [150, 46] on span "Cena" at bounding box center [151, 50] width 19 height 8
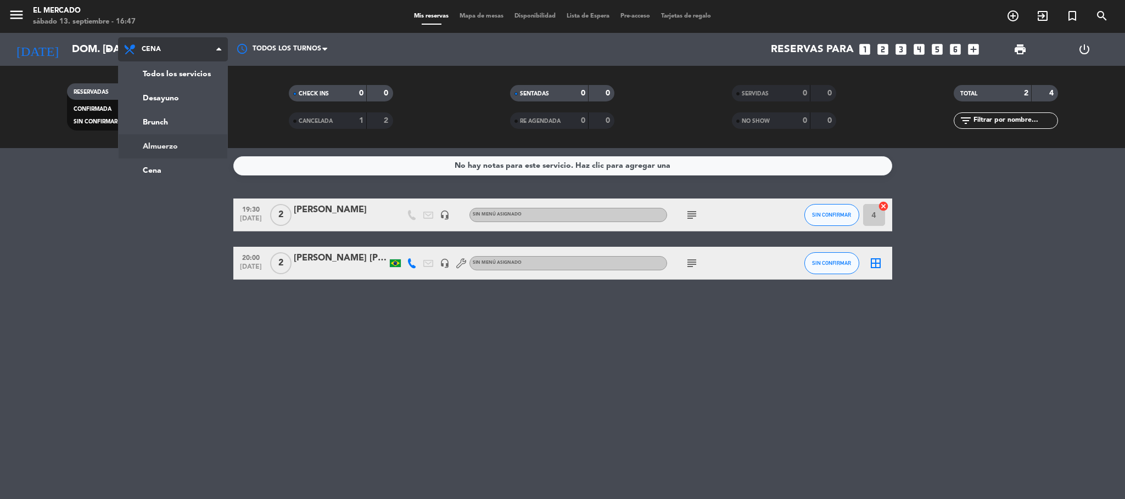
click at [161, 144] on div "menu El [PERSON_NAME] sábado 13. septiembre - 16:47 Mis reservas Mapa de mesas …" at bounding box center [562, 74] width 1125 height 148
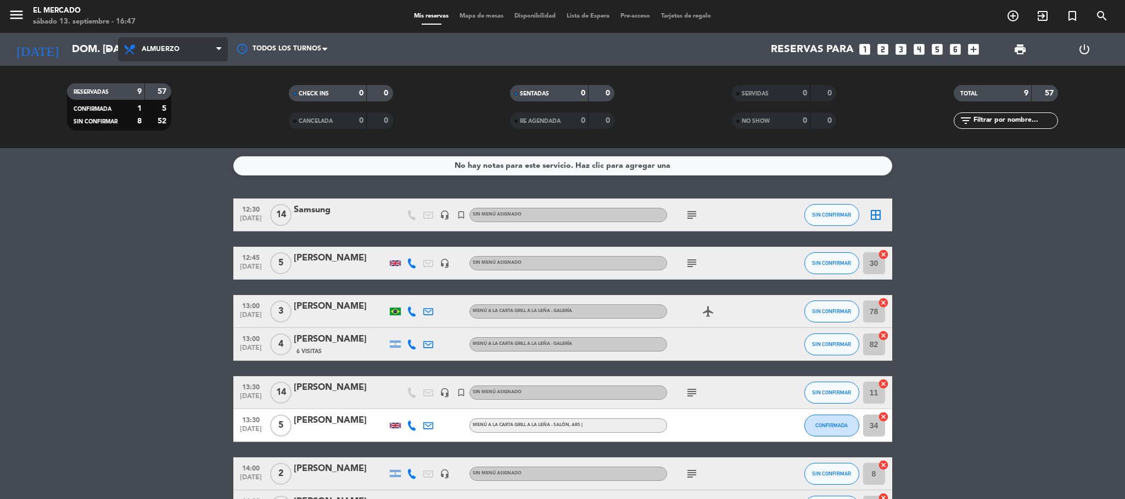
click at [150, 46] on span "Almuerzo" at bounding box center [161, 50] width 38 height 8
click at [15, 12] on icon "menu" at bounding box center [16, 15] width 16 height 16
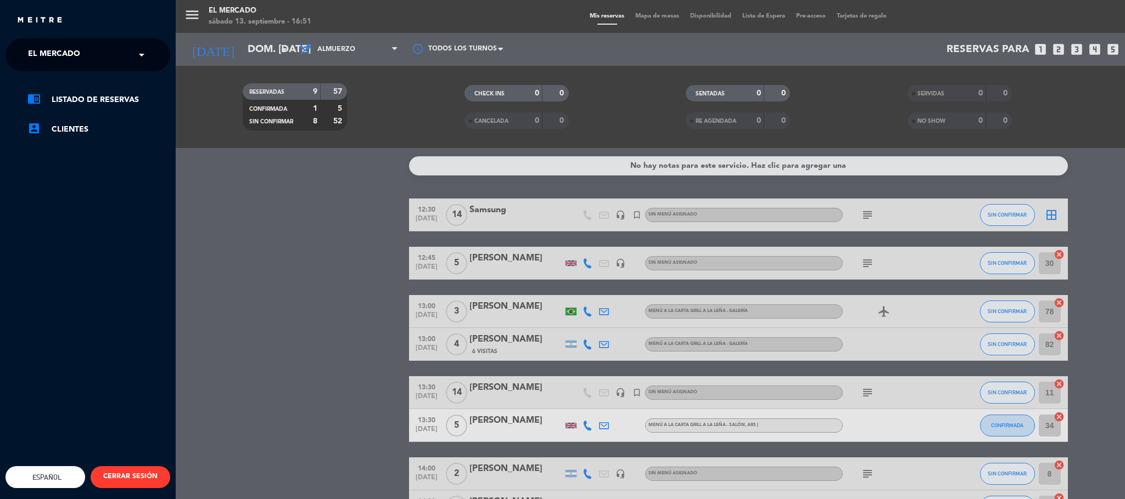
click at [58, 53] on span "El Mercado" at bounding box center [54, 54] width 52 height 23
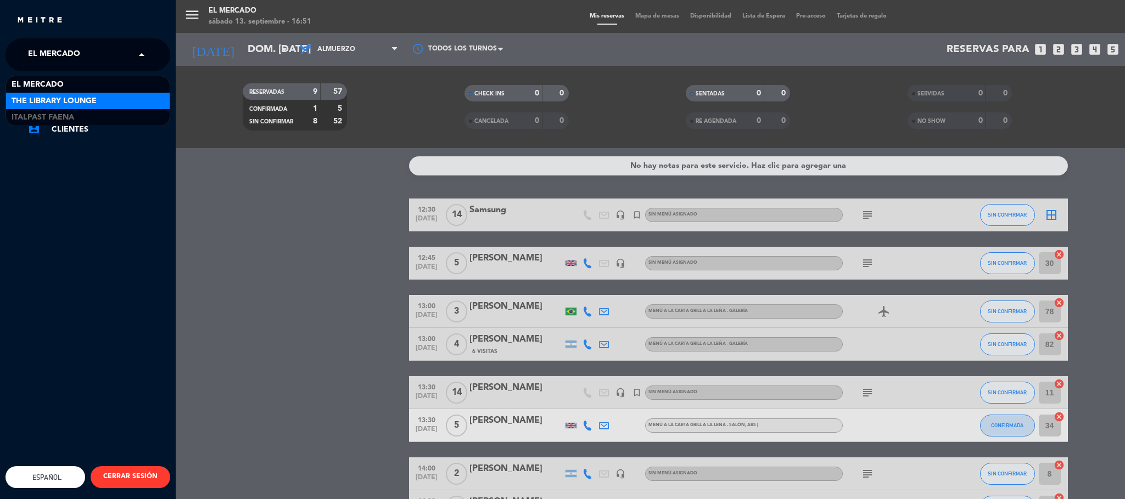
click at [59, 96] on span "The Library Lounge" at bounding box center [54, 101] width 85 height 13
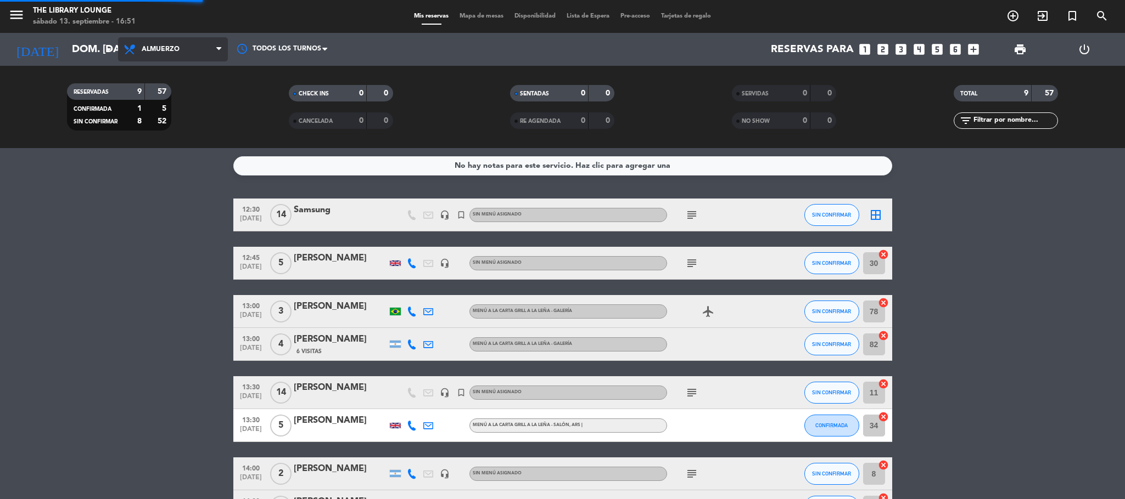
click at [178, 55] on span "Almuerzo" at bounding box center [173, 49] width 110 height 24
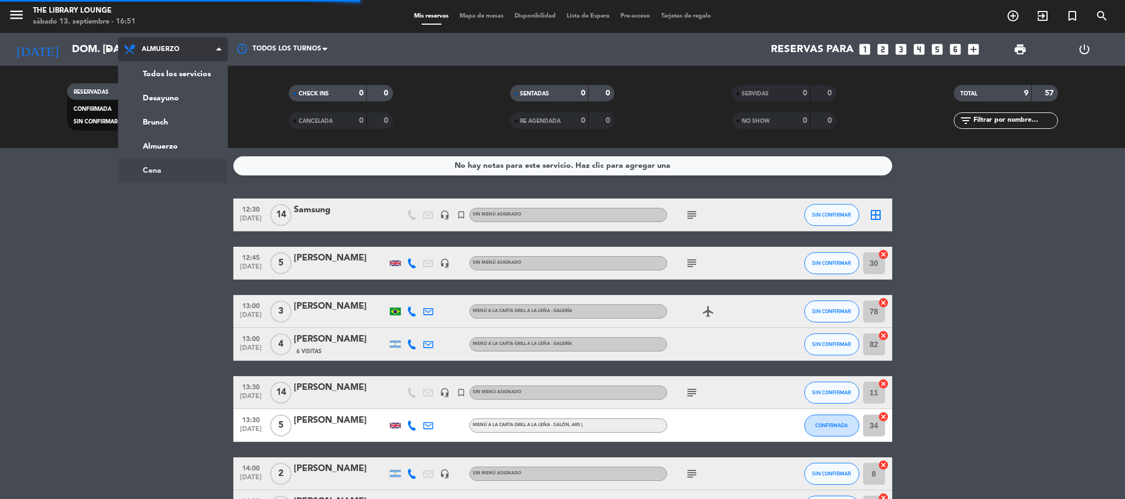
click at [160, 169] on ng-component "menu The Library Lounge sábado 13. septiembre - 16:51 Mis reservas Mapa de mesa…" at bounding box center [562, 249] width 1125 height 499
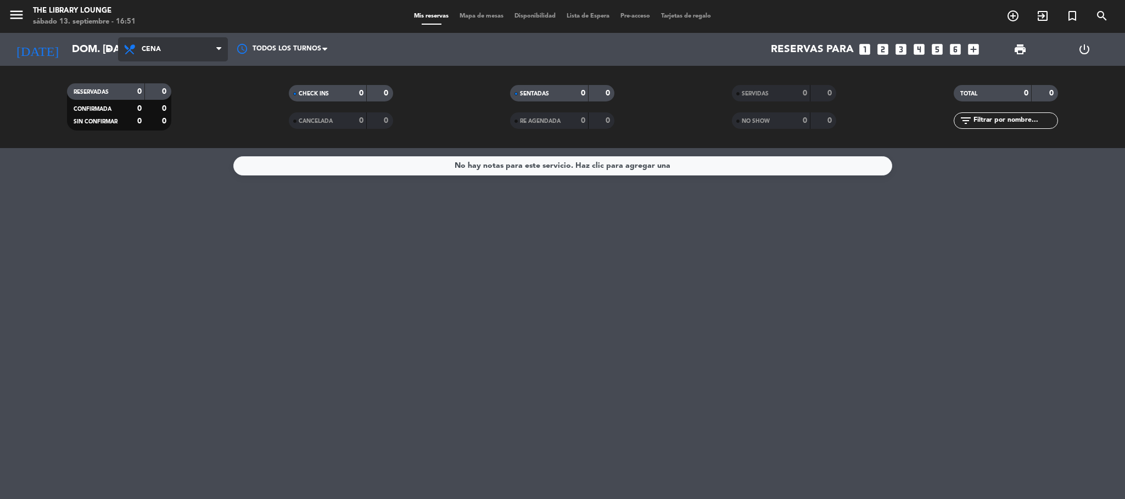
click at [175, 57] on span "Cena" at bounding box center [173, 49] width 110 height 24
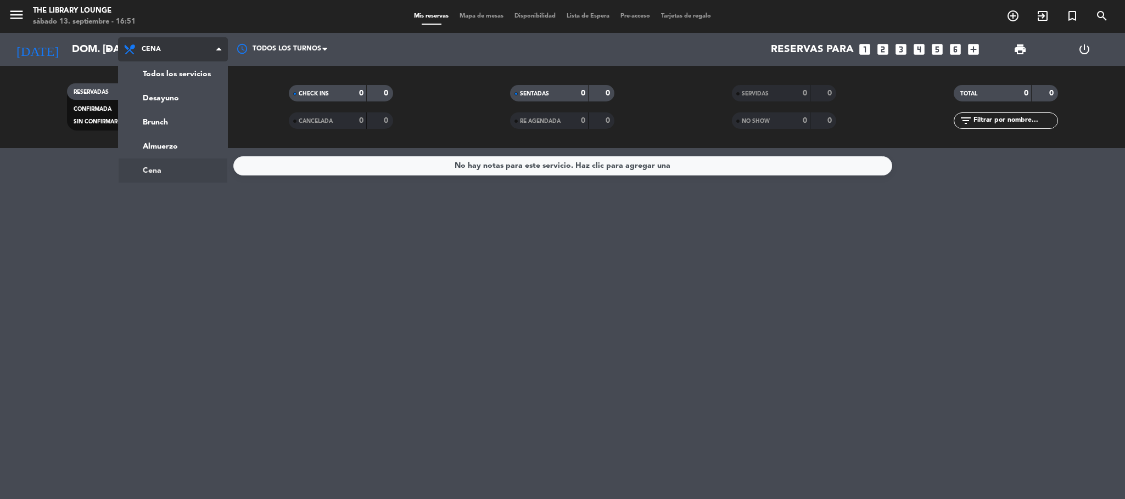
click at [159, 166] on ng-component "menu The Library Lounge sábado 13. septiembre - 16:51 Mis reservas Mapa de mesa…" at bounding box center [562, 249] width 1125 height 499
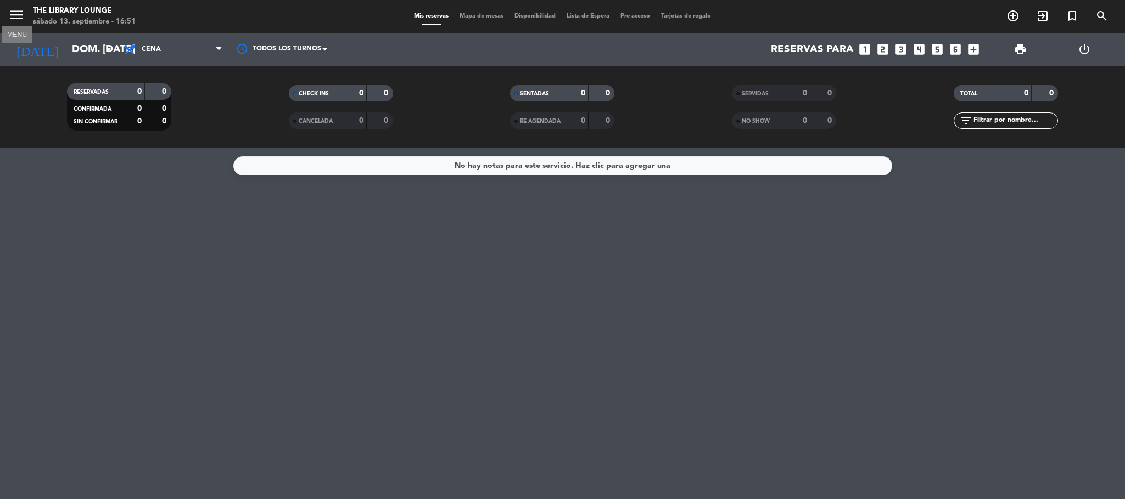
click at [21, 17] on icon "menu" at bounding box center [16, 15] width 16 height 16
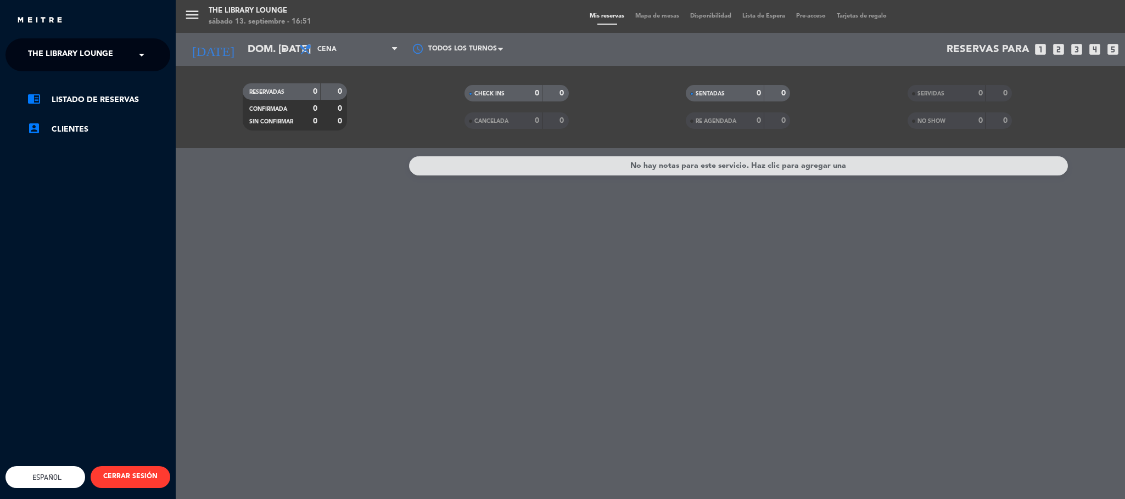
drag, startPoint x: 56, startPoint y: 43, endPoint x: 57, endPoint y: 53, distance: 10.4
click at [57, 43] on span "The Library Lounge" at bounding box center [70, 54] width 85 height 23
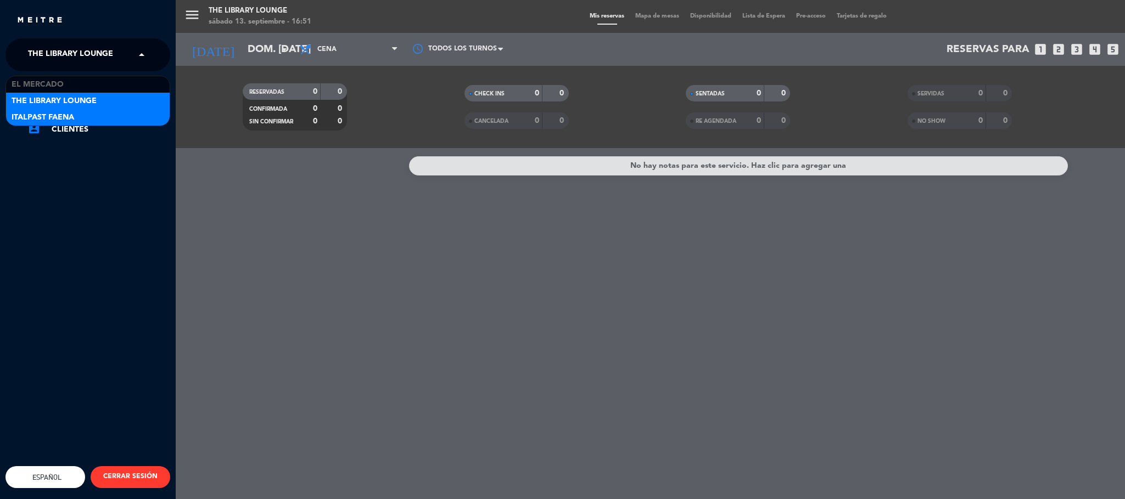
click at [55, 111] on span "Italpast Faena" at bounding box center [43, 117] width 63 height 13
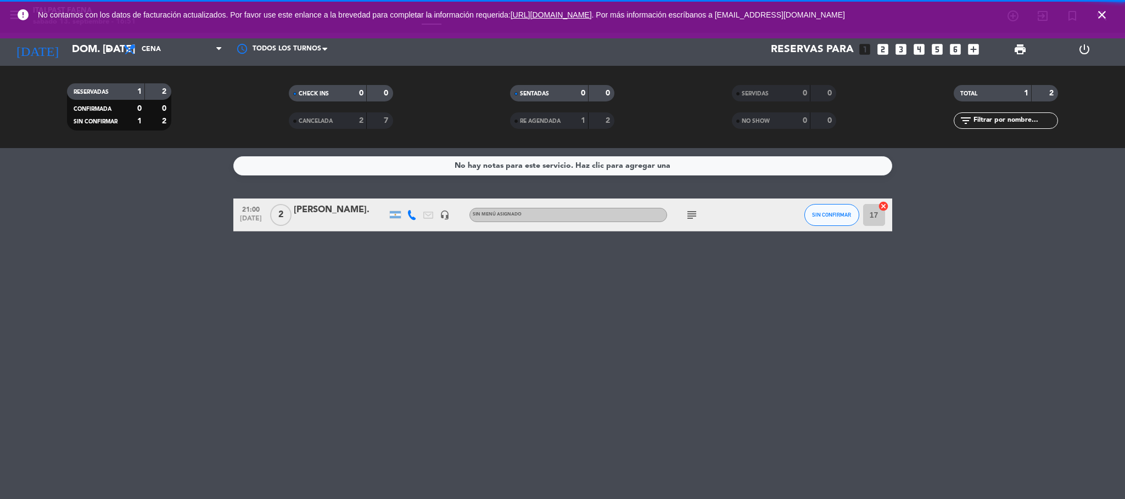
click at [1104, 12] on icon "close" at bounding box center [1101, 14] width 13 height 13
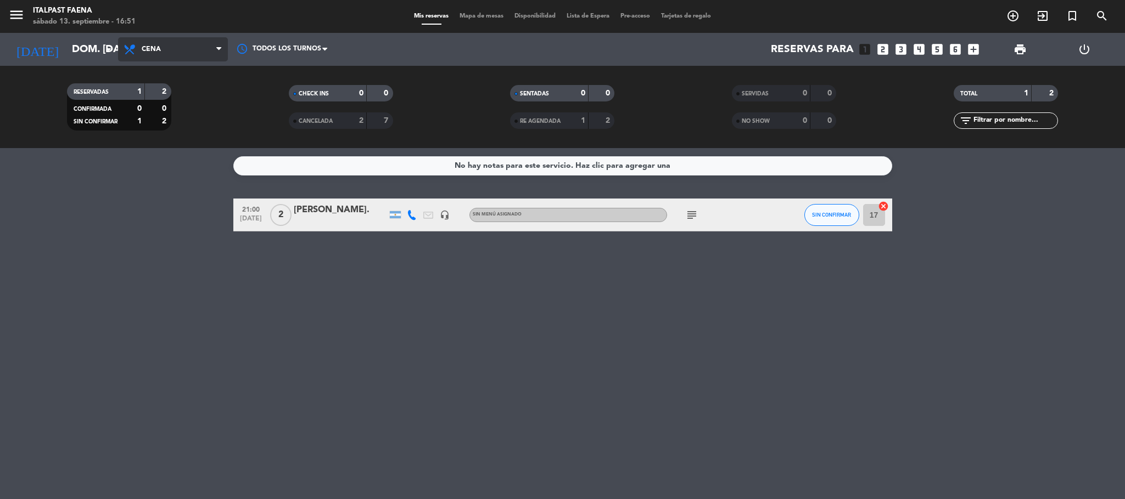
click at [142, 53] on span "Cena" at bounding box center [151, 50] width 19 height 8
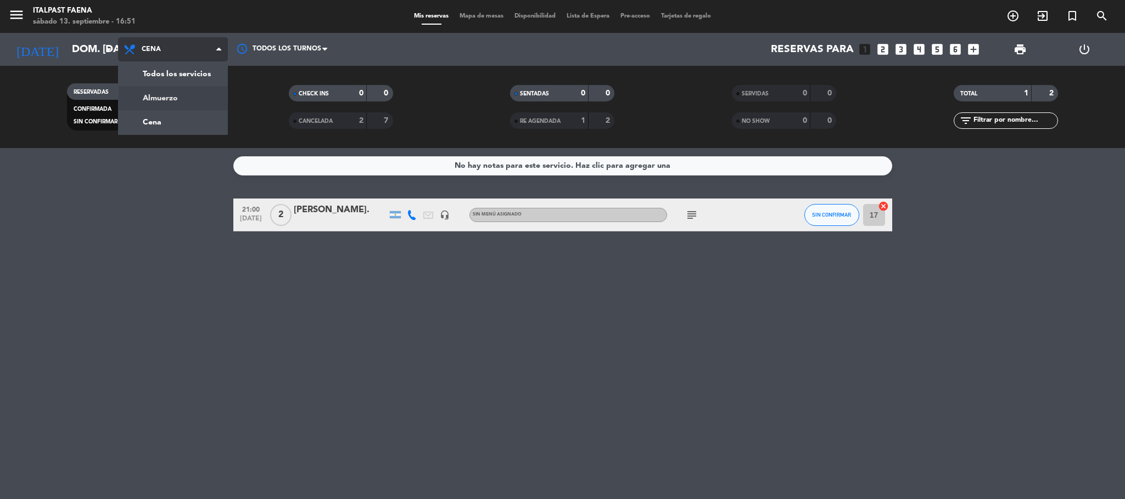
click at [168, 101] on div "menu Italpast Faena sábado 13. septiembre - 16:51 Mis reservas Mapa de mesas Di…" at bounding box center [562, 74] width 1125 height 148
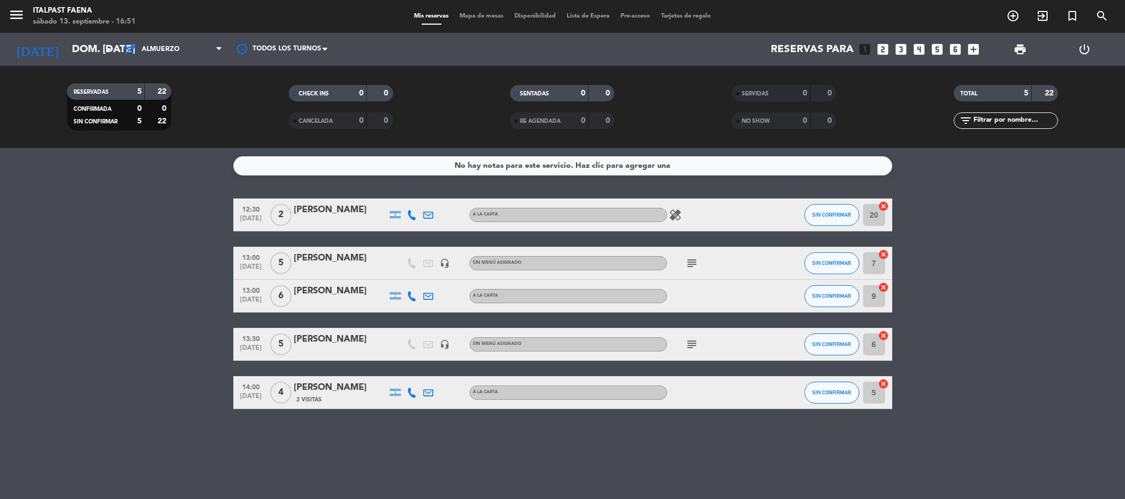
drag, startPoint x: 155, startPoint y: 94, endPoint x: 178, endPoint y: 94, distance: 22.5
click at [178, 94] on filter-checkbox "RESERVADAS 5 22 CONFIRMADA 0 0 SIN CONFIRMAR 5 22" at bounding box center [119, 106] width 222 height 47
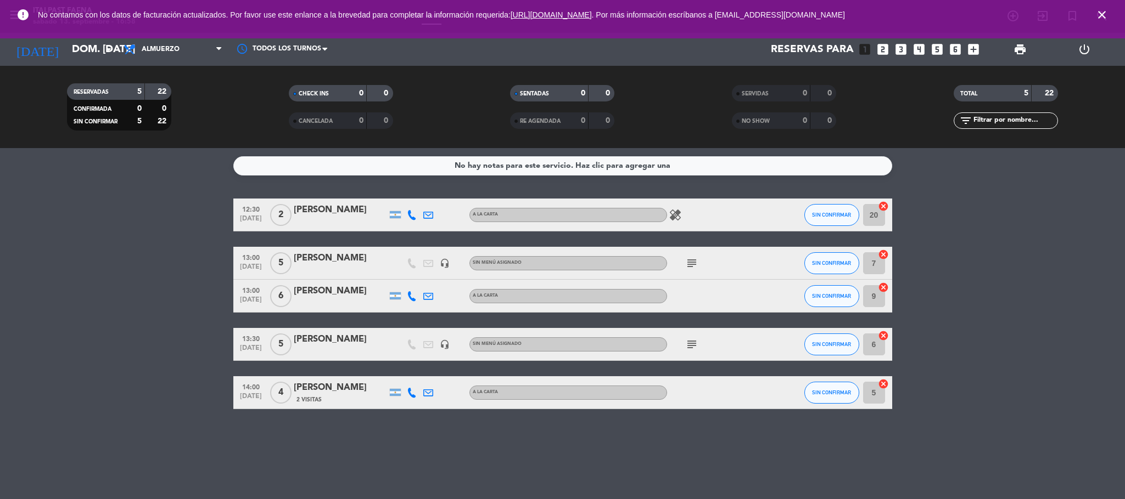
click at [1099, 15] on icon "close" at bounding box center [1101, 14] width 13 height 13
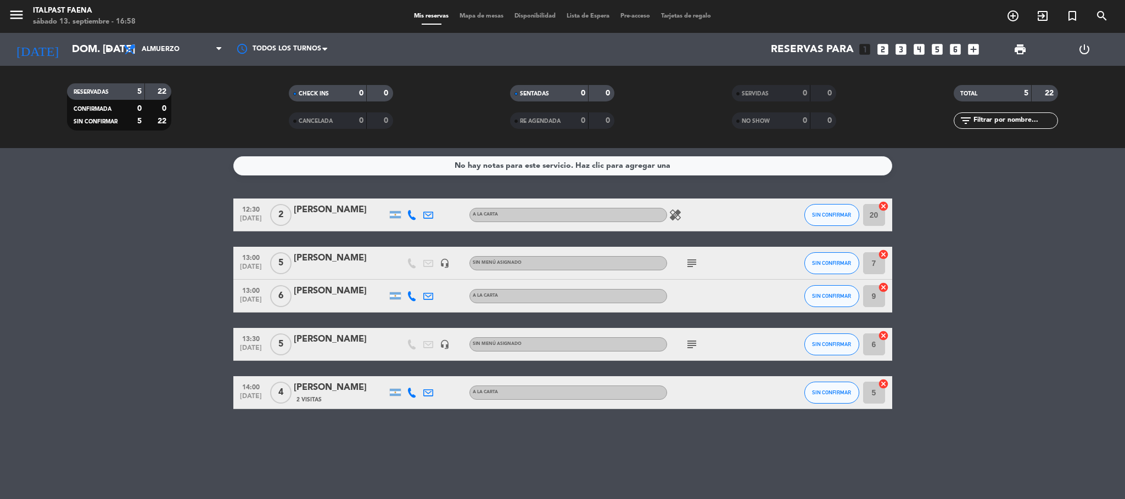
click at [15, 0] on div "menu Italpast Faena sábado 13. septiembre - 16:58 Mis reservas Mapa de mesas Di…" at bounding box center [562, 16] width 1125 height 33
click at [126, 29] on div "menu Italpast Faena sábado 13. septiembre - 16:58" at bounding box center [140, 17] width 281 height 26
click at [147, 48] on span "Almuerzo" at bounding box center [161, 50] width 38 height 8
click at [155, 114] on div "menu Italpast Faena sábado 13. septiembre - 16:58 Mis reservas Mapa de mesas Di…" at bounding box center [562, 74] width 1125 height 148
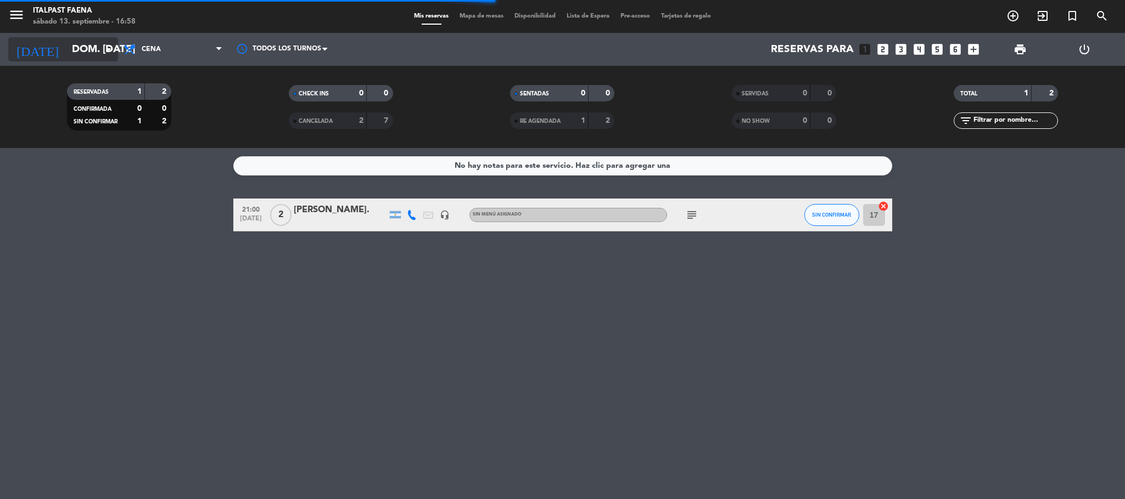
click at [66, 48] on input "dom. [DATE]" at bounding box center [132, 49] width 132 height 23
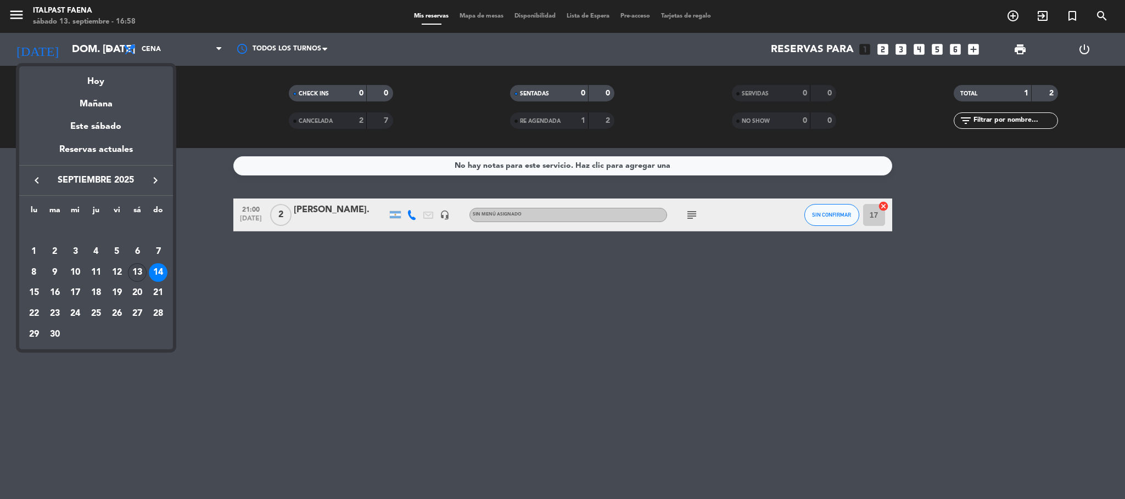
click at [137, 271] on div "13" at bounding box center [137, 272] width 19 height 19
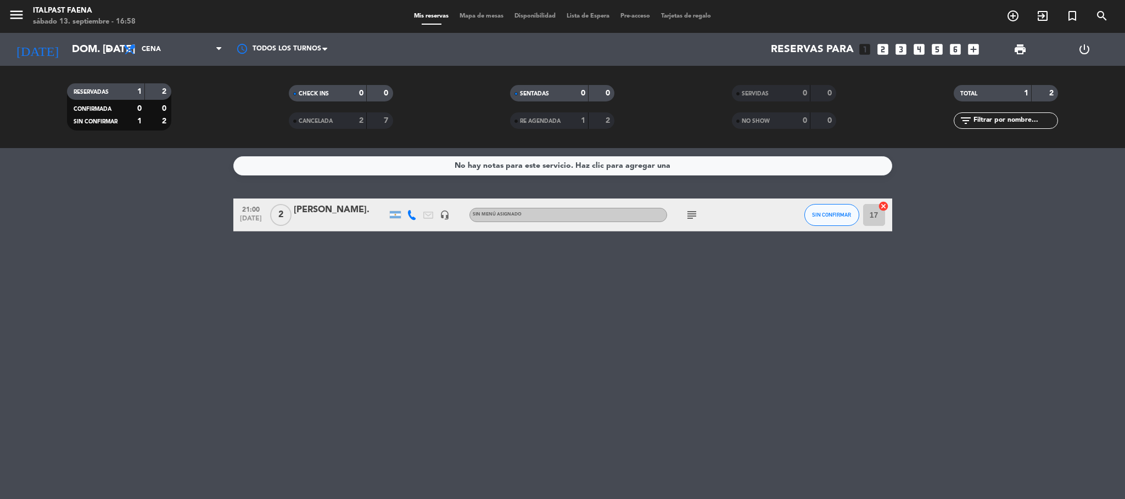
type input "sáb. [DATE]"
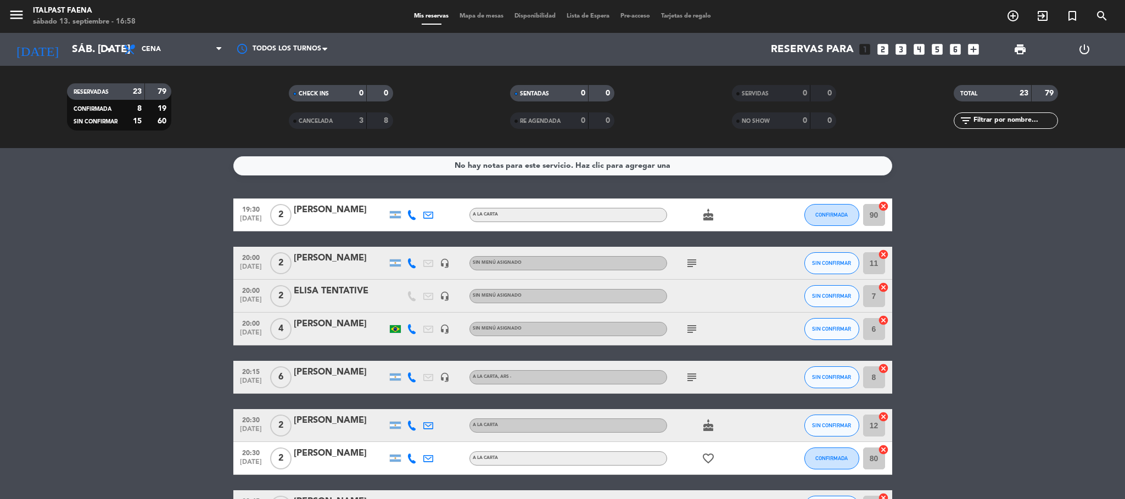
click at [707, 221] on icon "cake" at bounding box center [707, 215] width 13 height 13
click at [688, 266] on icon "subject" at bounding box center [691, 263] width 13 height 13
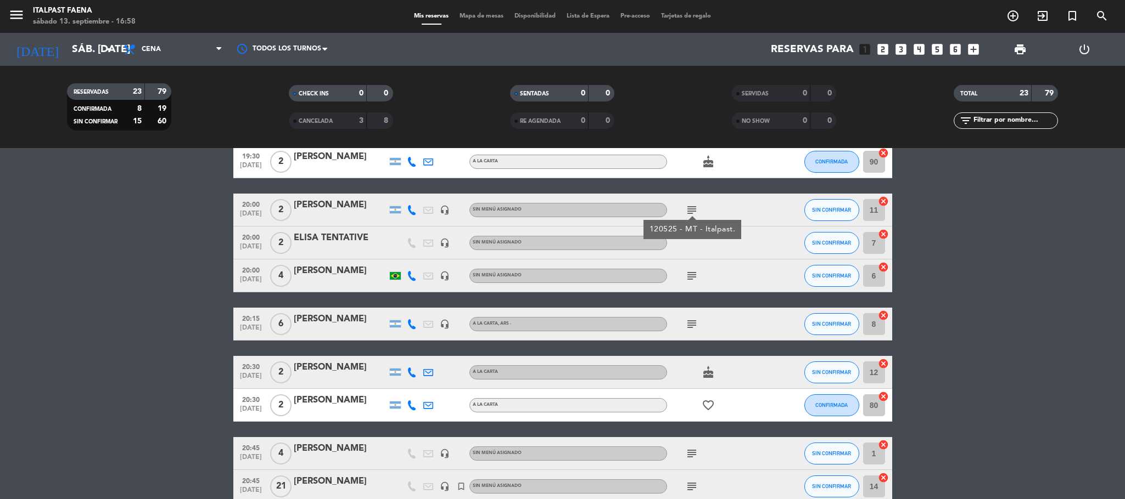
scroll to position [82, 0]
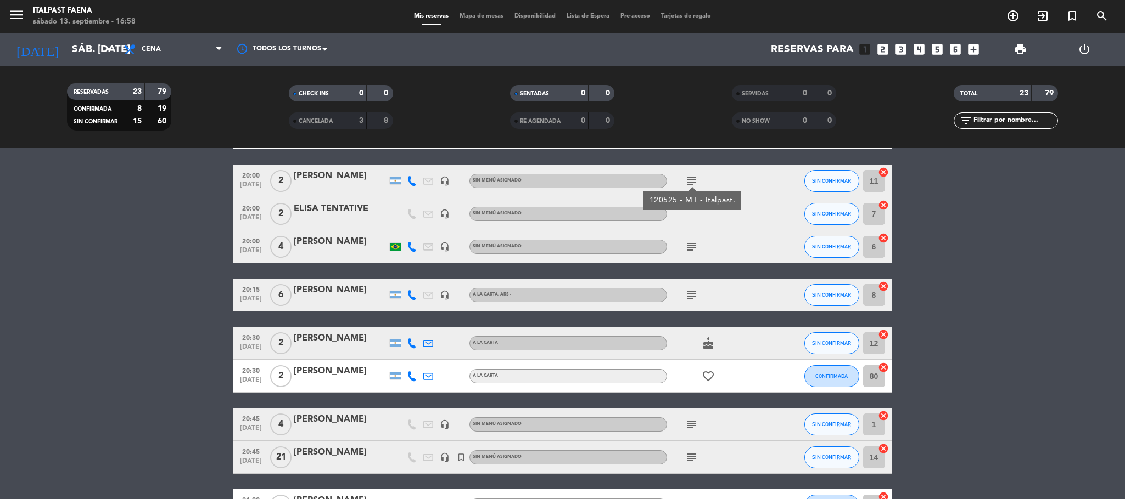
drag, startPoint x: 687, startPoint y: 243, endPoint x: 710, endPoint y: 289, distance: 51.3
click at [687, 242] on icon "subject" at bounding box center [691, 246] width 13 height 13
click at [684, 287] on div "subject" at bounding box center [716, 295] width 99 height 32
click at [694, 289] on icon "subject" at bounding box center [691, 295] width 13 height 13
click at [710, 343] on icon "cake" at bounding box center [707, 343] width 13 height 13
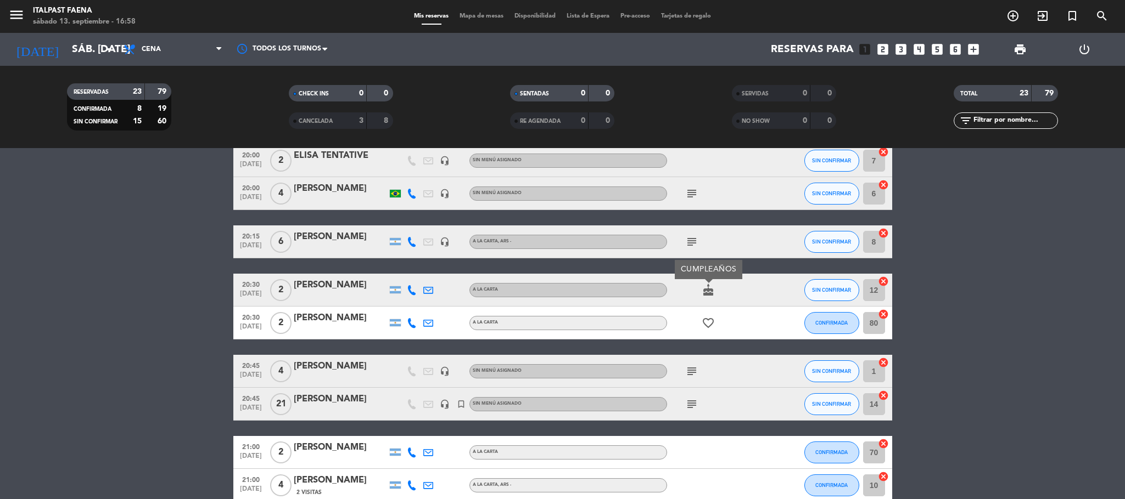
scroll to position [165, 0]
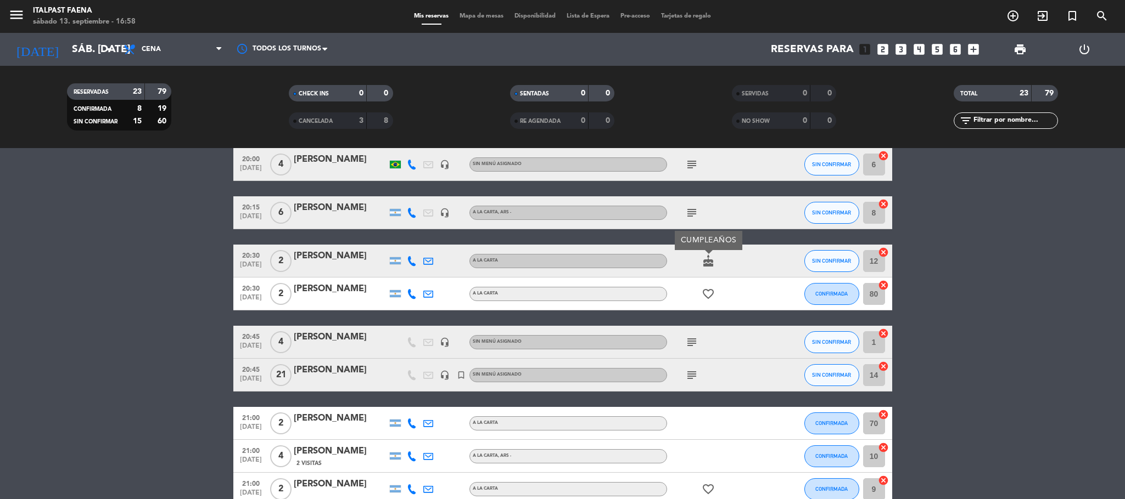
click at [687, 348] on icon "subject" at bounding box center [691, 342] width 13 height 13
click at [692, 369] on icon "subject" at bounding box center [691, 375] width 13 height 13
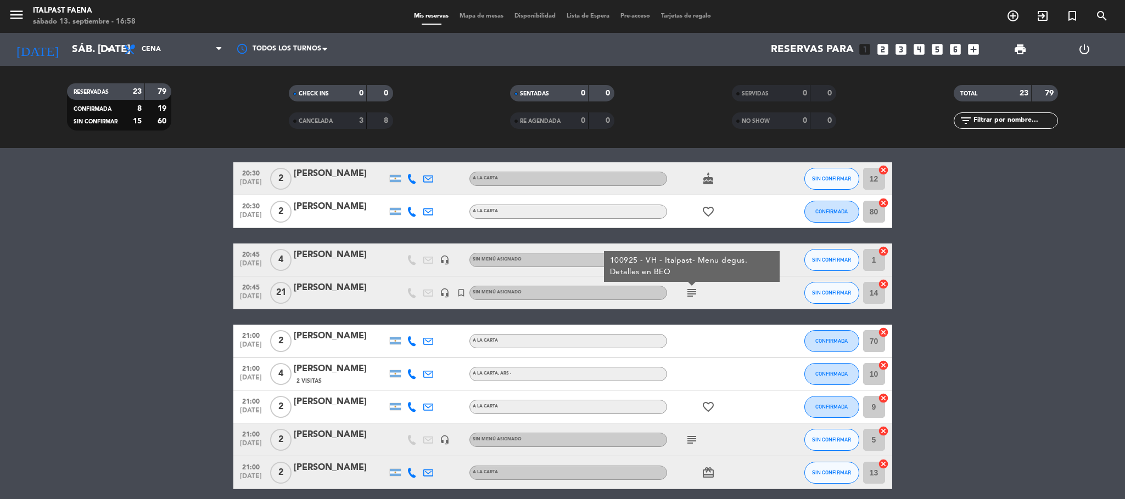
scroll to position [412, 0]
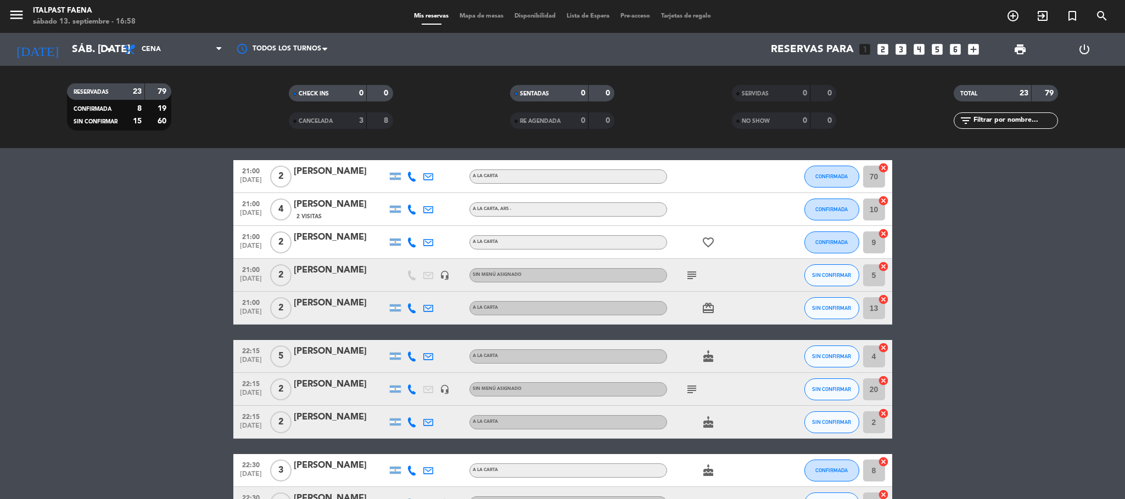
click at [689, 277] on icon "subject" at bounding box center [691, 275] width 13 height 13
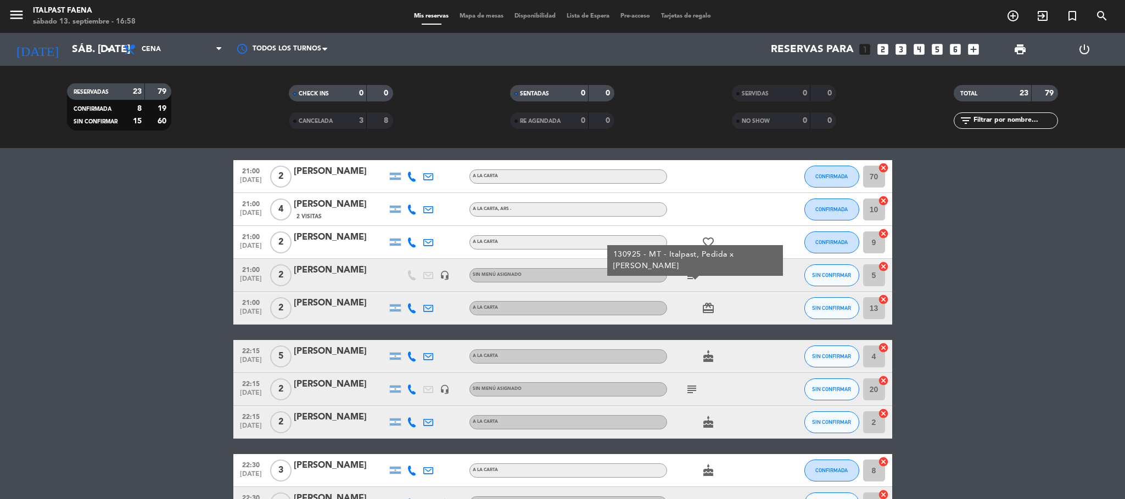
click at [709, 307] on icon "card_giftcard" at bounding box center [707, 308] width 13 height 13
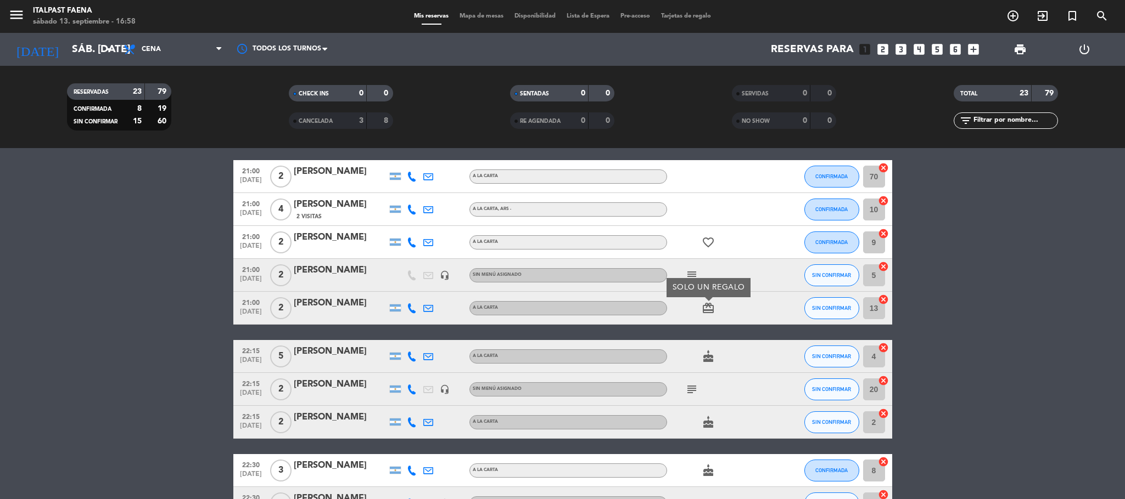
click at [710, 356] on icon "cake" at bounding box center [707, 356] width 13 height 13
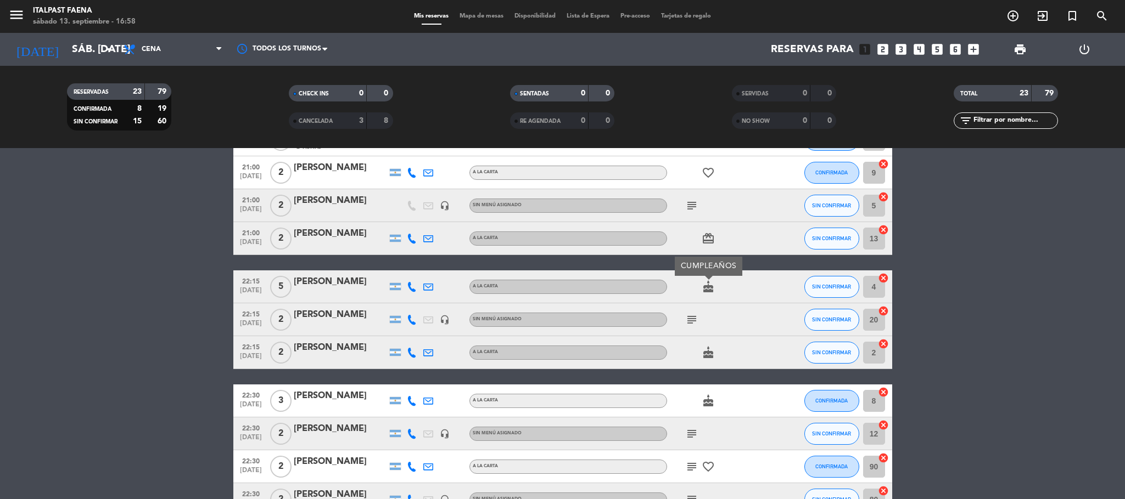
scroll to position [576, 0]
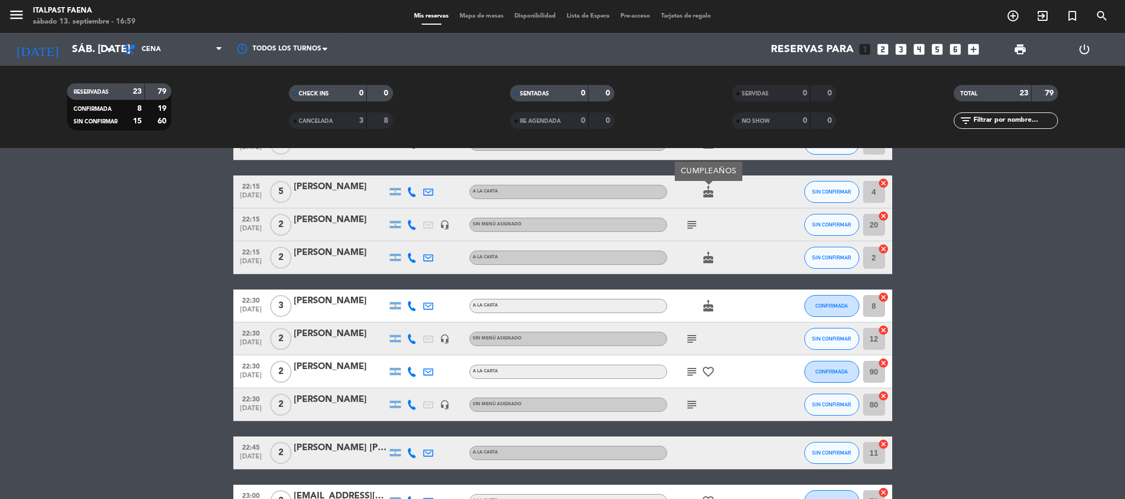
click at [705, 263] on icon "cake" at bounding box center [707, 257] width 13 height 13
click at [707, 310] on icon "cake" at bounding box center [707, 306] width 13 height 13
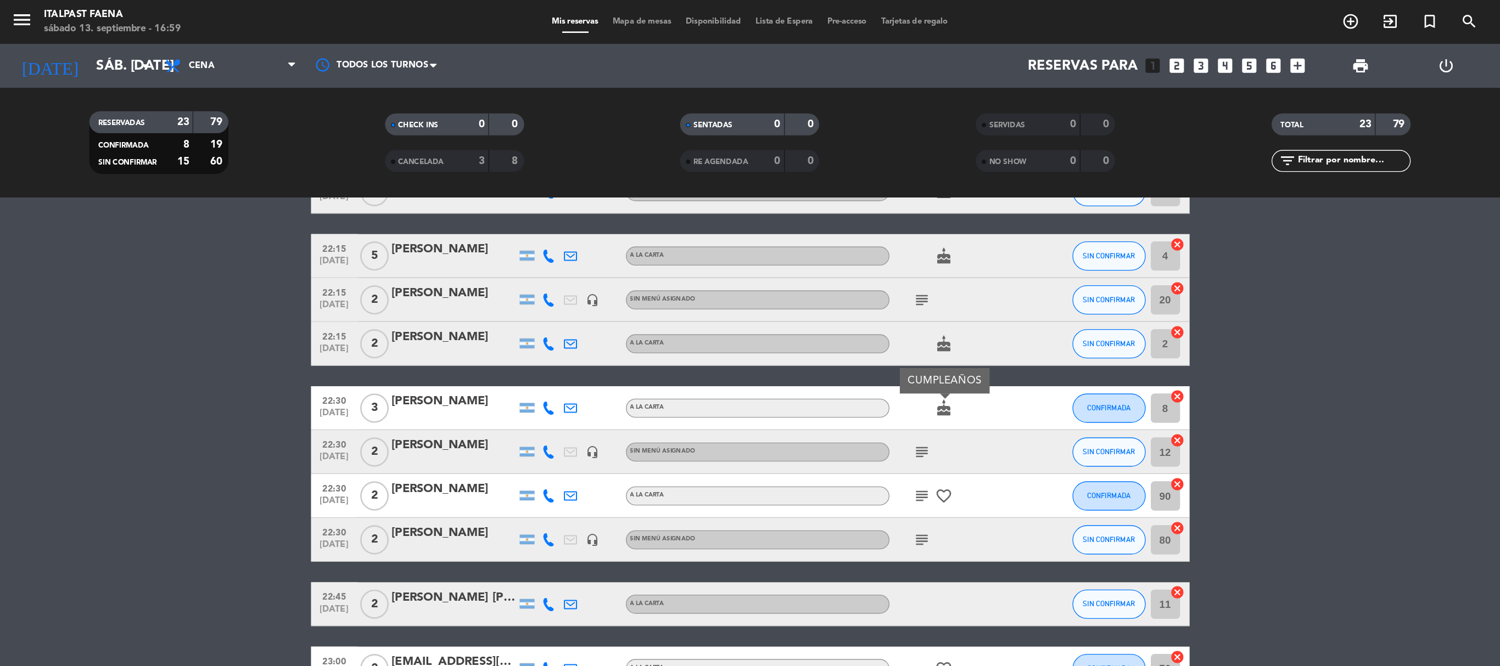
scroll to position [649, 0]
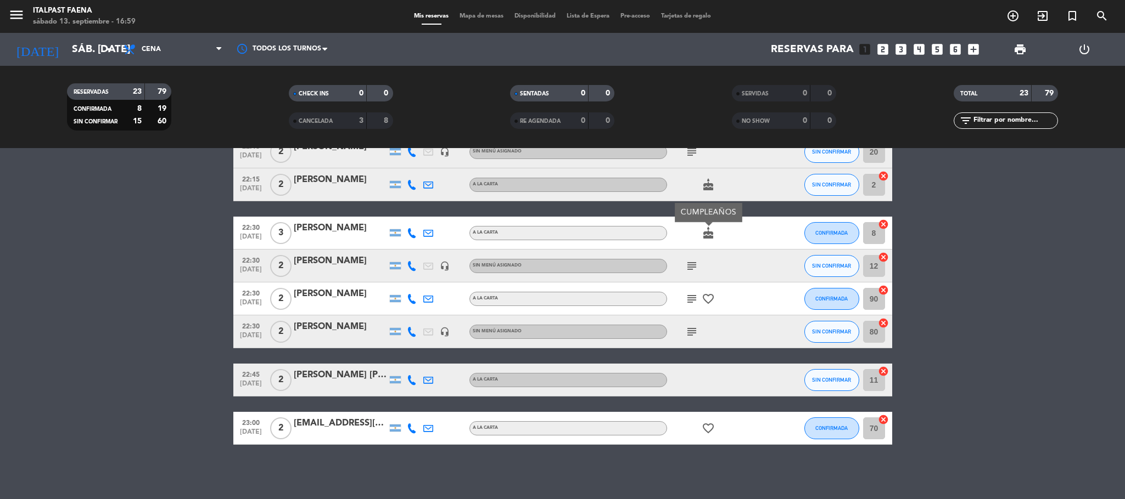
click at [697, 297] on icon "subject" at bounding box center [691, 299] width 13 height 13
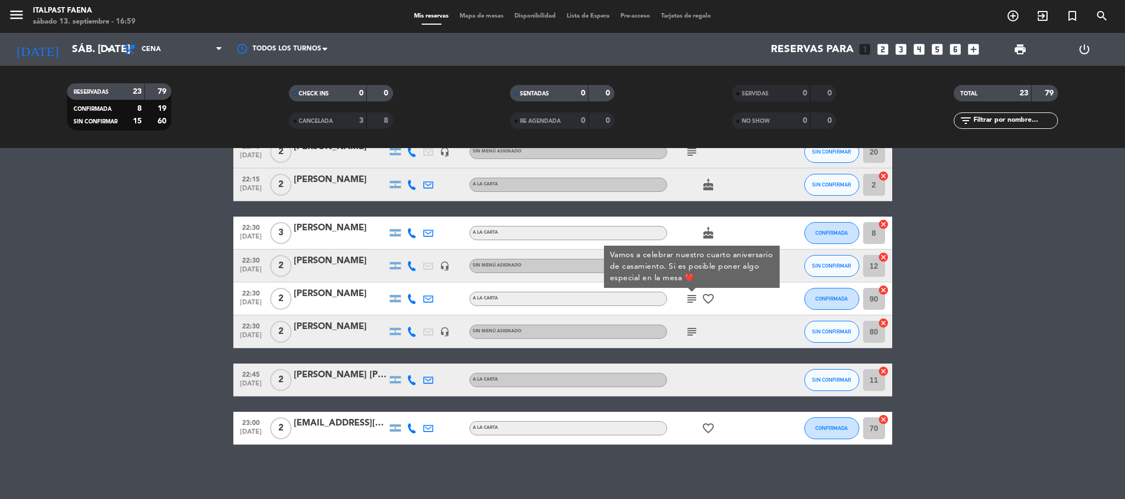
click at [710, 313] on div "subject Vamos a celebrar nuestro cuarto aniversario de casamiento. Si es posibl…" at bounding box center [716, 299] width 99 height 32
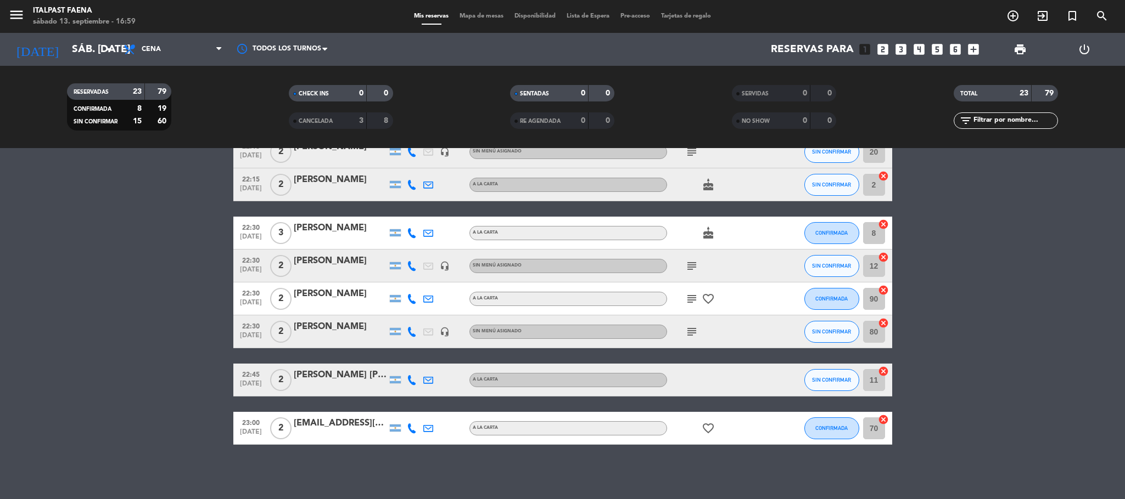
click at [695, 262] on icon "subject" at bounding box center [691, 266] width 13 height 13
click at [689, 333] on icon "subject" at bounding box center [691, 331] width 13 height 13
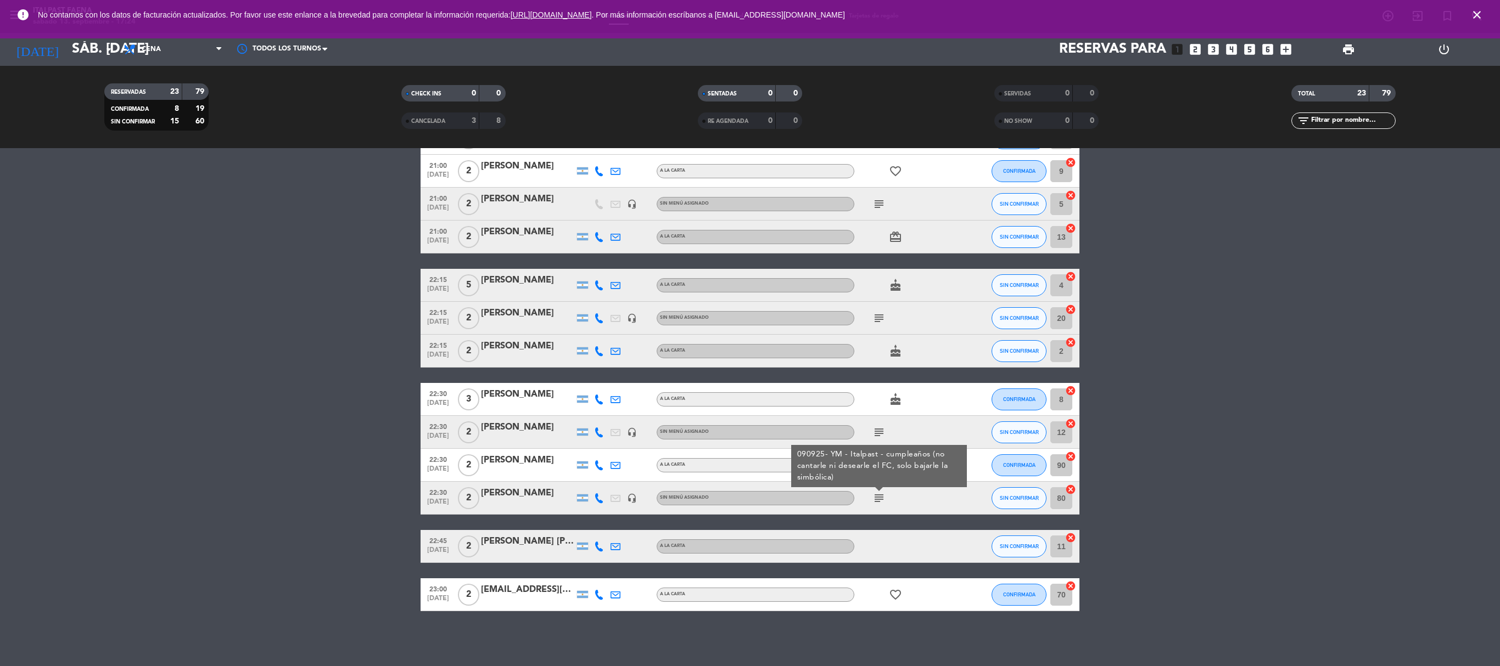
scroll to position [150, 0]
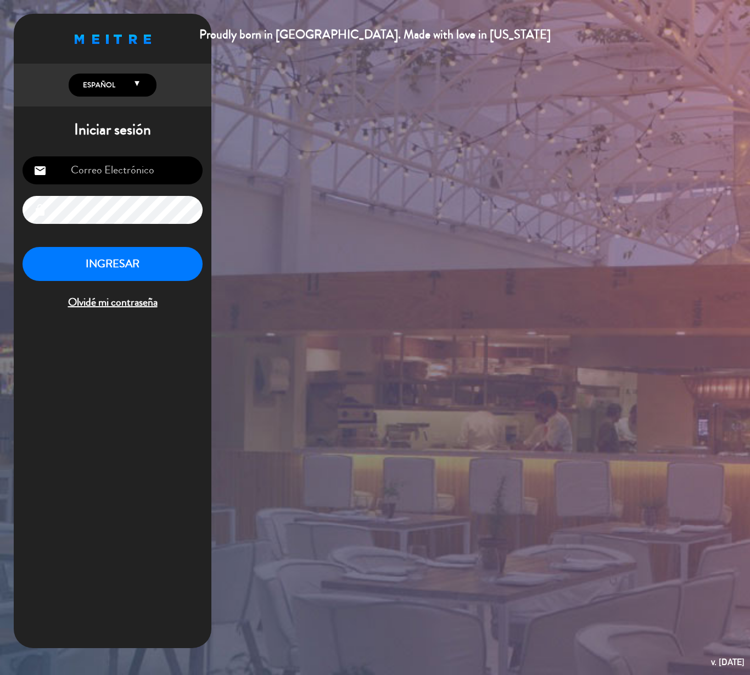
type input "reservas@faenahotels.com"
click at [183, 267] on button "INGRESAR" at bounding box center [113, 264] width 180 height 35
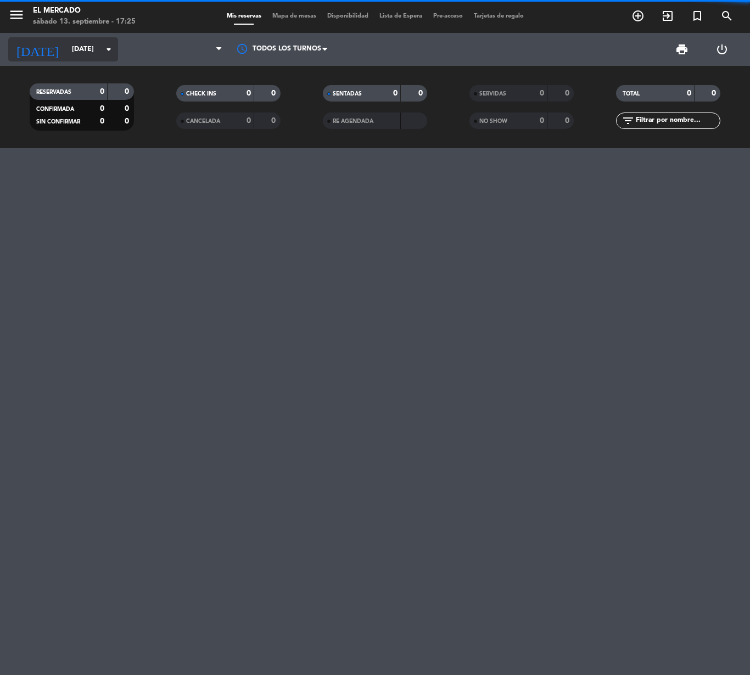
click at [89, 53] on input "sáb. [DATE]" at bounding box center [112, 49] width 93 height 19
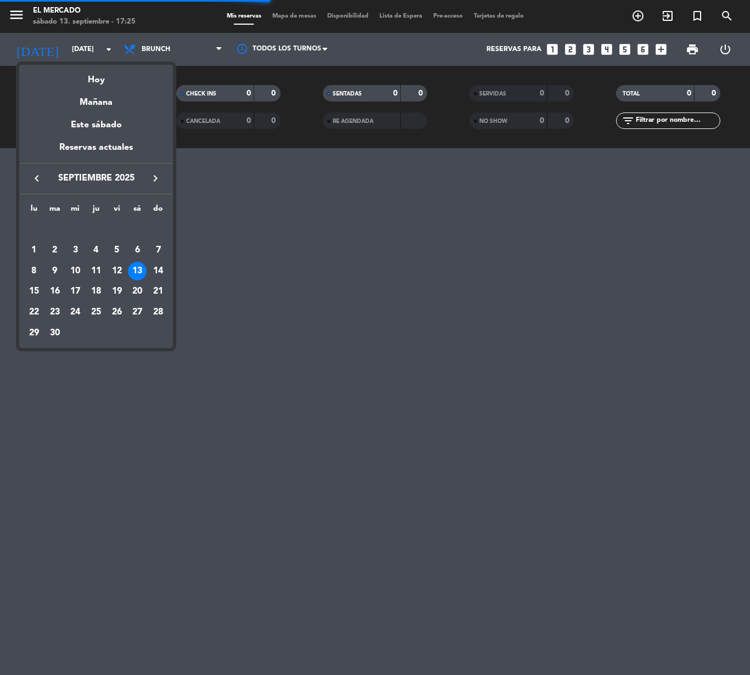
drag, startPoint x: 135, startPoint y: 307, endPoint x: 146, endPoint y: 307, distance: 11.0
click at [139, 308] on div "27" at bounding box center [137, 312] width 19 height 19
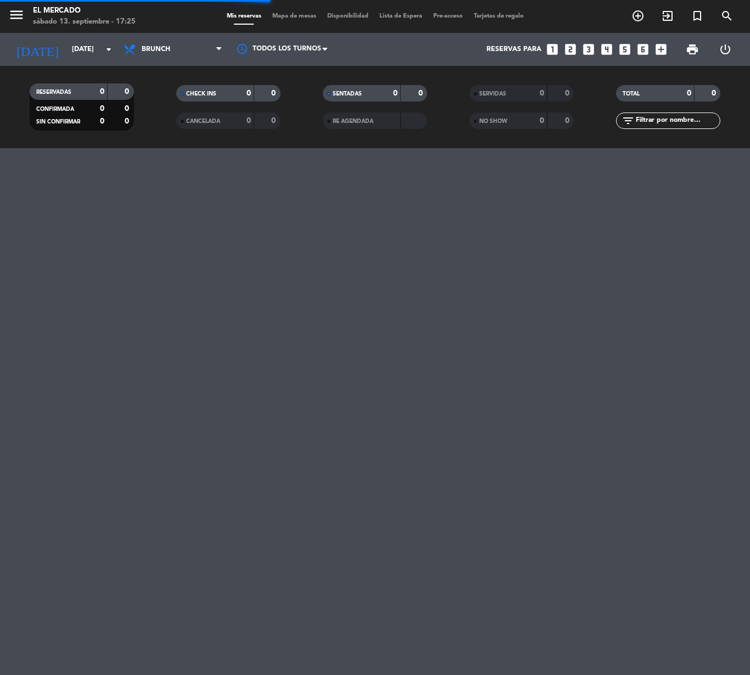
type input "sáb. 27 sep."
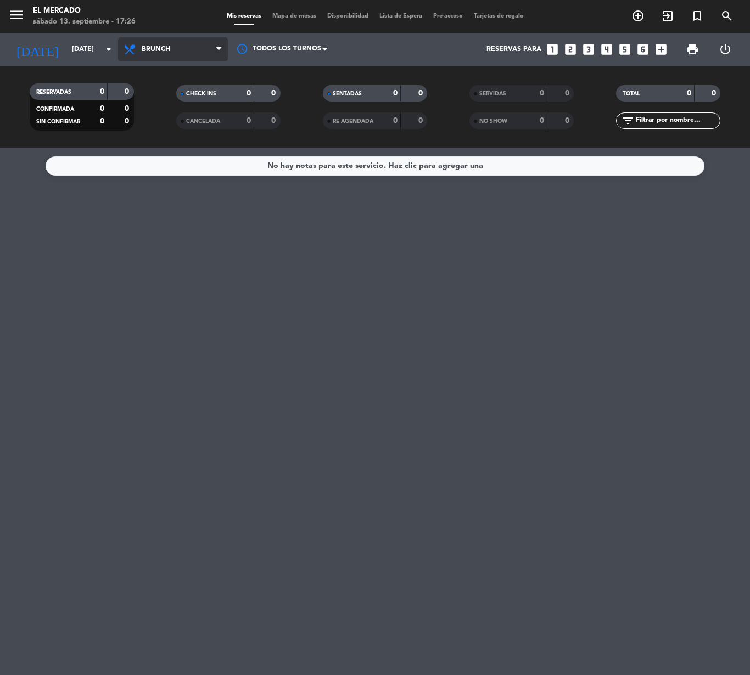
click at [170, 58] on span "Brunch" at bounding box center [173, 49] width 110 height 24
click at [180, 166] on ng-component "menu El Mercado sábado 13. septiembre - 17:26 Mis reservas Mapa de mesas Dispon…" at bounding box center [375, 337] width 750 height 675
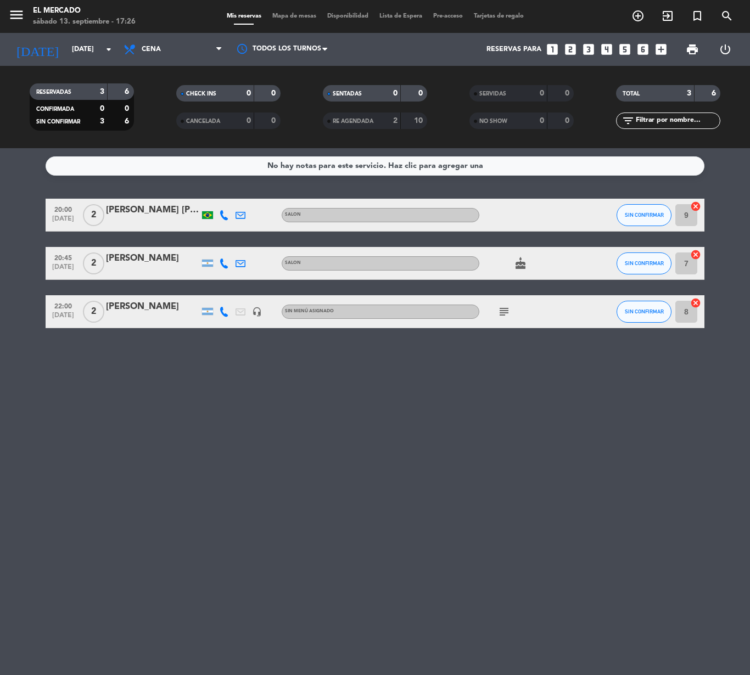
click at [126, 321] on div at bounding box center [152, 319] width 93 height 9
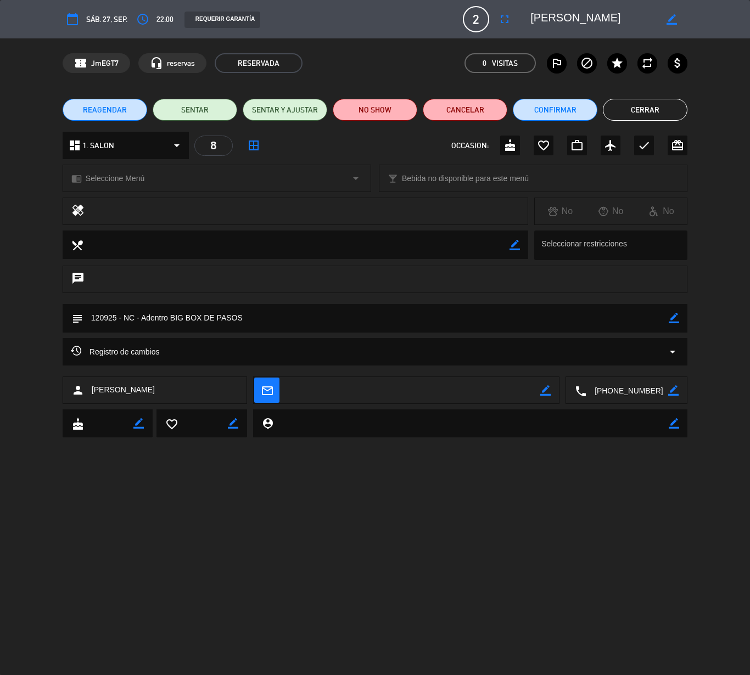
click at [332, 300] on div "chat" at bounding box center [375, 285] width 750 height 38
click at [337, 308] on textarea at bounding box center [376, 318] width 586 height 28
click at [332, 311] on textarea at bounding box center [376, 318] width 586 height 28
click at [674, 325] on div "border_color" at bounding box center [674, 318] width 10 height 29
click at [452, 324] on textarea at bounding box center [376, 318] width 586 height 28
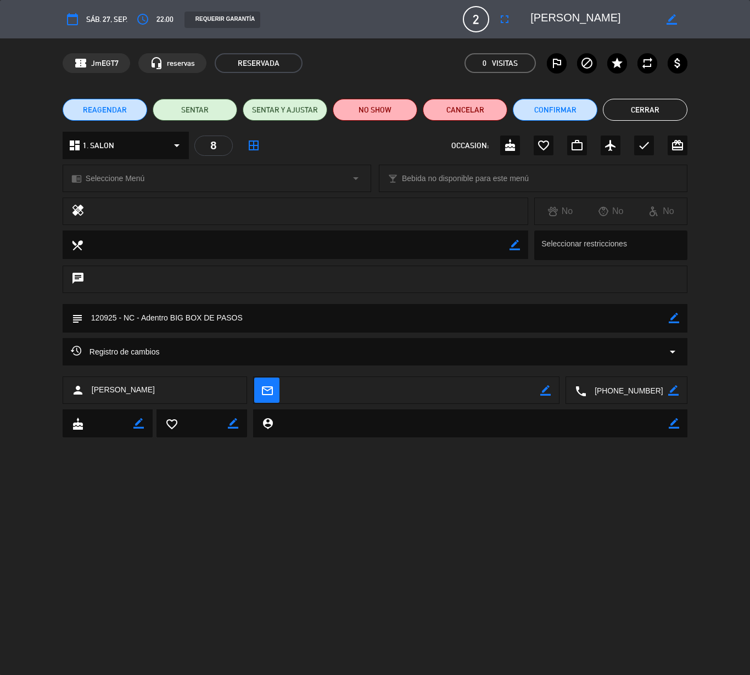
click at [456, 311] on textarea at bounding box center [376, 318] width 586 height 28
click at [676, 313] on icon "border_color" at bounding box center [674, 318] width 10 height 10
click at [447, 324] on textarea at bounding box center [376, 318] width 586 height 28
click at [335, 322] on textarea at bounding box center [376, 318] width 586 height 28
paste textarea "2IRMMF53"
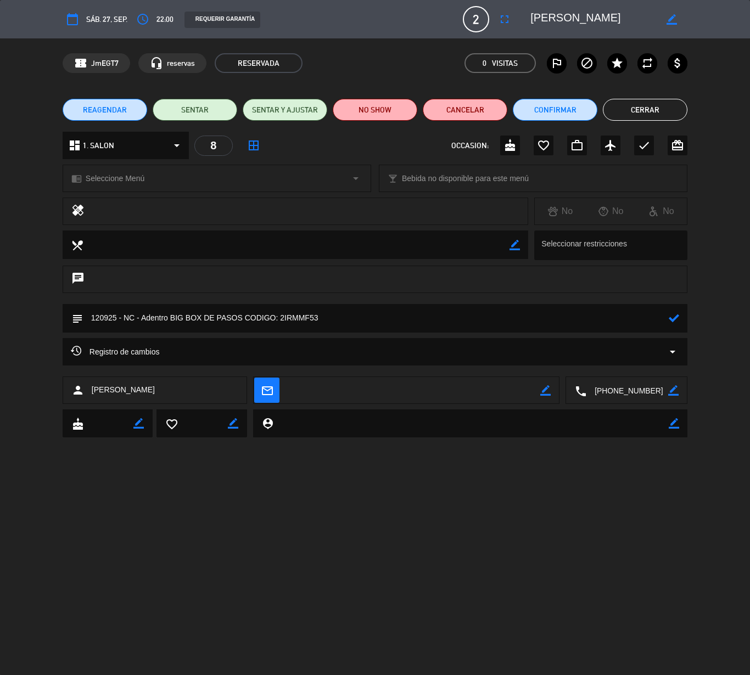
type textarea "120925 - NC - Adentro BIG BOX DE PASOS CODIGO: 2IRMMF53"
click at [676, 315] on icon at bounding box center [674, 318] width 10 height 10
